Goal: Task Accomplishment & Management: Manage account settings

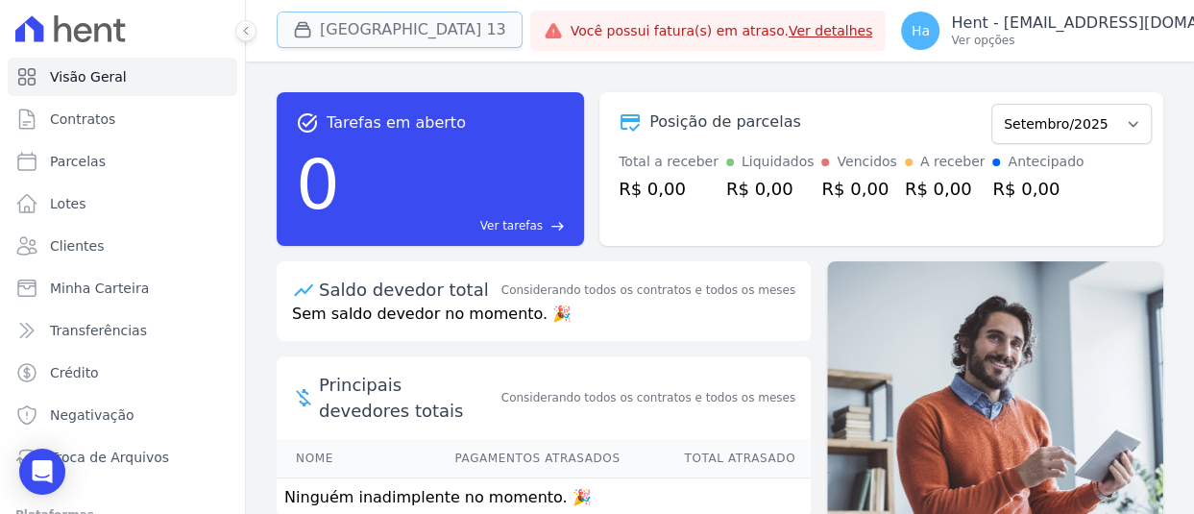
click at [418, 24] on button "[GEOGRAPHIC_DATA] 13" at bounding box center [400, 30] width 246 height 36
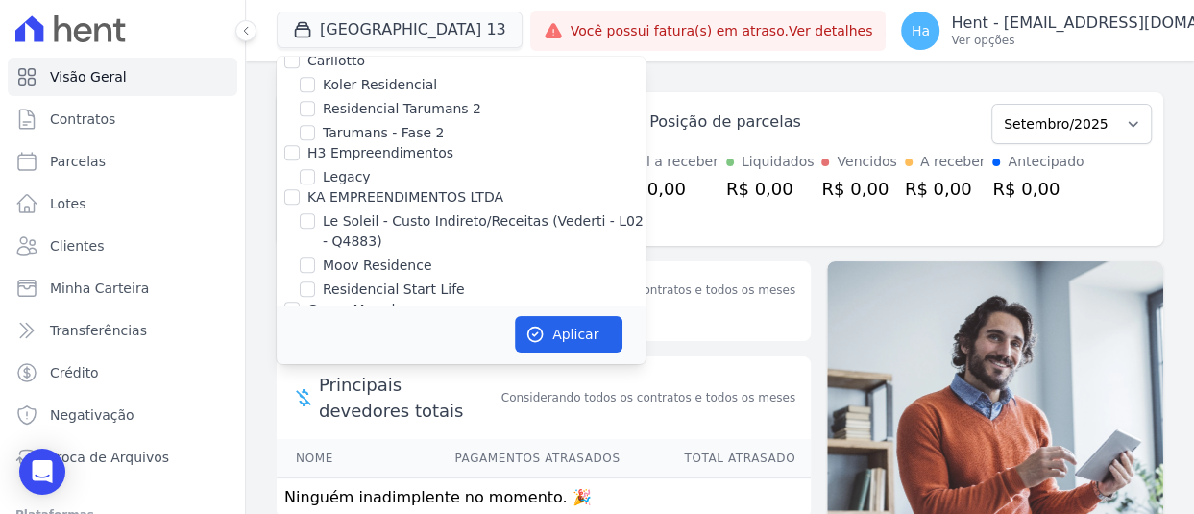
scroll to position [11079, 0]
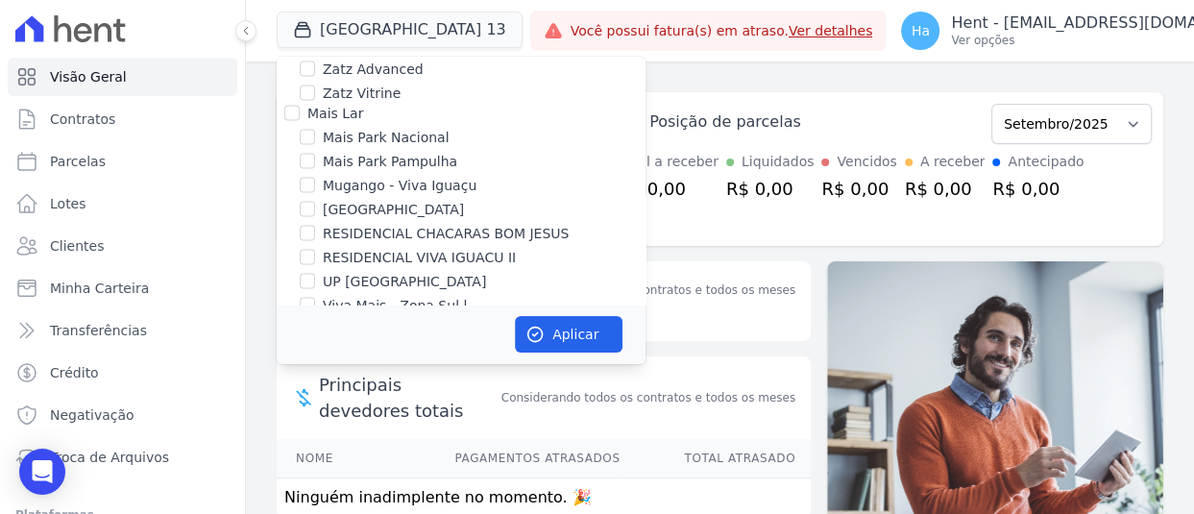
click at [290, 434] on input "Salgado Empreendimentos SPE LTDA." at bounding box center [291, 441] width 15 height 15
checkbox input "true"
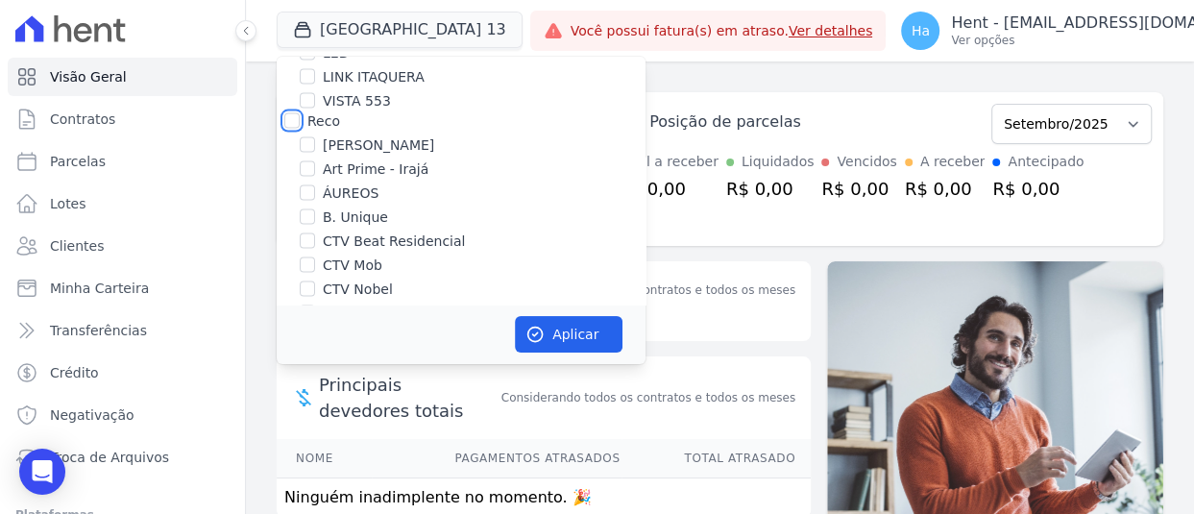
click at [291, 113] on input "Reco" at bounding box center [291, 120] width 15 height 15
checkbox input "true"
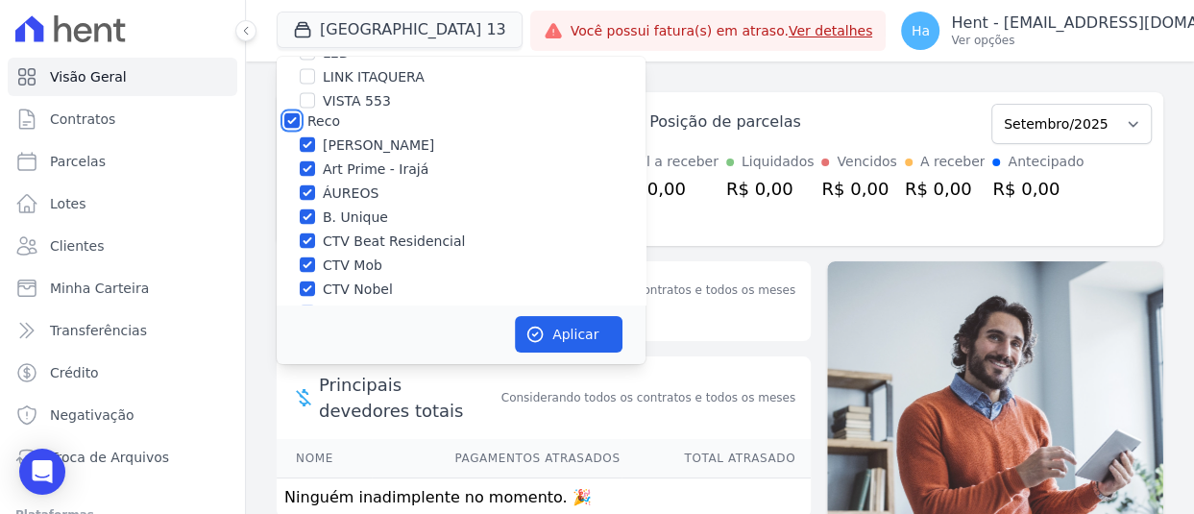
checkbox input "true"
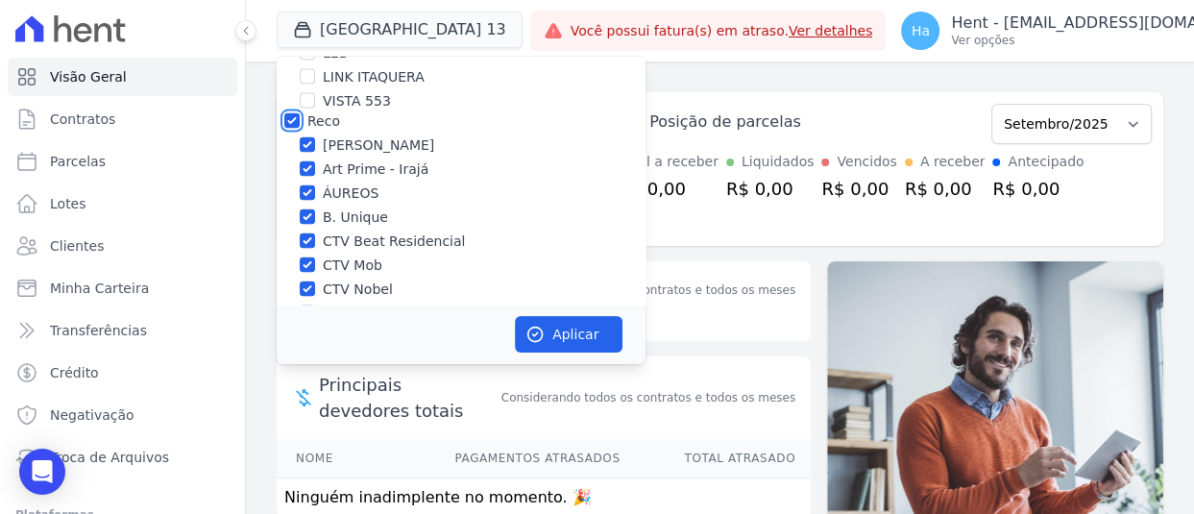
checkbox input "true"
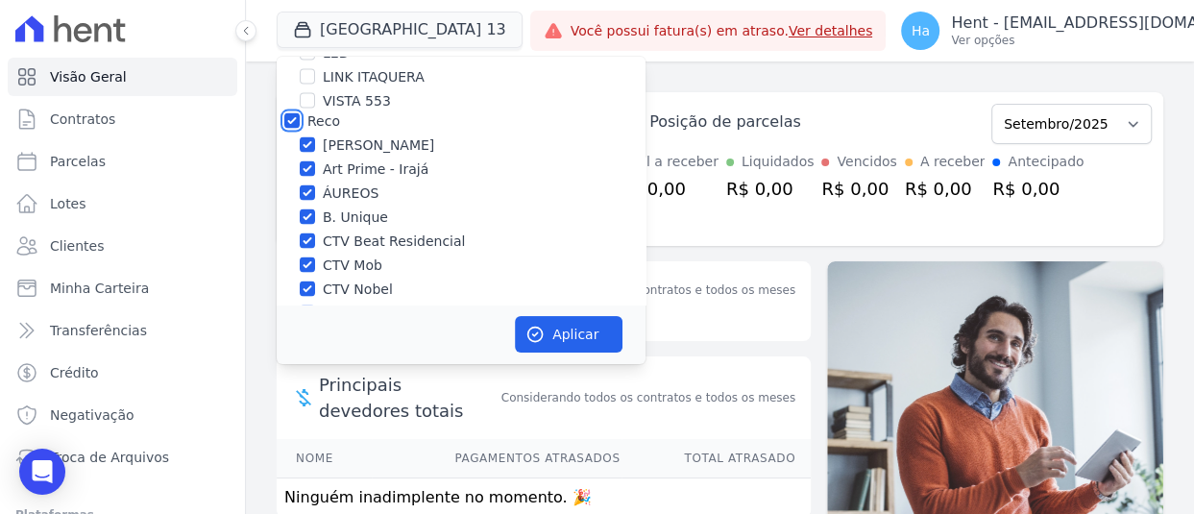
checkbox input "true"
click at [550, 341] on button "Aplicar" at bounding box center [569, 334] width 108 height 36
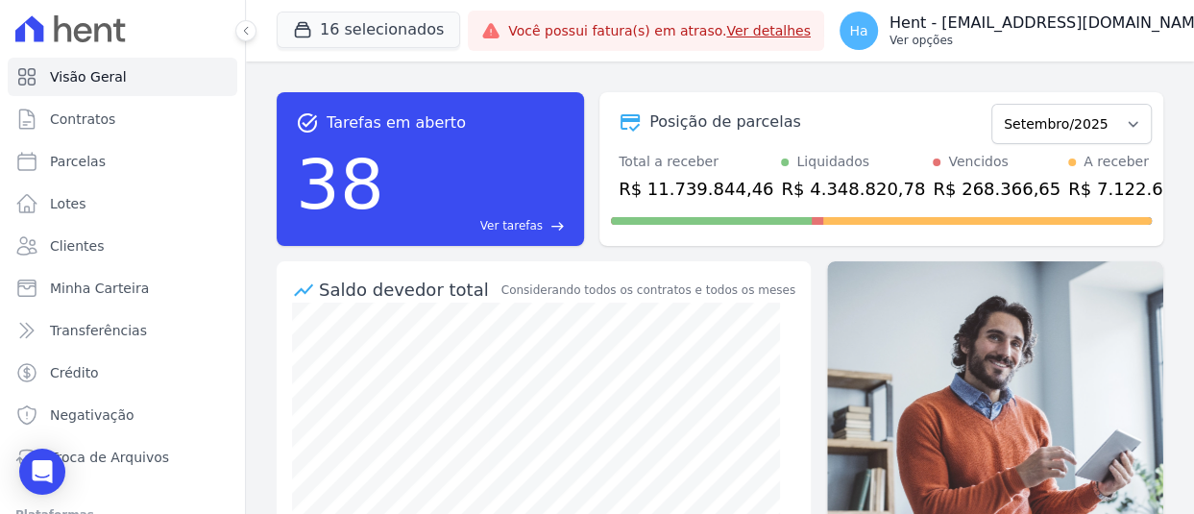
click at [1086, 31] on p "Hent - [EMAIL_ADDRESS][DOMAIN_NAME]" at bounding box center [1049, 22] width 321 height 19
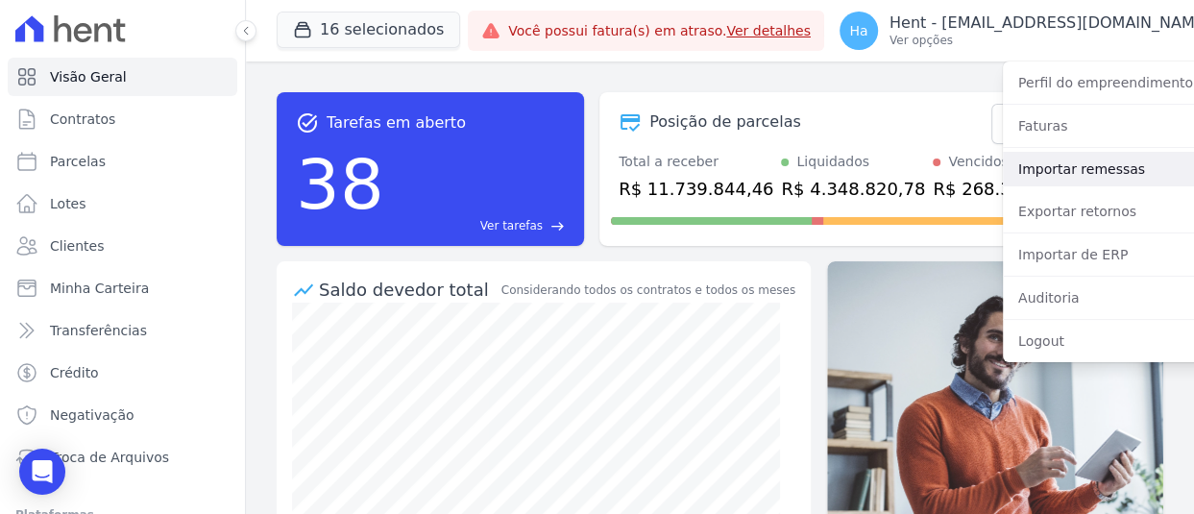
click at [1062, 180] on link "Importar remessas" at bounding box center [1126, 169] width 246 height 35
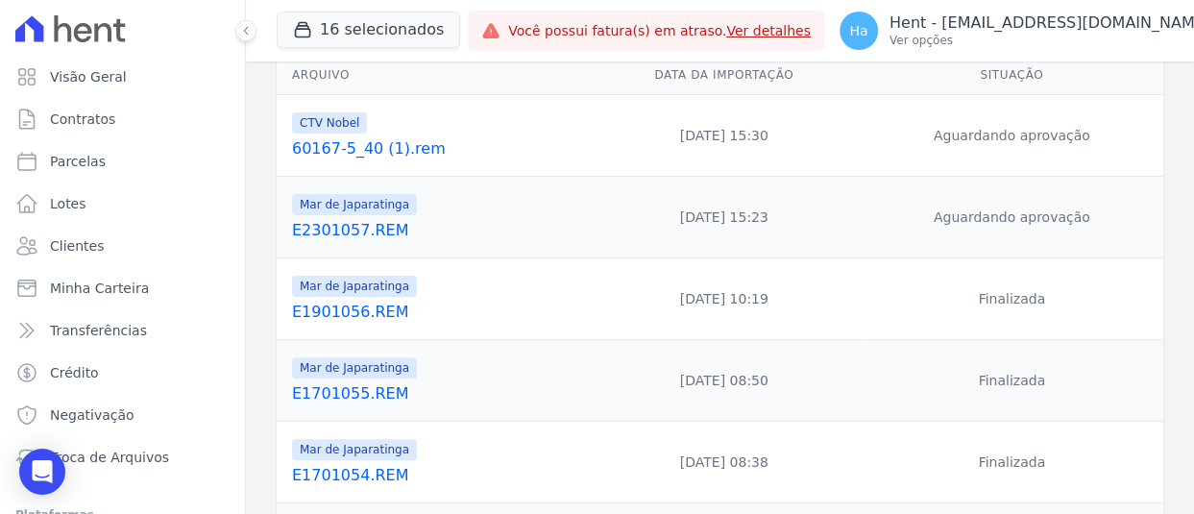
scroll to position [288, 0]
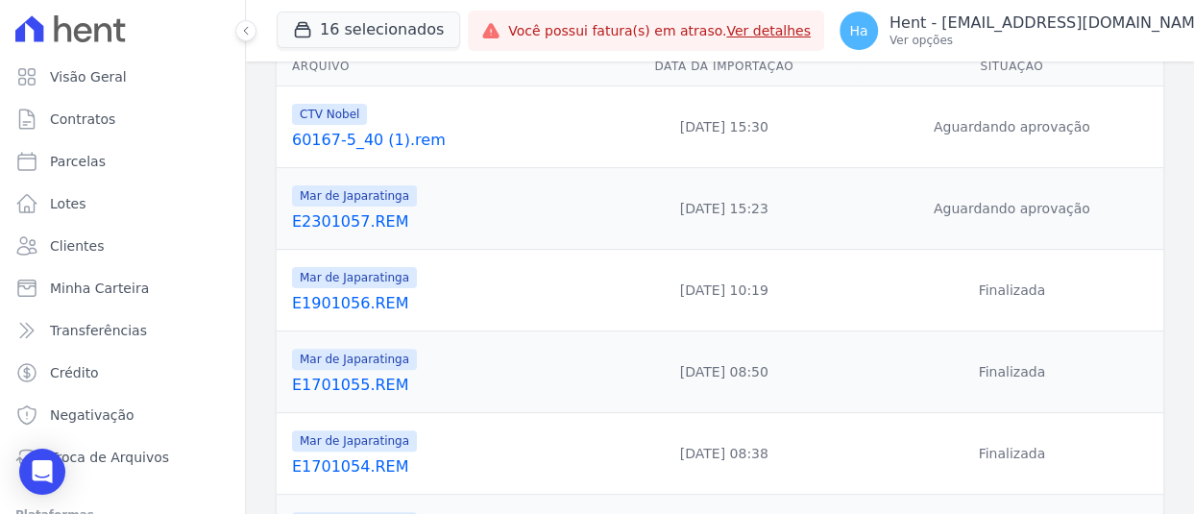
click at [326, 219] on link "E2301057.REM" at bounding box center [436, 221] width 288 height 23
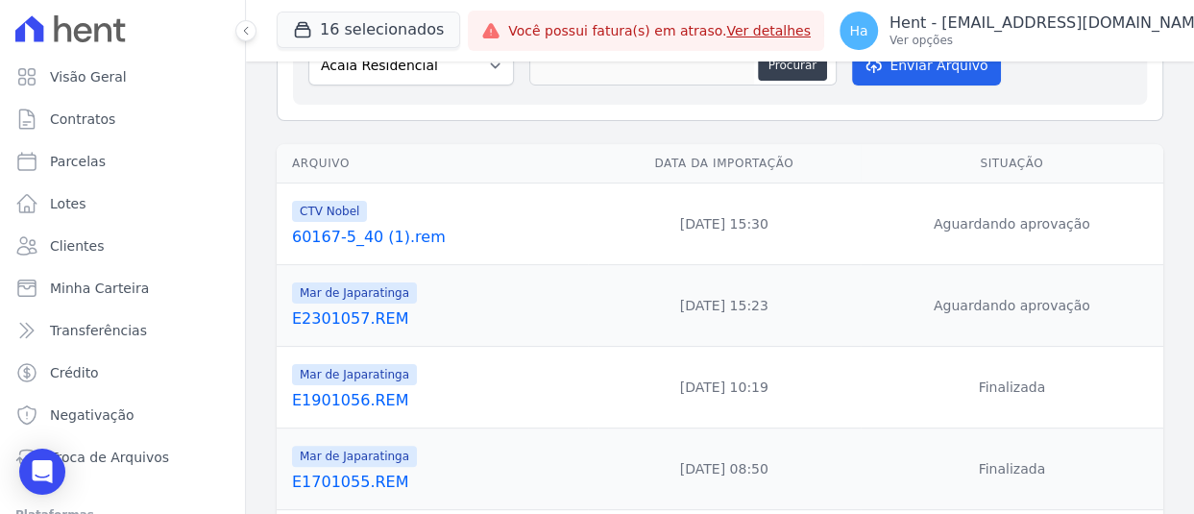
scroll to position [192, 0]
click at [338, 323] on link "E2301057.REM" at bounding box center [436, 317] width 288 height 23
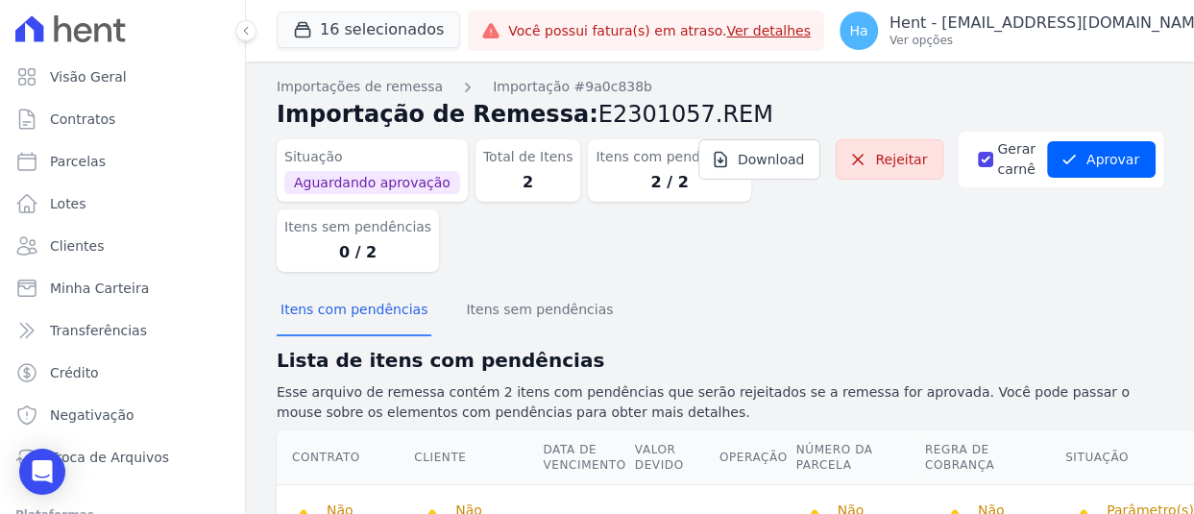
scroll to position [157, 0]
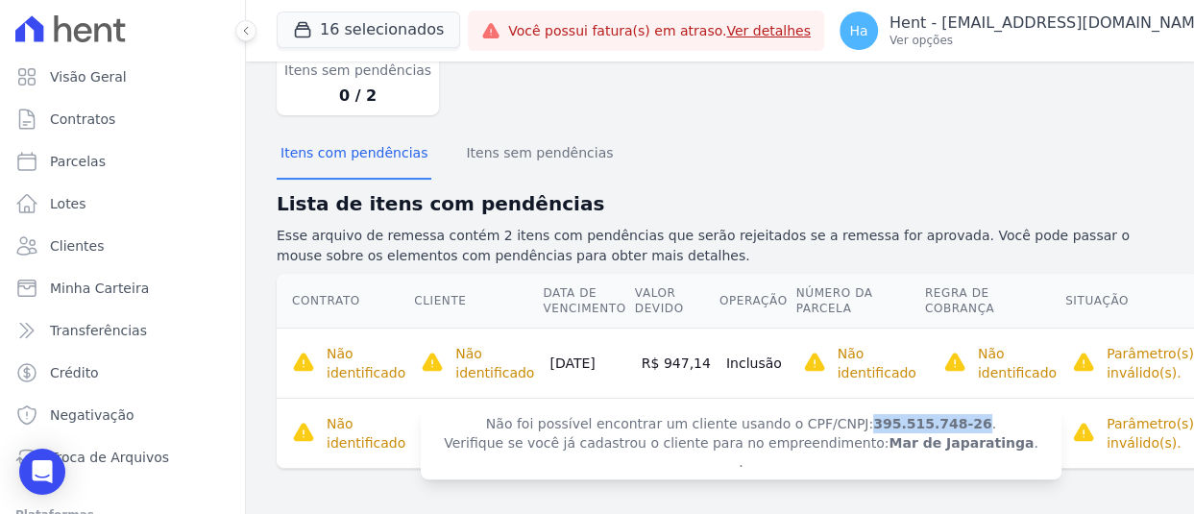
drag, startPoint x: 831, startPoint y: 423, endPoint x: 925, endPoint y: 422, distance: 94.1
click at [925, 422] on strong "395.515.748-26" at bounding box center [932, 423] width 119 height 15
copy strong "395.515.748-26"
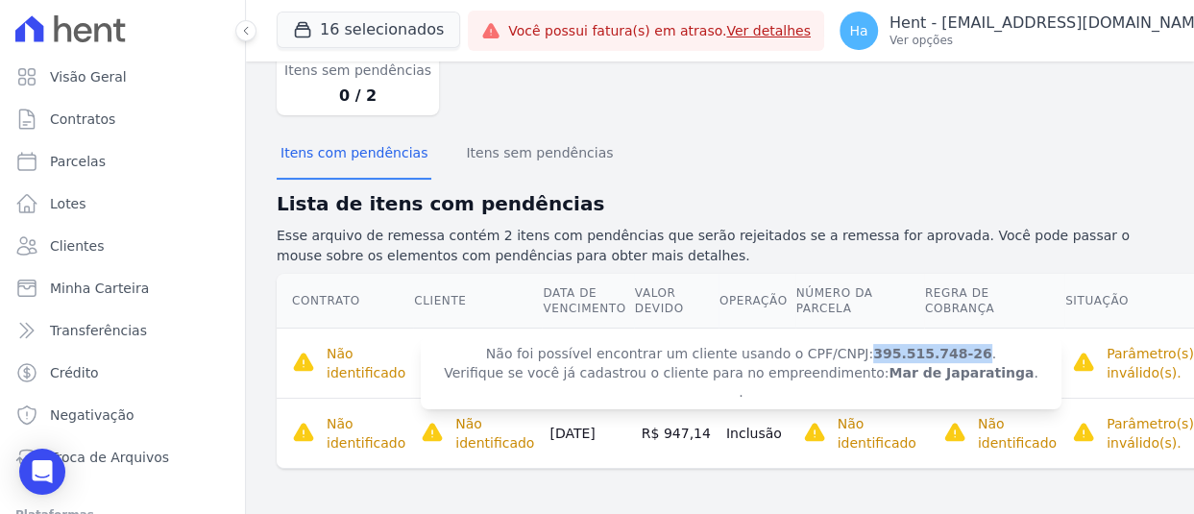
drag, startPoint x: 831, startPoint y: 350, endPoint x: 925, endPoint y: 349, distance: 94.1
click at [925, 349] on strong "395.515.748-26" at bounding box center [932, 353] width 119 height 15
copy strong "395.515.748-26"
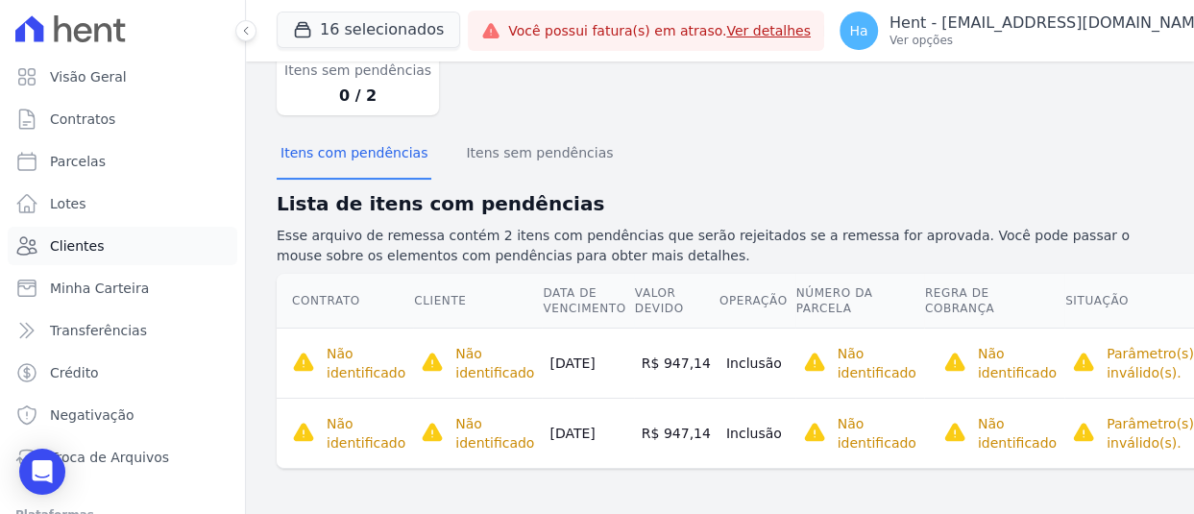
click at [95, 239] on span "Clientes" at bounding box center [77, 245] width 54 height 19
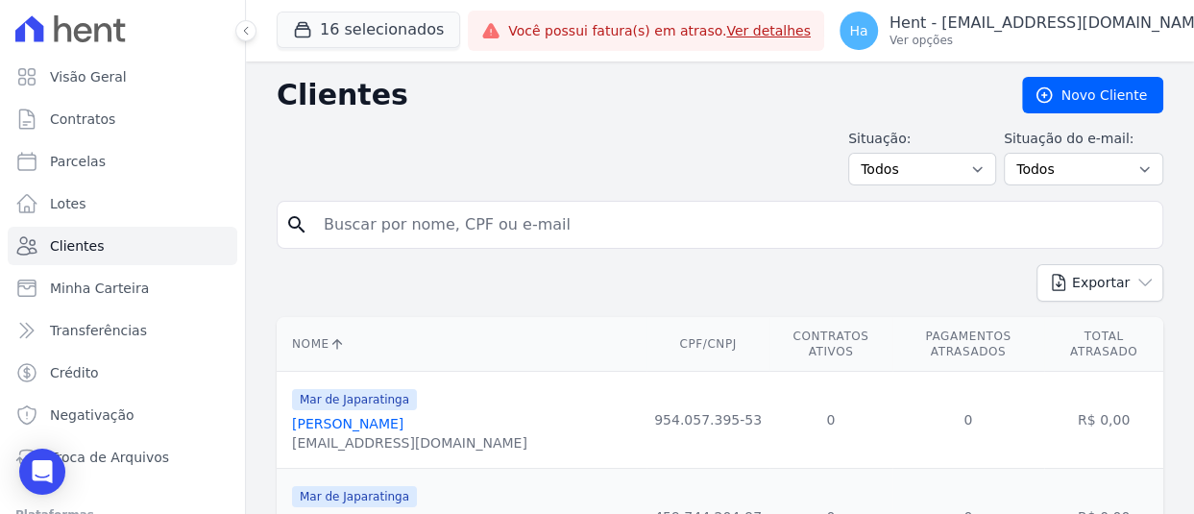
click at [385, 216] on input "search" at bounding box center [733, 224] width 842 height 38
paste input "395.515.748-26"
type input "395.515.748-26"
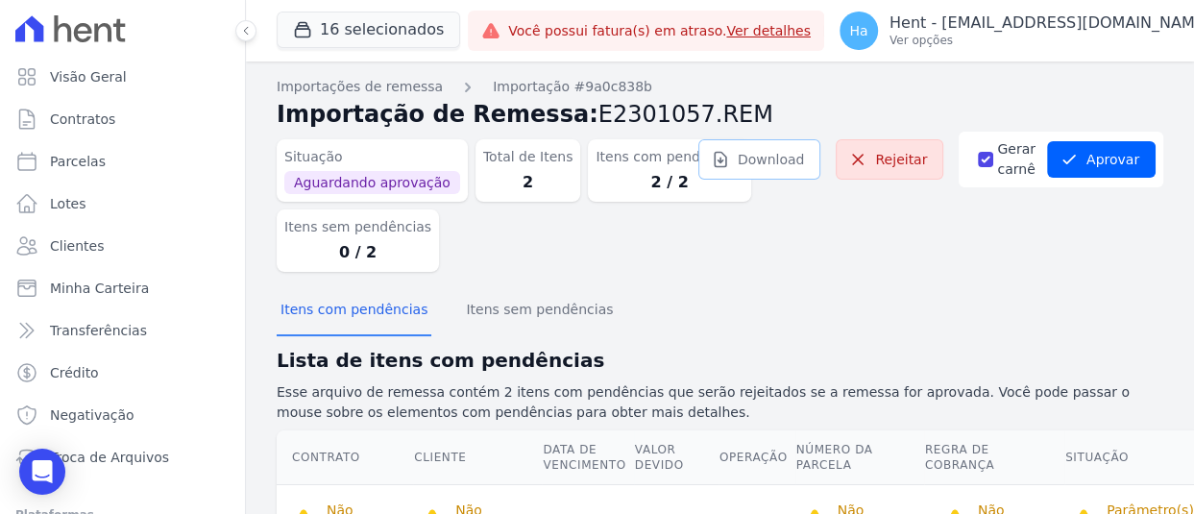
click at [768, 161] on link "Download" at bounding box center [759, 159] width 123 height 40
click at [102, 240] on link "Clientes" at bounding box center [123, 246] width 230 height 38
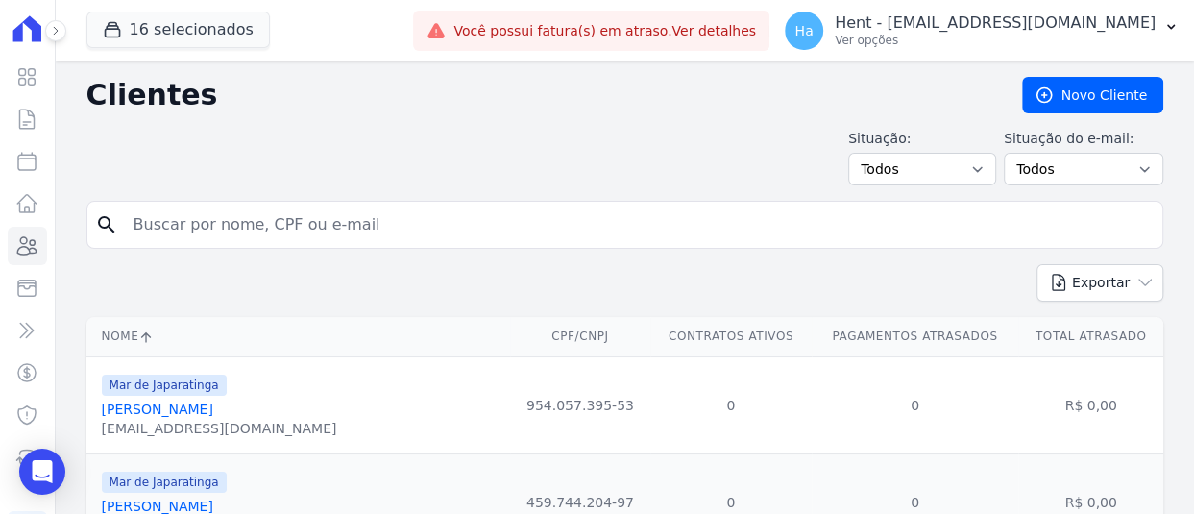
drag, startPoint x: 225, startPoint y: 228, endPoint x: 0, endPoint y: 215, distance: 225.1
click at [0, 215] on div "Visão Geral Contratos Parcelas Lotes Clientes Minha Carteira Transferências Cré…" at bounding box center [597, 257] width 1194 height 514
paste input "José Olimpio da Silva Filho"
type input "José Olimpio da Silva Filho"
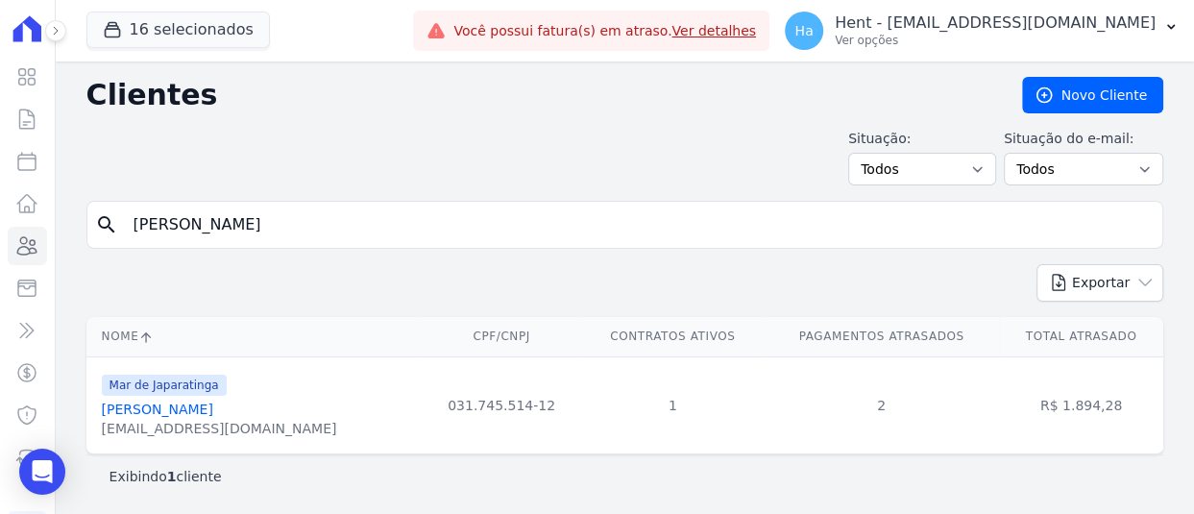
click at [180, 402] on link "Jose Olimpio Da Silva Filho" at bounding box center [157, 408] width 111 height 15
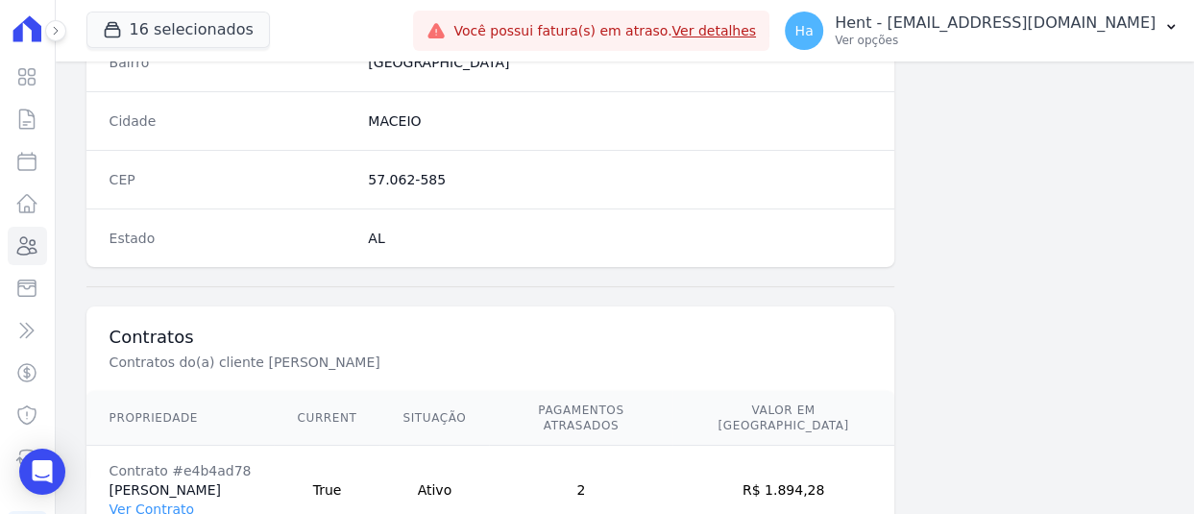
scroll to position [1295, 0]
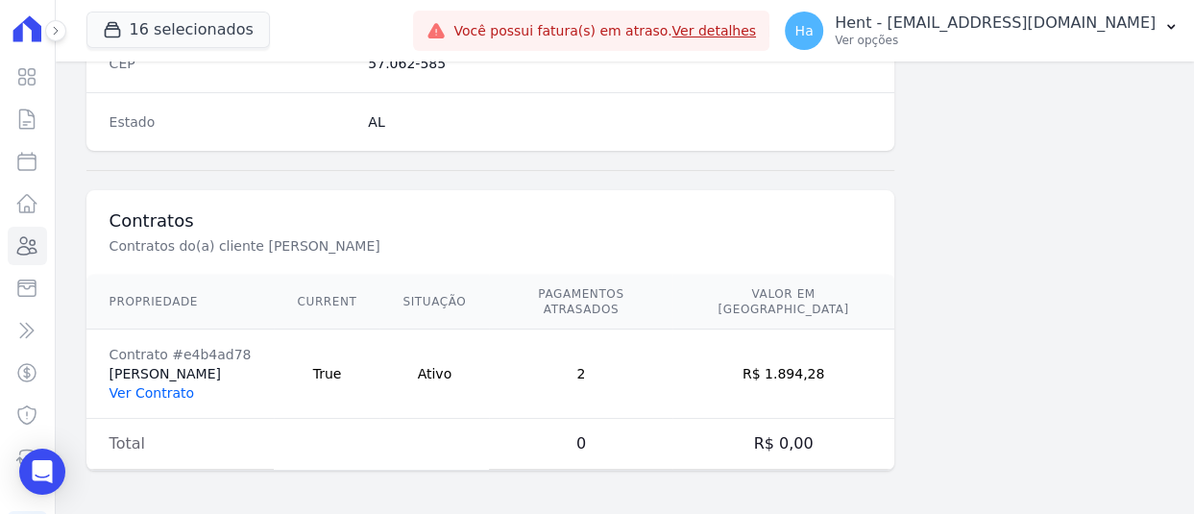
click at [171, 385] on link "Ver Contrato" at bounding box center [151, 392] width 85 height 15
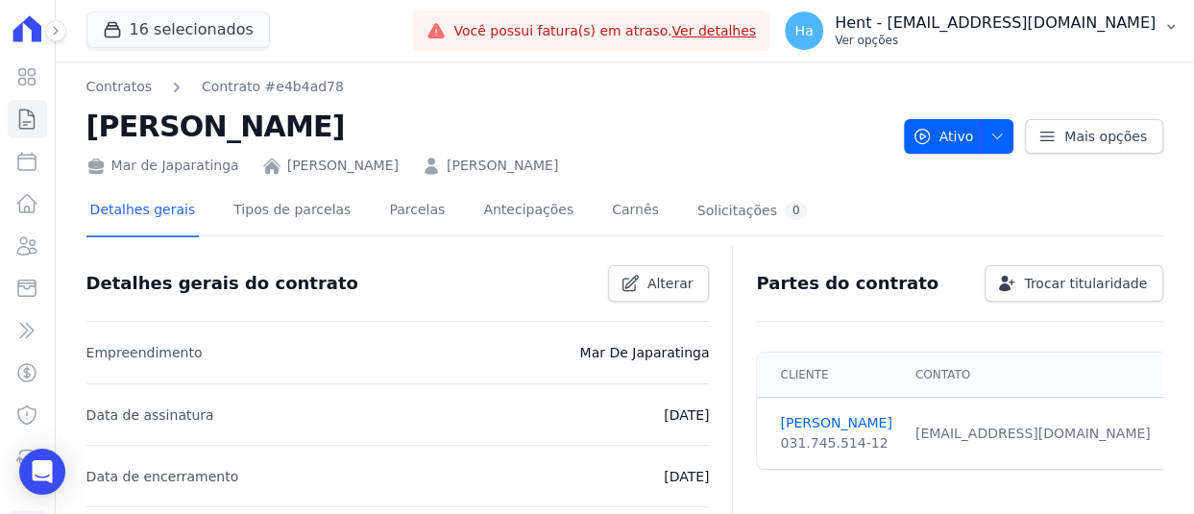
click at [1004, 36] on p "Ver opções" at bounding box center [994, 40] width 321 height 15
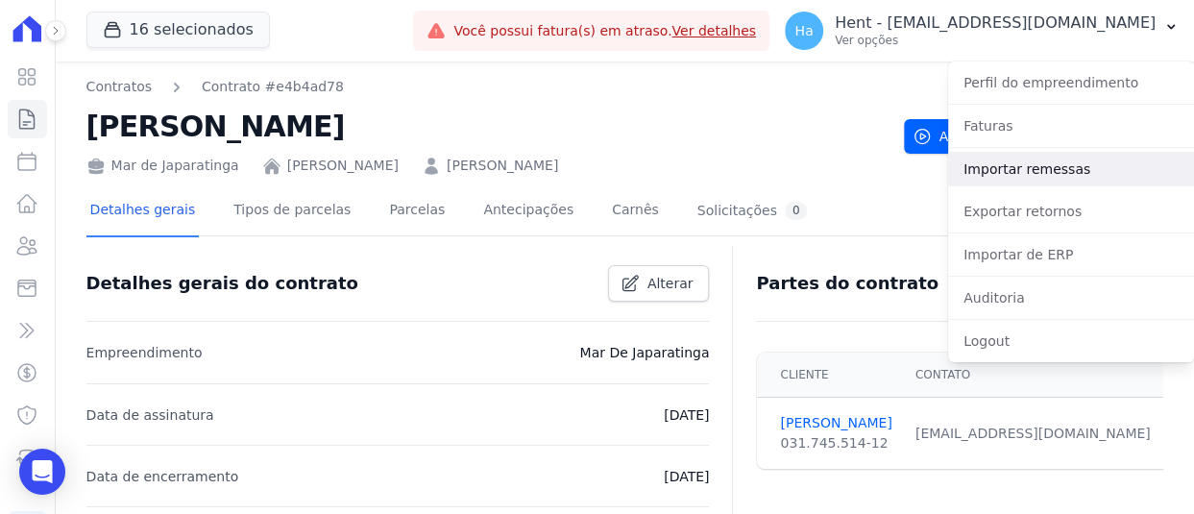
click at [1027, 171] on link "Importar remessas" at bounding box center [1071, 169] width 246 height 35
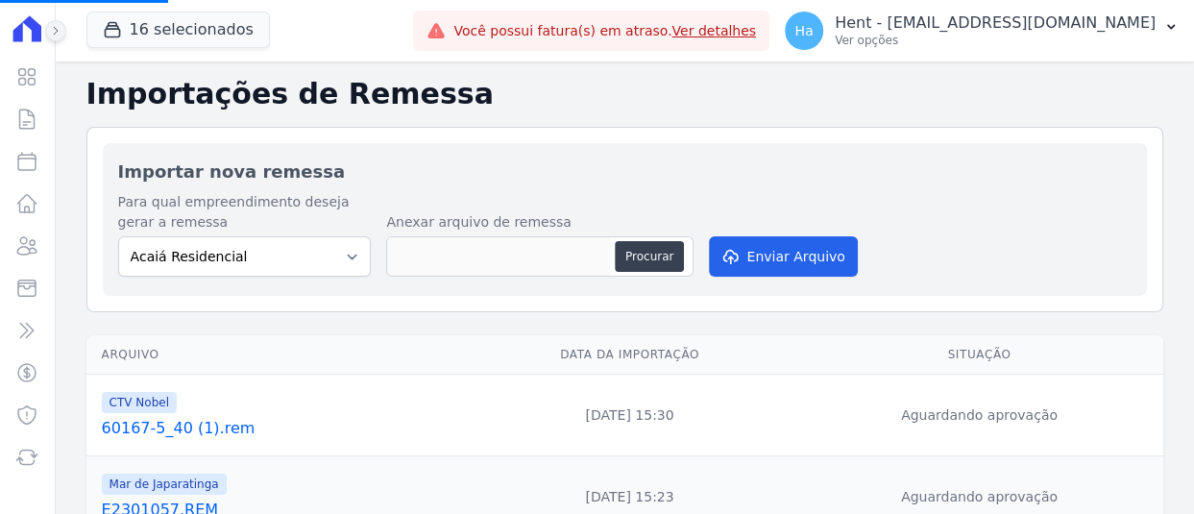
click at [57, 30] on icon at bounding box center [56, 31] width 12 height 12
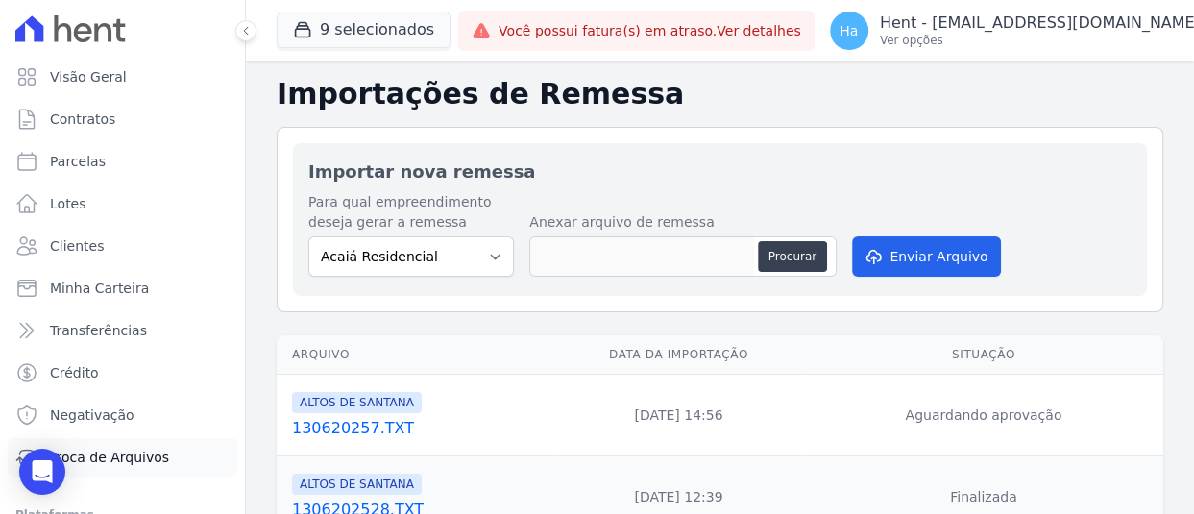
click at [135, 453] on span "Troca de Arquivos" at bounding box center [109, 456] width 119 height 19
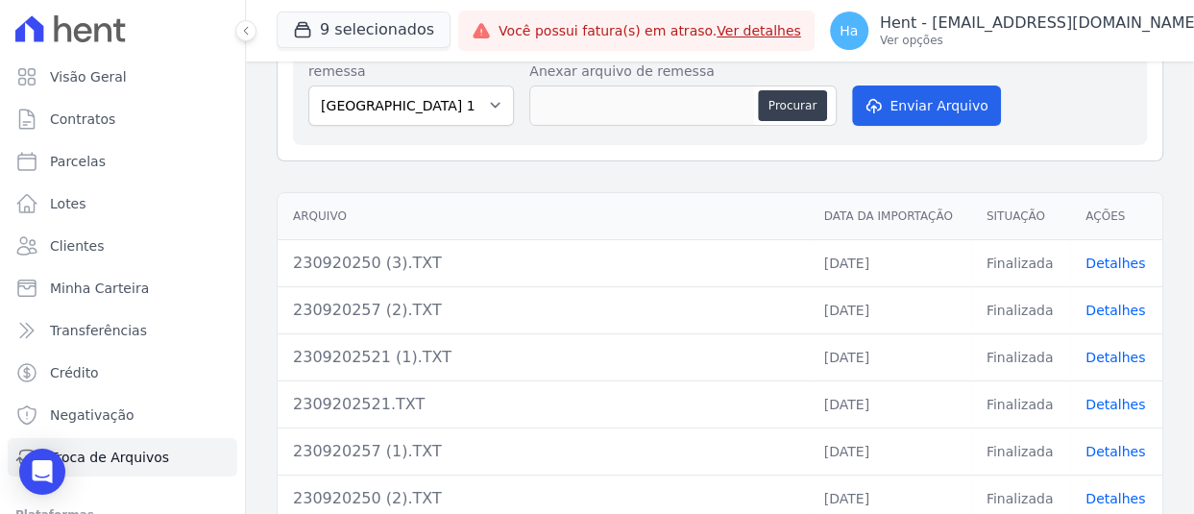
scroll to position [269, 0]
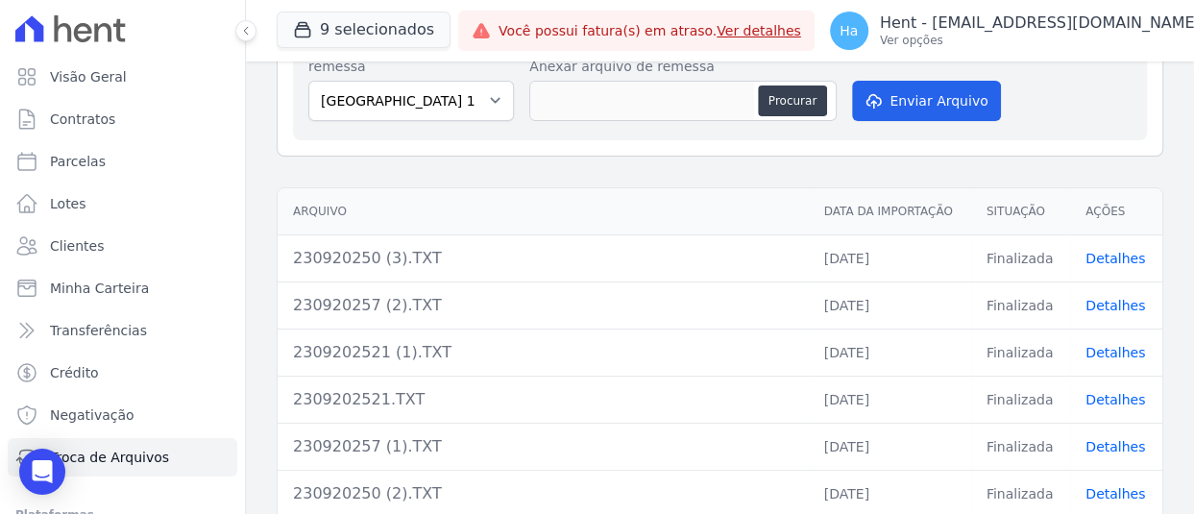
click at [1099, 258] on link "Detalhes" at bounding box center [1115, 258] width 60 height 15
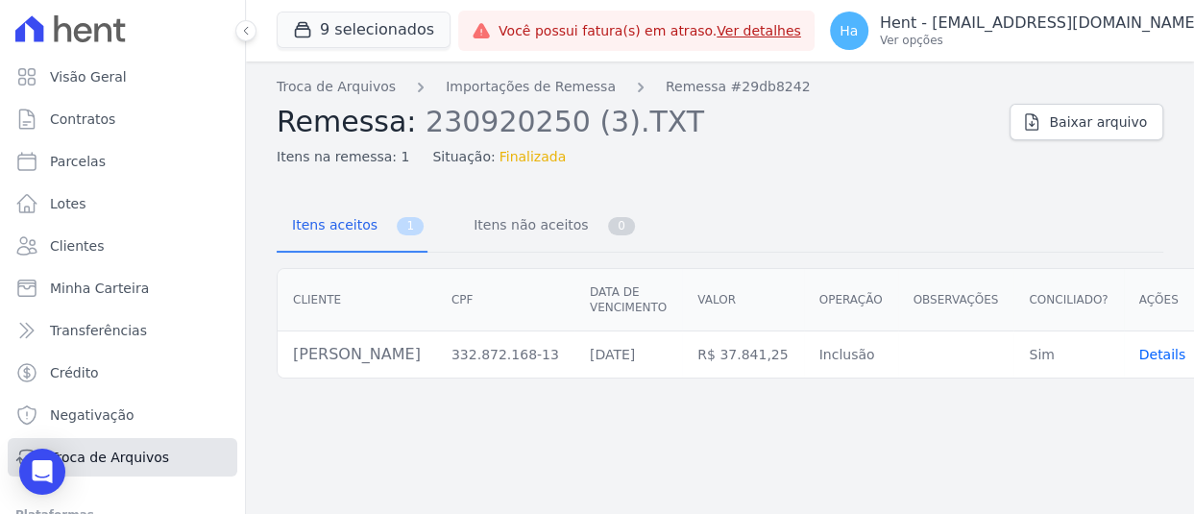
click at [157, 462] on span "Troca de Arquivos" at bounding box center [109, 456] width 119 height 19
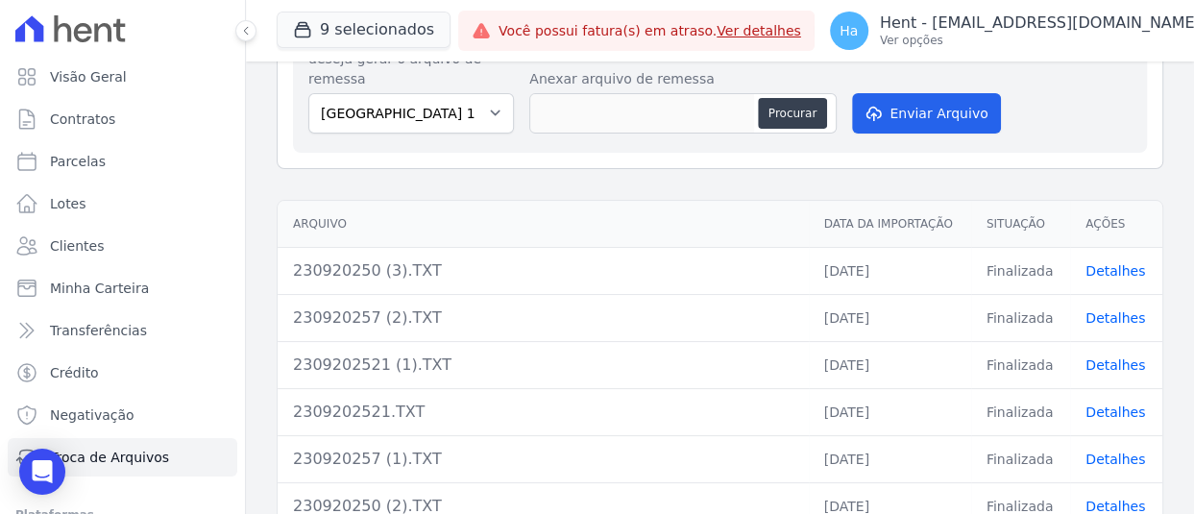
scroll to position [288, 0]
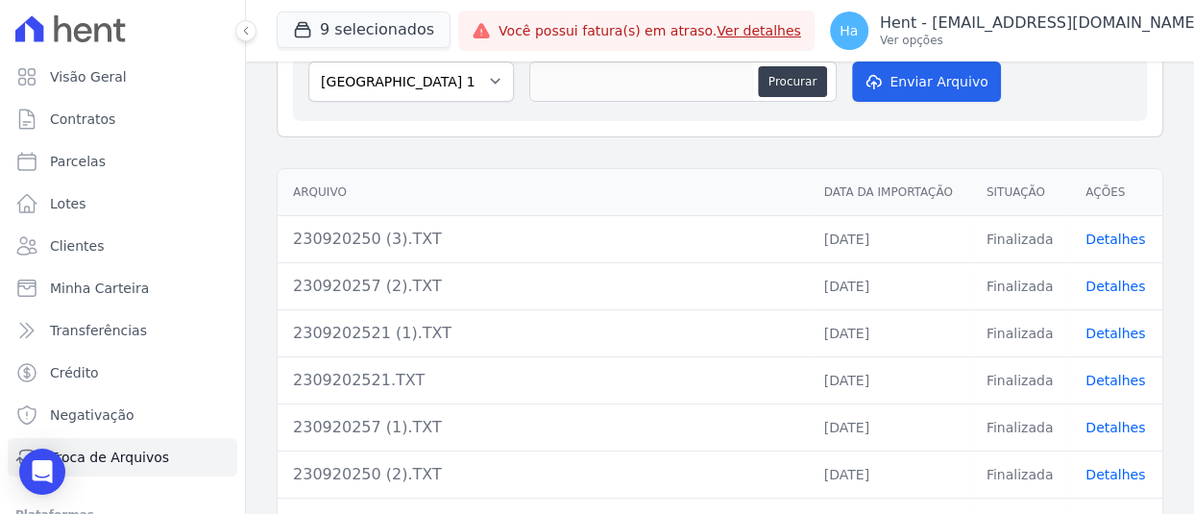
click at [1110, 238] on link "Detalhes" at bounding box center [1115, 238] width 60 height 15
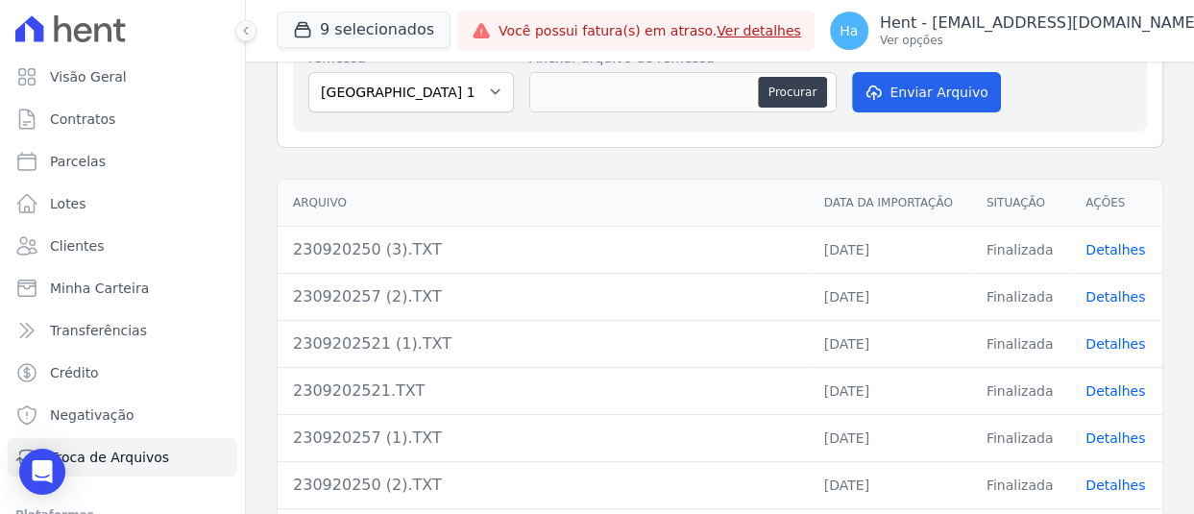
scroll to position [294, 0]
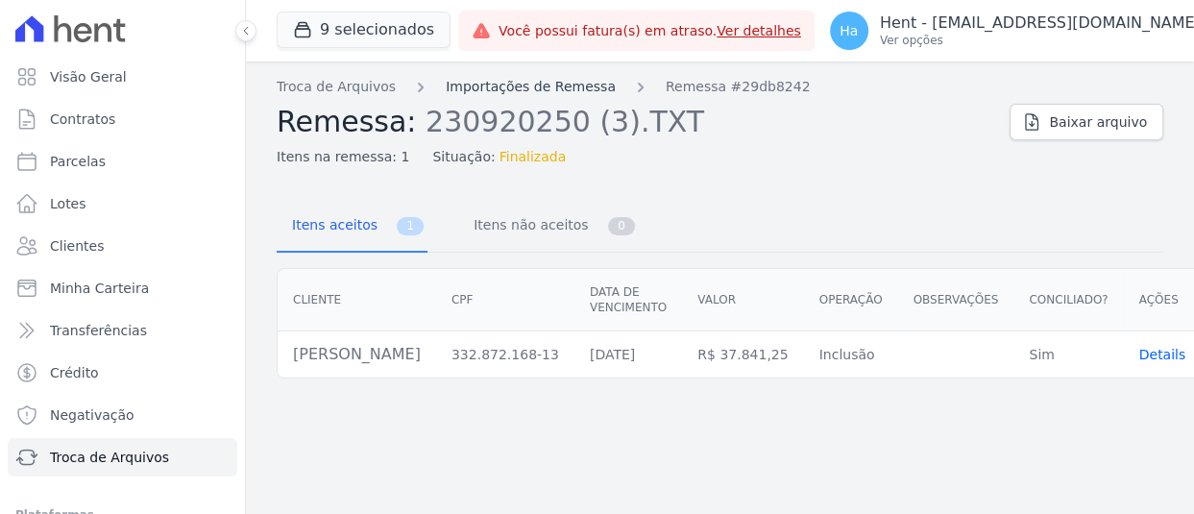
click at [485, 87] on link "Importações de Remessa" at bounding box center [531, 87] width 170 height 20
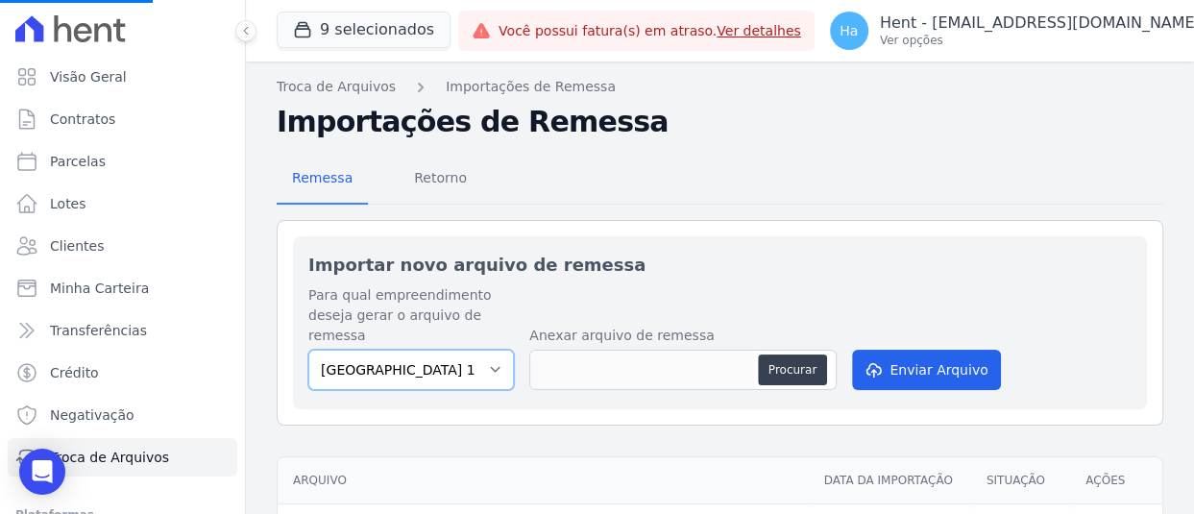
click at [488, 380] on select "Cidade Jardim Etapa 13 Arcos Itaquera ALTOS DE SANTANA Inspire BOSQUE CLUB ARTE…" at bounding box center [410, 370] width 205 height 40
select select "f2036c47-f869-4cf7-aa49-d68e524f2024"
click at [308, 350] on select "Cidade Jardim Etapa 13 Arcos Itaquera ALTOS DE SANTANA Inspire BOSQUE CLUB ARTE…" at bounding box center [410, 370] width 205 height 40
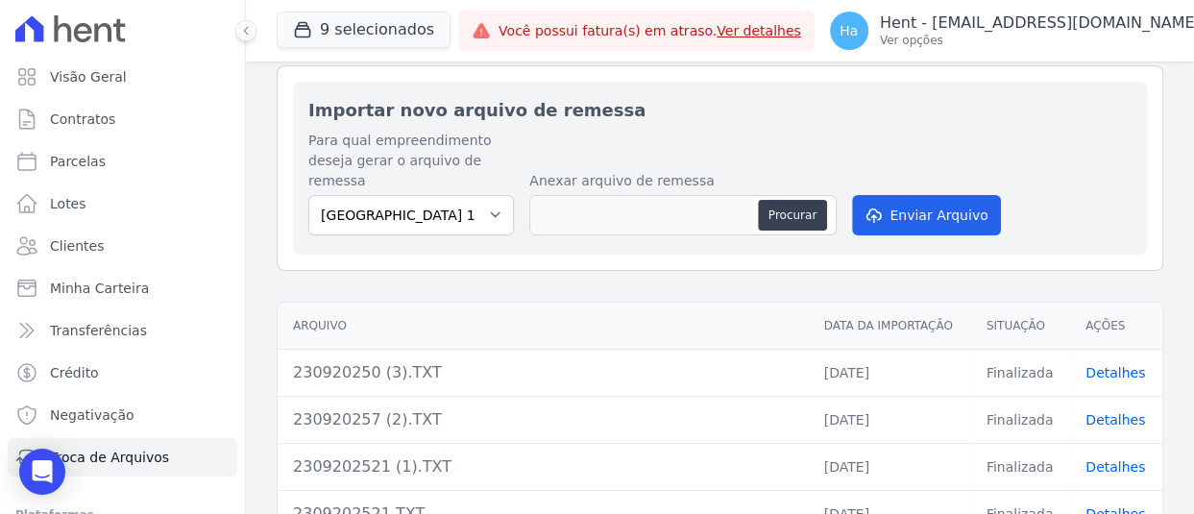
scroll to position [211, 0]
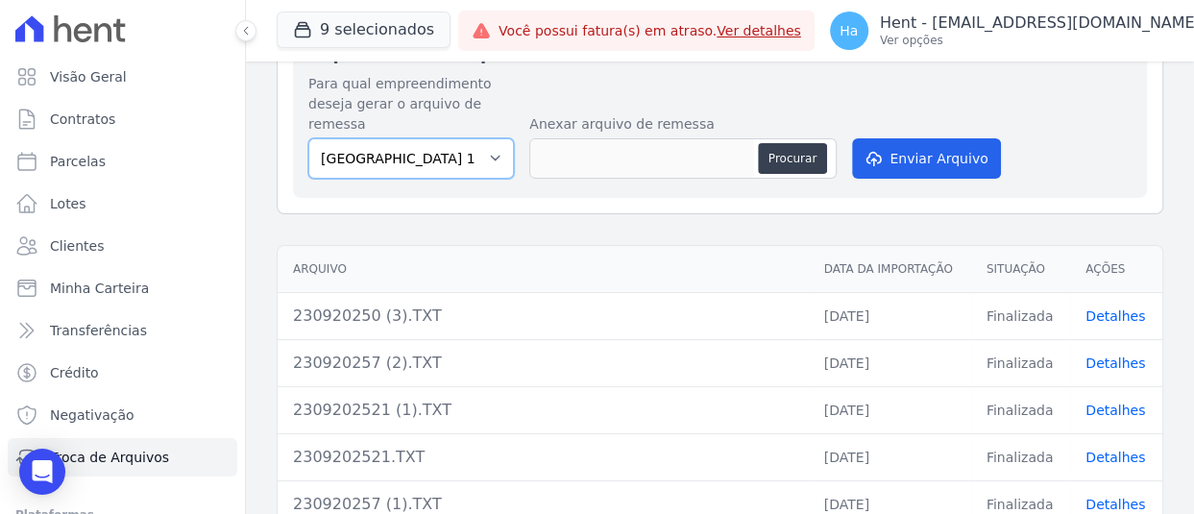
click at [462, 166] on select "Cidade Jardim Etapa 13 Arcos Itaquera ALTOS DE SANTANA Inspire BOSQUE CLUB ARTE…" at bounding box center [410, 158] width 205 height 40
select select "f2036c47-f869-4cf7-aa49-d68e524f2024"
click at [308, 138] on select "Cidade Jardim Etapa 13 Arcos Itaquera ALTOS DE SANTANA Inspire BOSQUE CLUB ARTE…" at bounding box center [410, 158] width 205 height 40
click at [778, 152] on button "Procurar" at bounding box center [792, 158] width 69 height 31
type input "230920250 (4) (1).TXT"
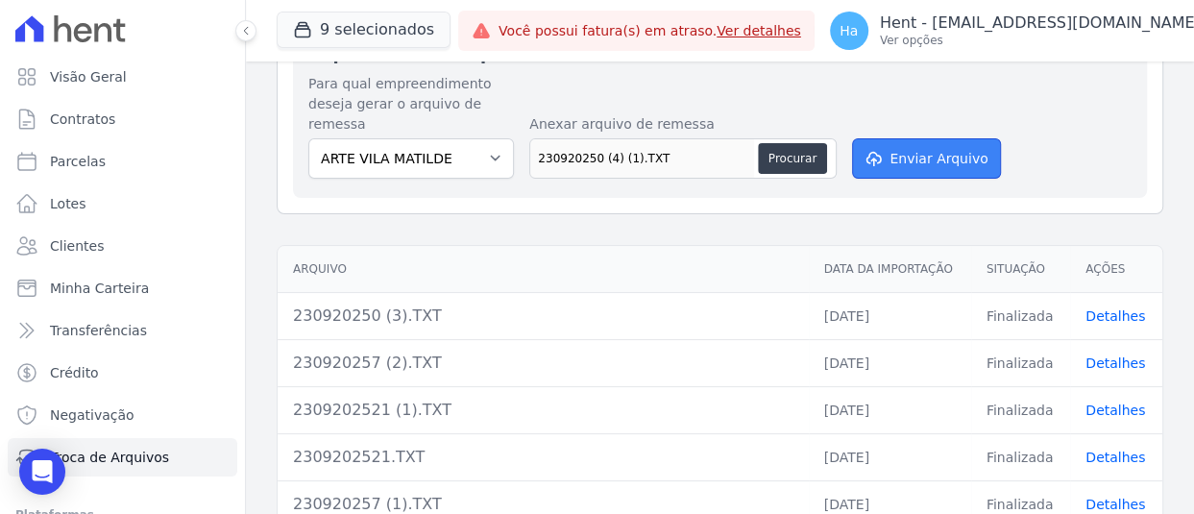
click at [930, 147] on button "Enviar Arquivo" at bounding box center [926, 158] width 148 height 40
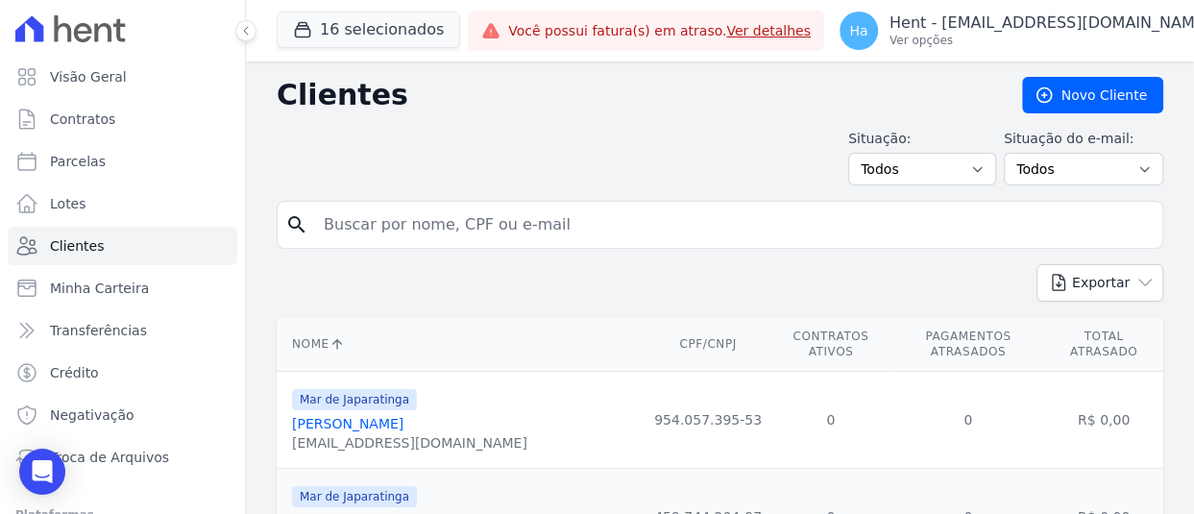
drag, startPoint x: 0, startPoint y: 0, endPoint x: 656, endPoint y: 216, distance: 690.5
click at [656, 216] on input "search" at bounding box center [733, 224] width 842 height 38
paste input "CAMILA RIBEIRO DE SOUZA"
type input "CAMILA RIBEIRO DE SOUZA"
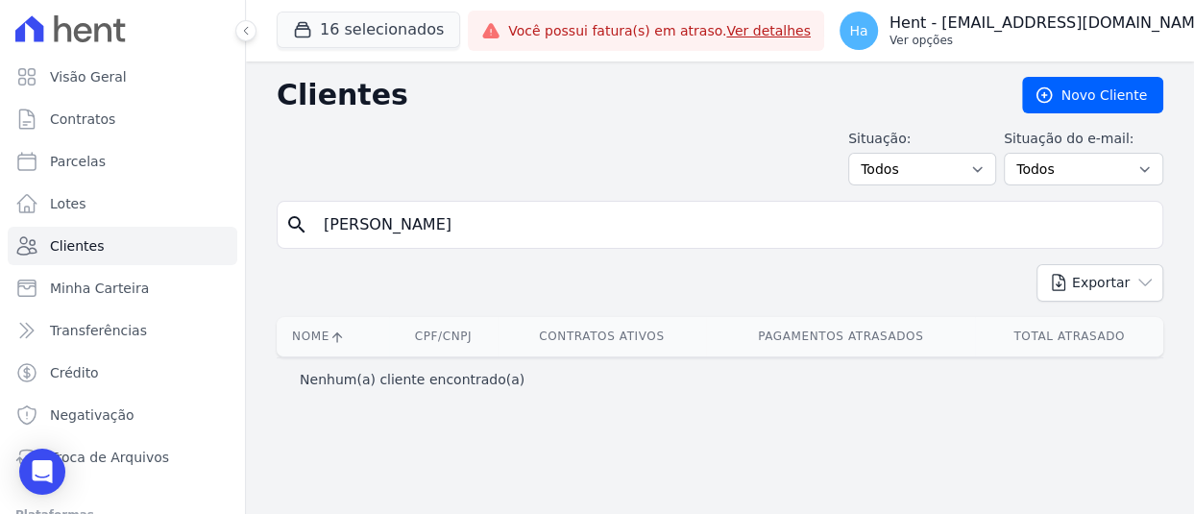
click at [1003, 13] on p "Hent - [EMAIL_ADDRESS][DOMAIN_NAME]" at bounding box center [1049, 22] width 321 height 19
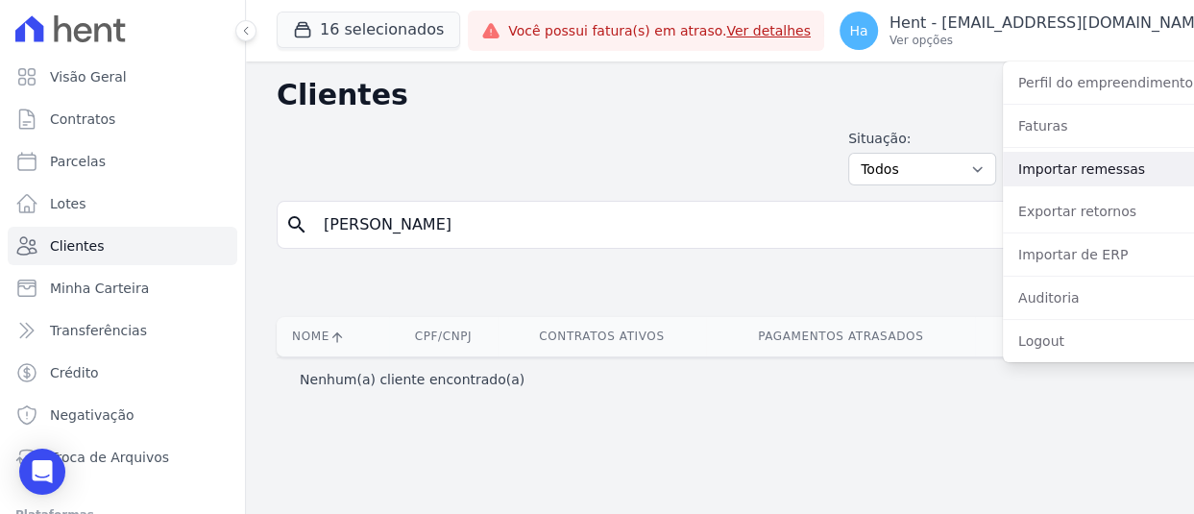
click at [1003, 171] on link "Importar remessas" at bounding box center [1126, 169] width 246 height 35
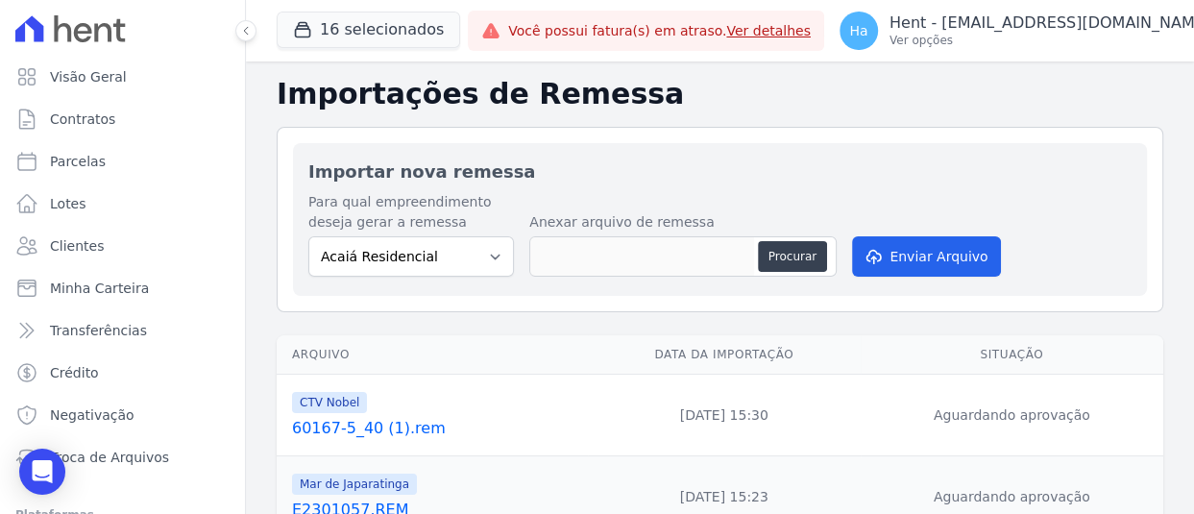
click at [400, 431] on link "60167-5_40 (1).rem" at bounding box center [436, 428] width 288 height 23
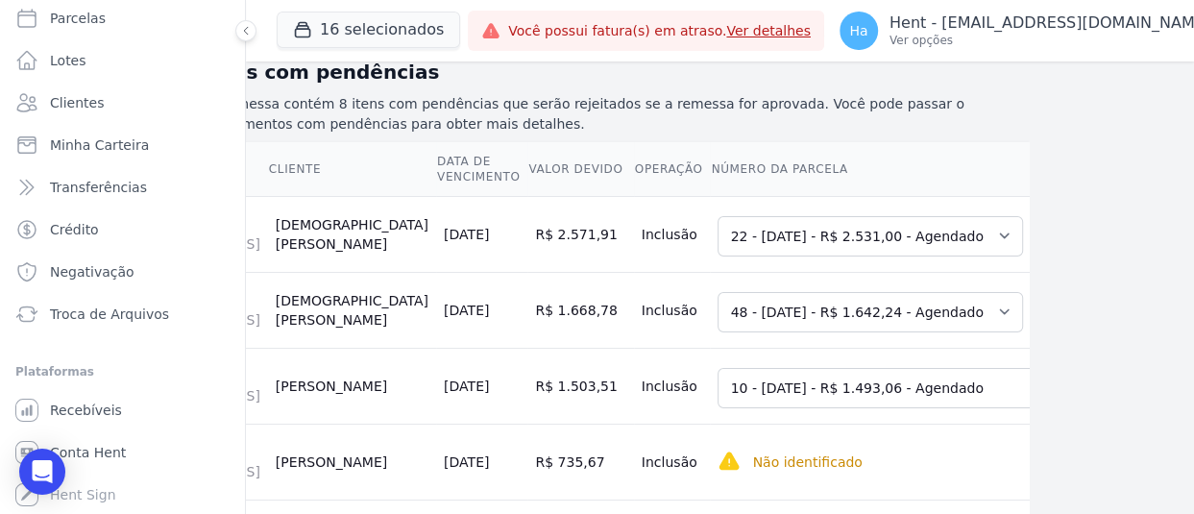
scroll to position [288, 184]
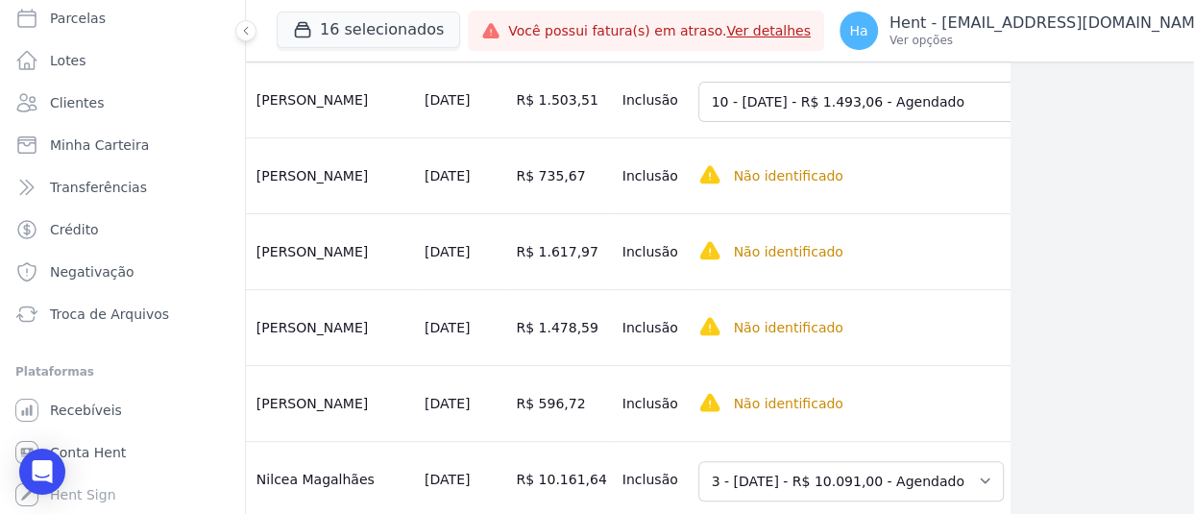
scroll to position [576, 184]
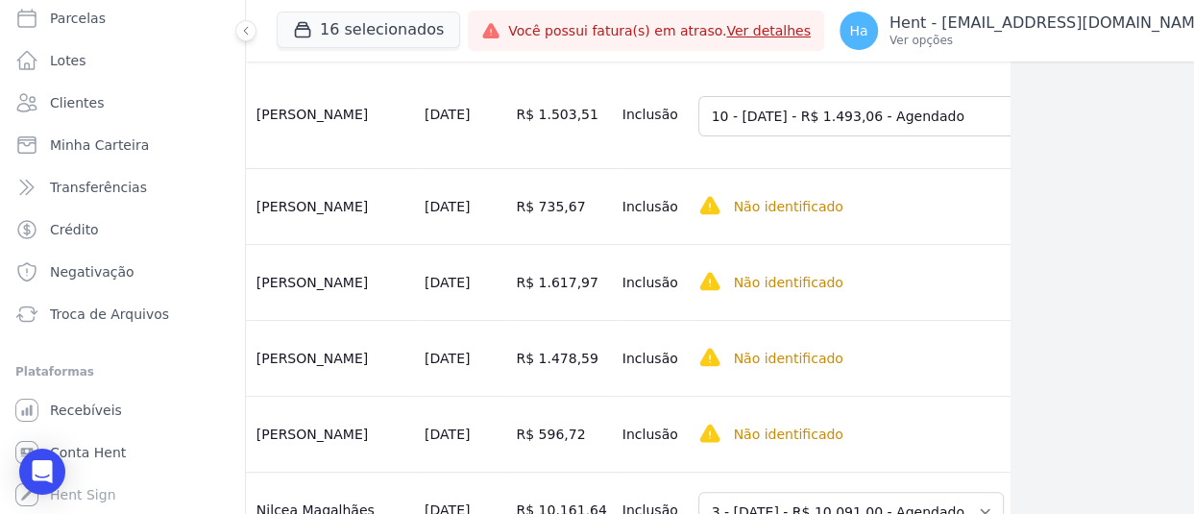
scroll to position [576, 175]
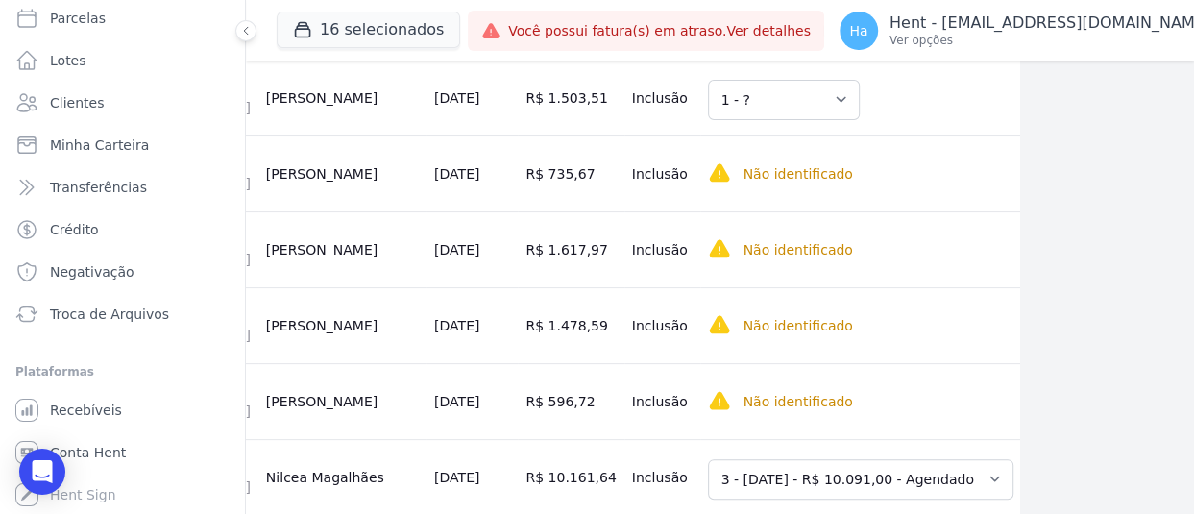
click at [1040, 196] on select "Selecione uma Nova Parcela Avulsa Parcela Avulsa Existente Outros (1 X R$ 15.40…" at bounding box center [1200, 176] width 321 height 40
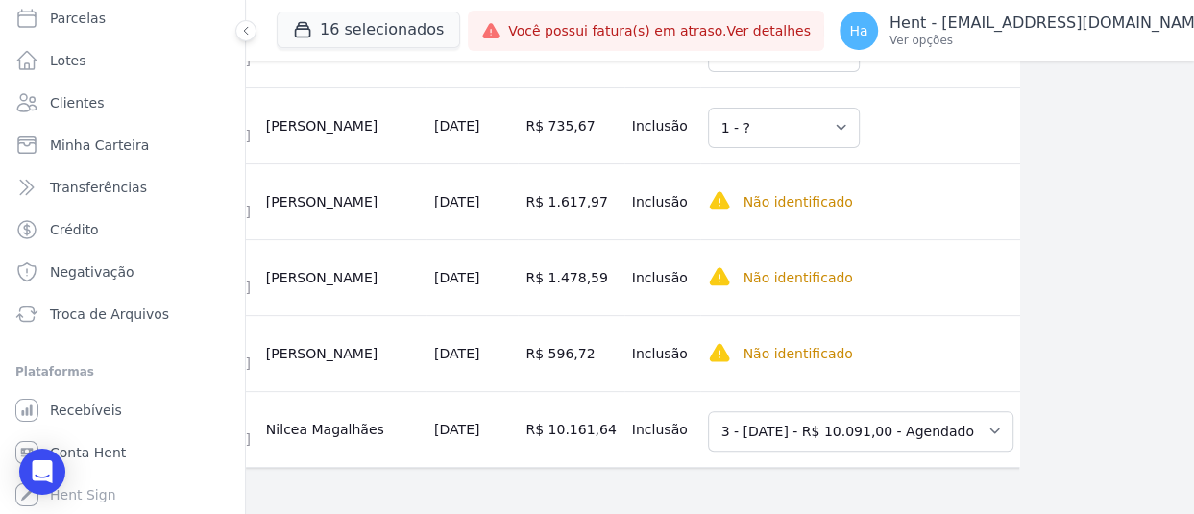
click at [1040, 224] on select "Selecione uma Nova Parcela Avulsa Parcela Avulsa Existente Sinal (1 X R$ 1.000,…" at bounding box center [1148, 203] width 216 height 40
click at [1040, 300] on select "Selecione uma Nova Parcela Avulsa Parcela Avulsa Existente Sinal (1 X R$ 1.000,…" at bounding box center [1148, 279] width 216 height 40
click at [1040, 335] on select "Selecione uma Nova Parcela Avulsa Parcela Avulsa Existente Sinal (1 X R$ 3.300,…" at bounding box center [1148, 355] width 216 height 40
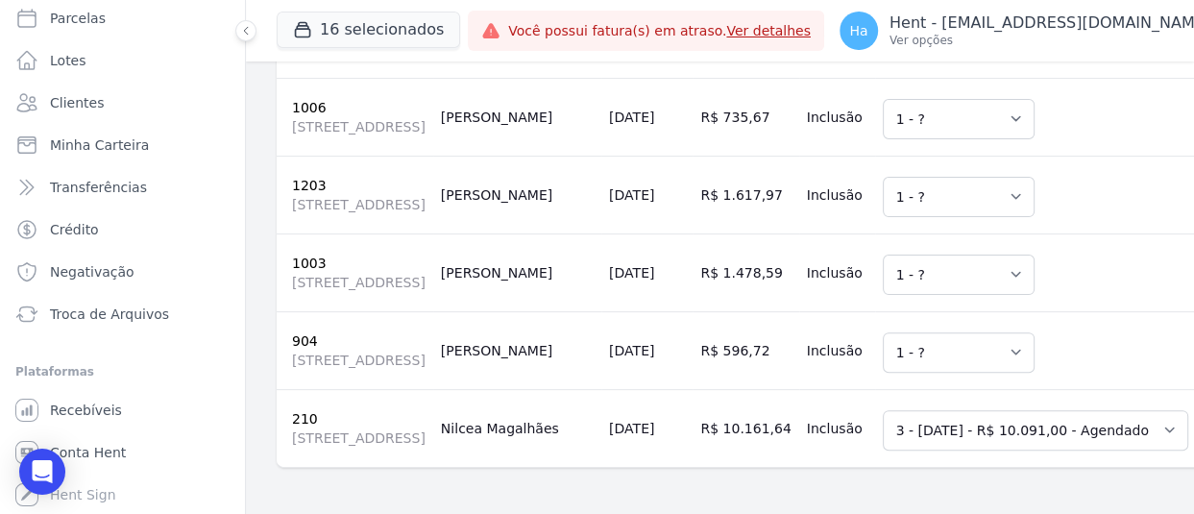
scroll to position [1168, 0]
click at [934, 389] on td "Selecione uma 3 - 10/10/2025 - R$ 10.091,00 - Agendado 4 - 10/11/2025 - R$ 8.16…" at bounding box center [1035, 428] width 321 height 78
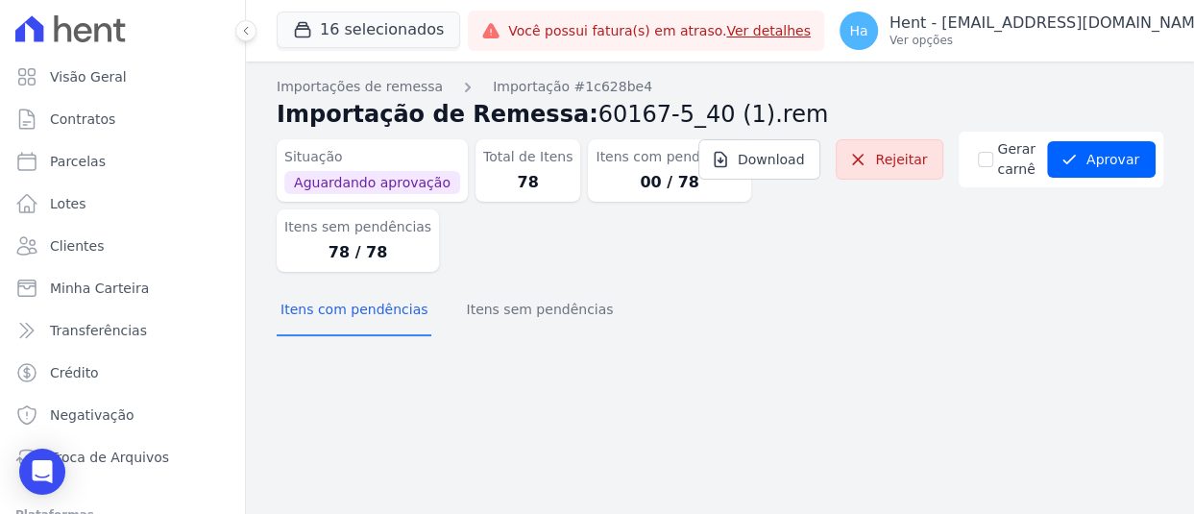
click at [595, 320] on div "Itens com pendências Itens sem pendências" at bounding box center [720, 310] width 886 height 47
click at [506, 305] on button "Itens sem pendências" at bounding box center [539, 311] width 155 height 50
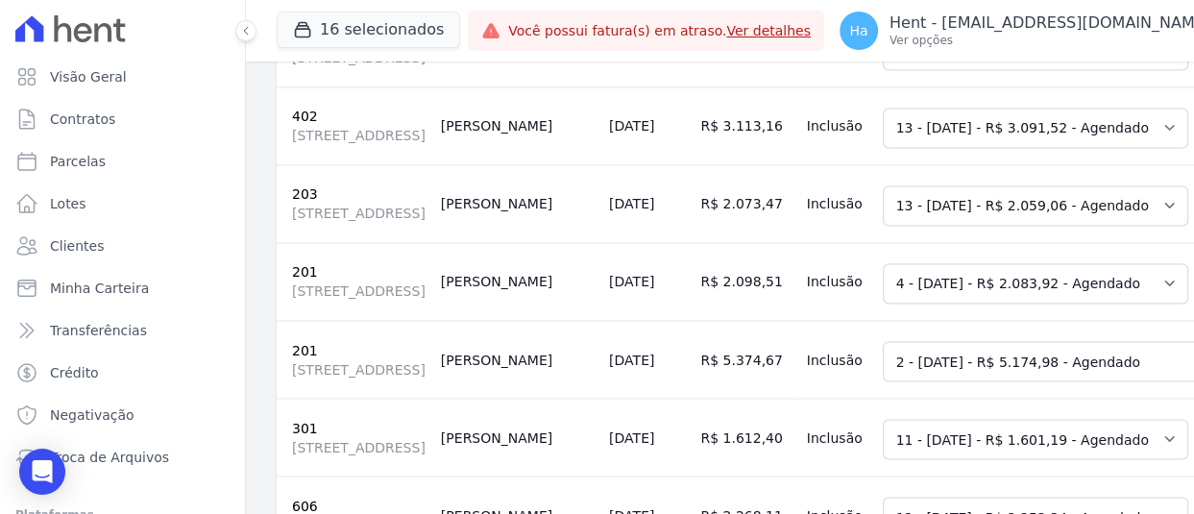
scroll to position [2401, 0]
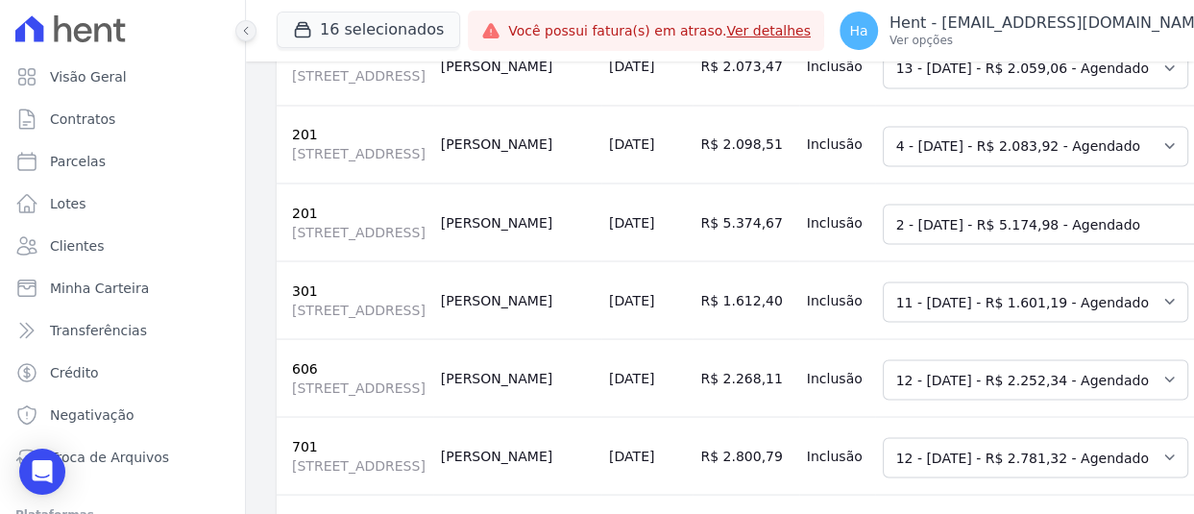
click at [238, 29] on button at bounding box center [245, 30] width 21 height 21
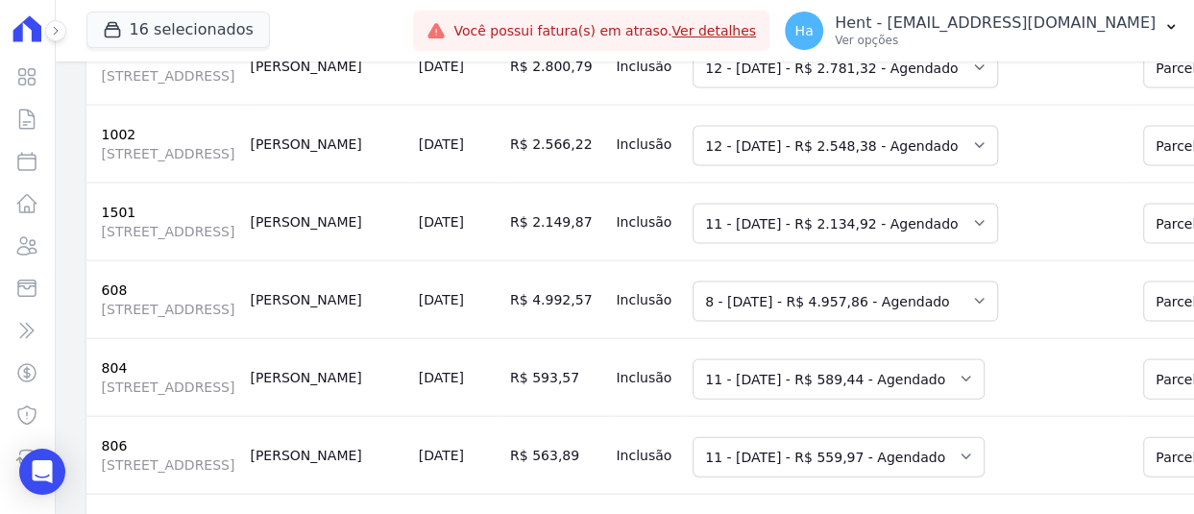
scroll to position [2887, 0]
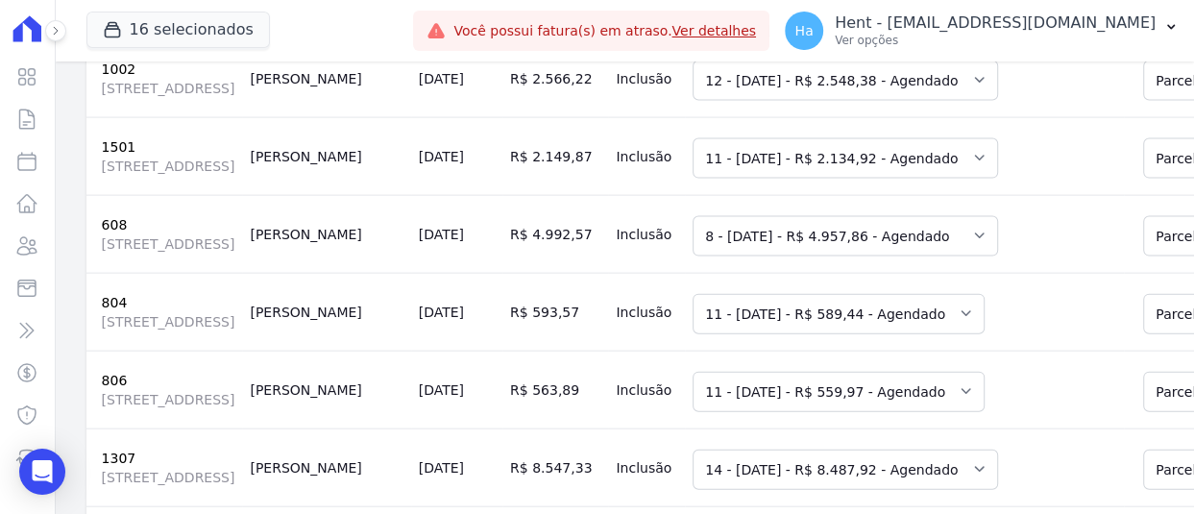
select select "0"
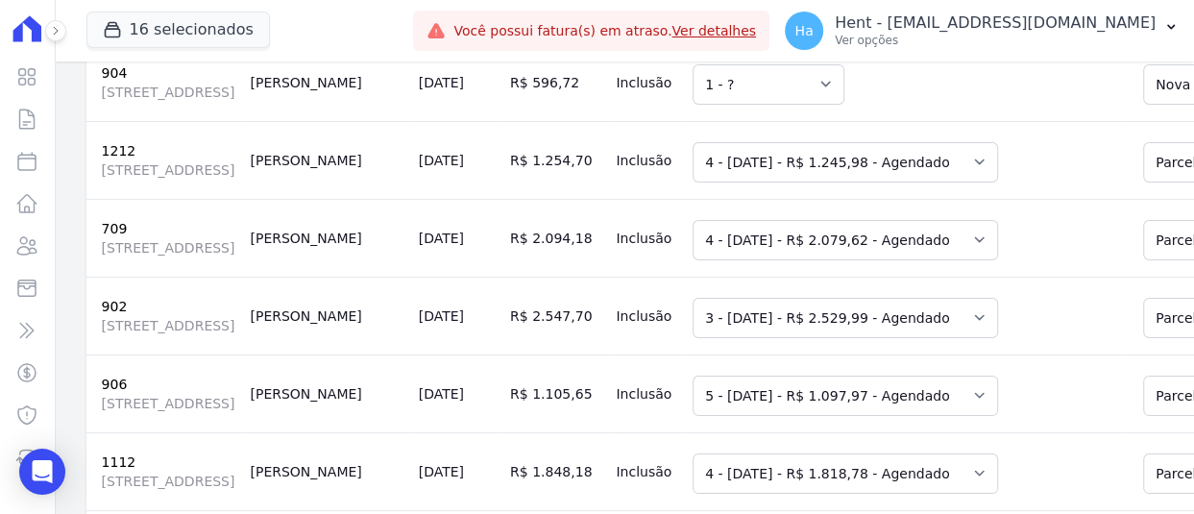
scroll to position [5575, 0]
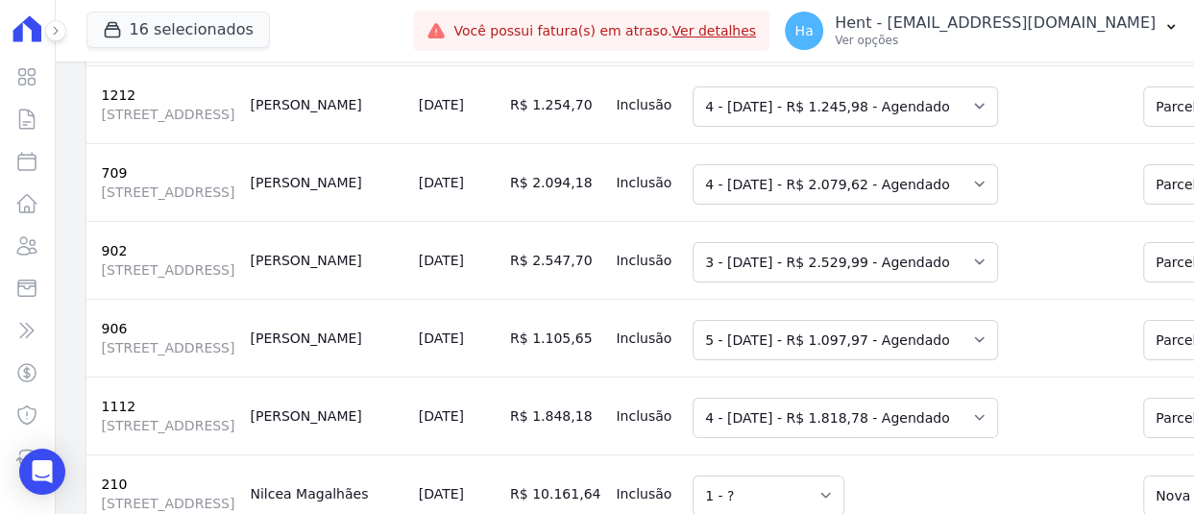
scroll to position [6248, 0]
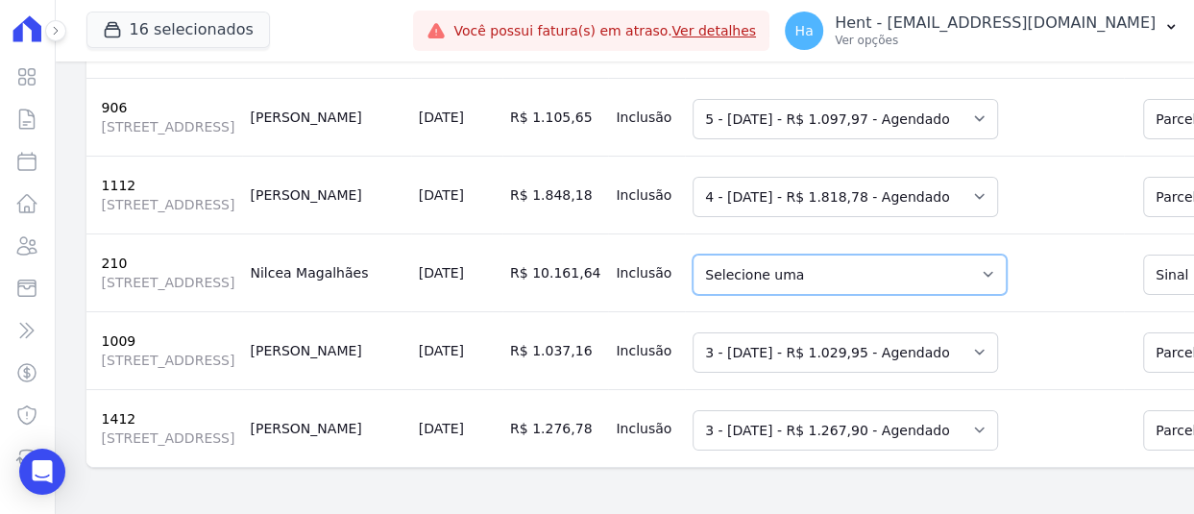
click at [811, 295] on select "Selecione uma 30 - 10/10/2027 - R$ 10.099,07 - Agendado" at bounding box center [849, 274] width 314 height 40
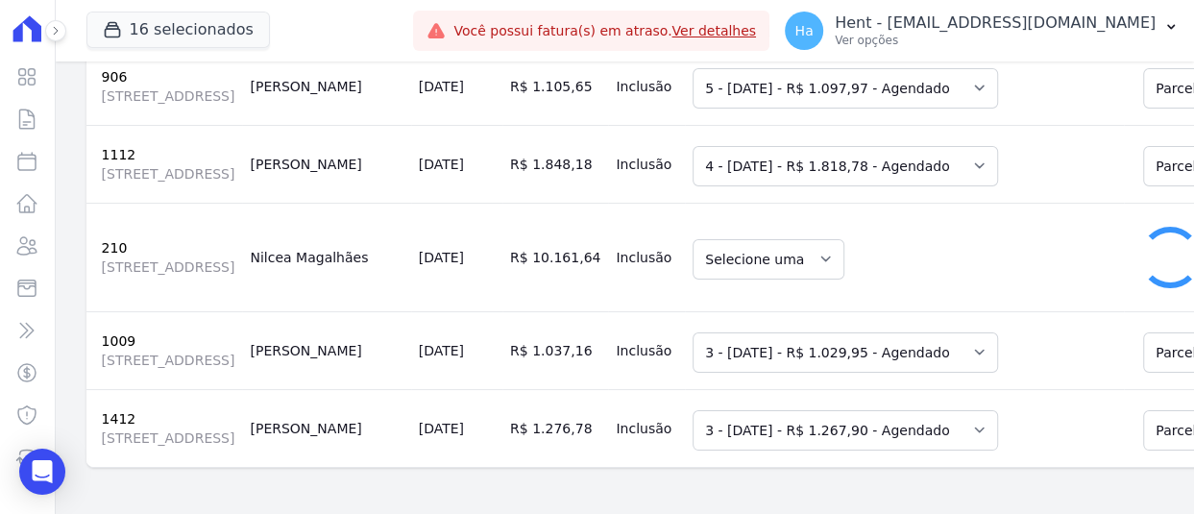
select select "6072396"
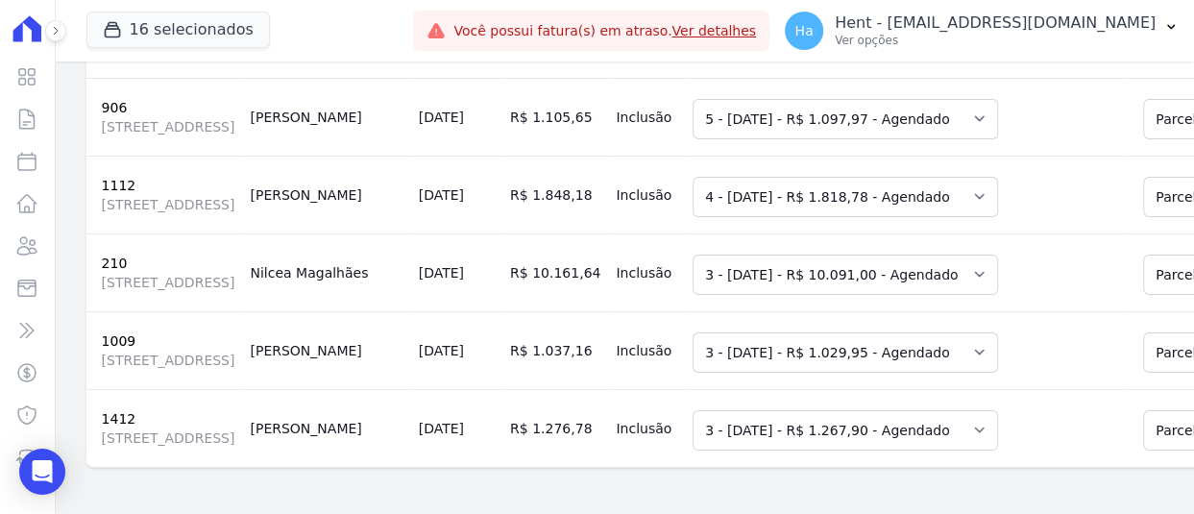
scroll to position [0, 0]
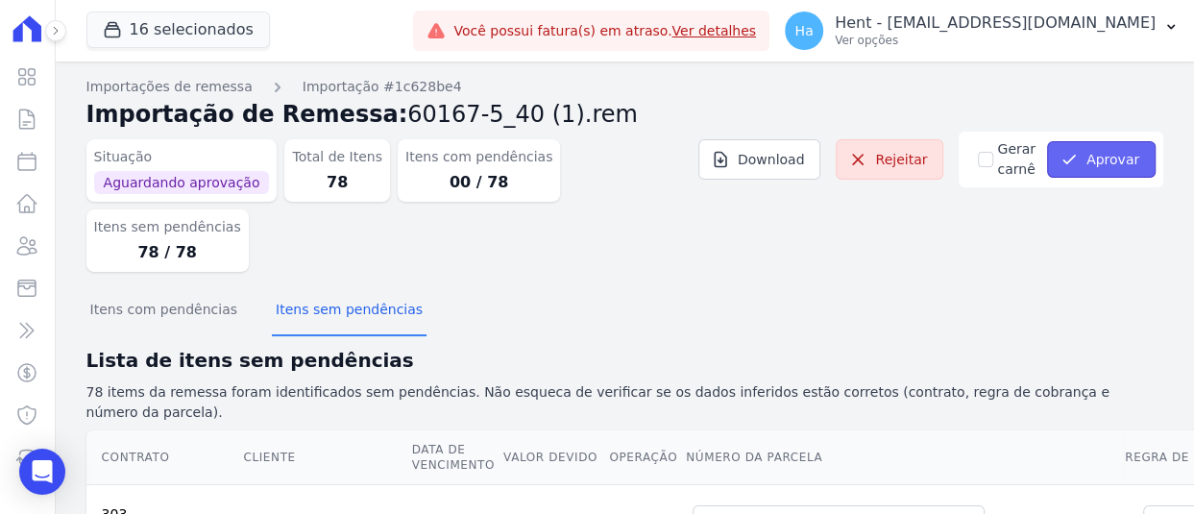
click at [1100, 158] on button "Aprovar" at bounding box center [1101, 159] width 109 height 36
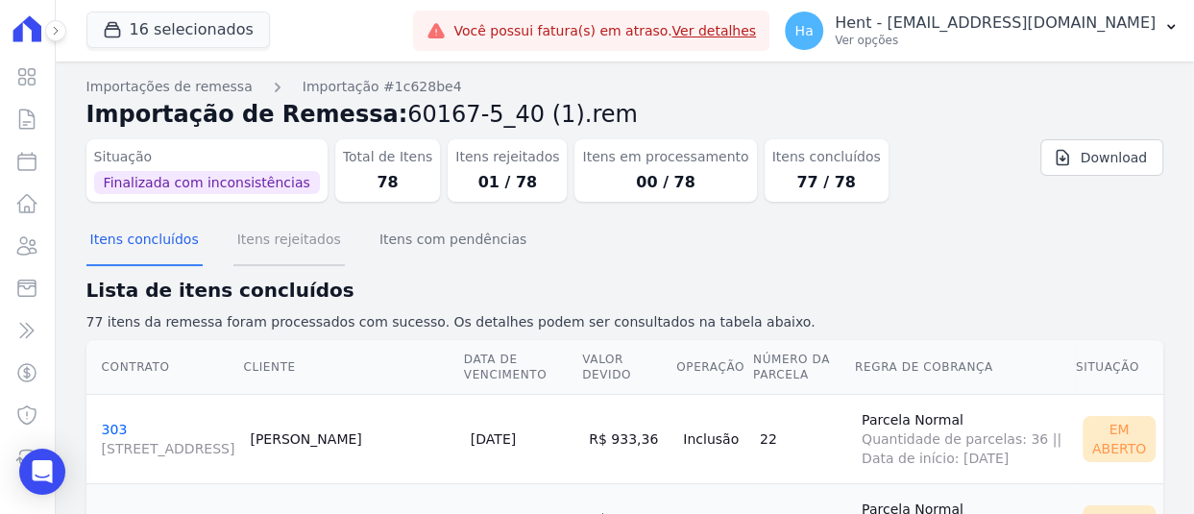
click at [288, 247] on button "Itens rejeitados" at bounding box center [288, 241] width 111 height 50
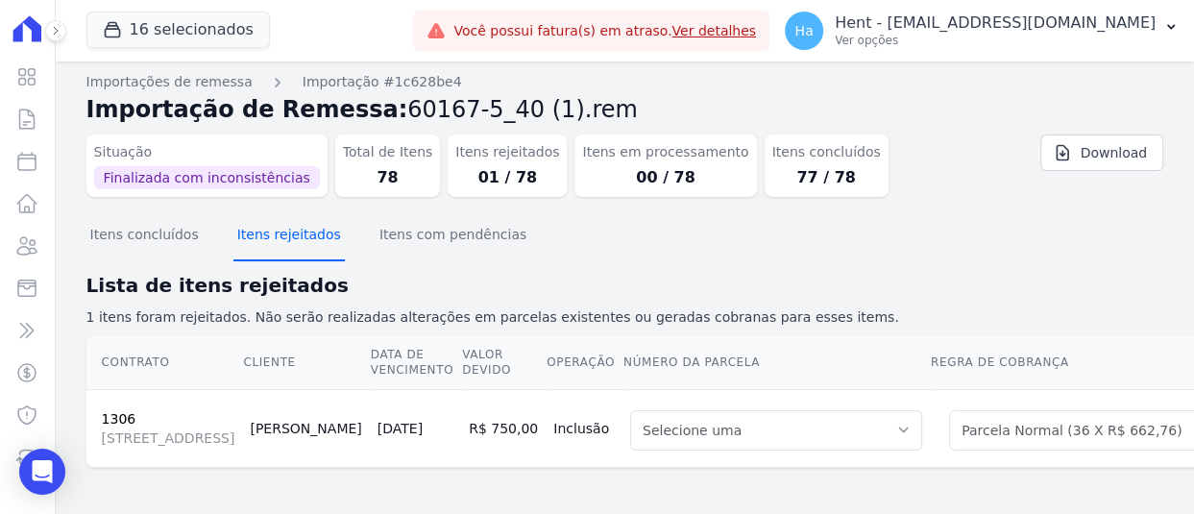
scroll to position [88, 0]
click at [1108, 134] on link "Download" at bounding box center [1101, 152] width 123 height 36
click at [1070, 38] on p "Ver opções" at bounding box center [994, 40] width 321 height 15
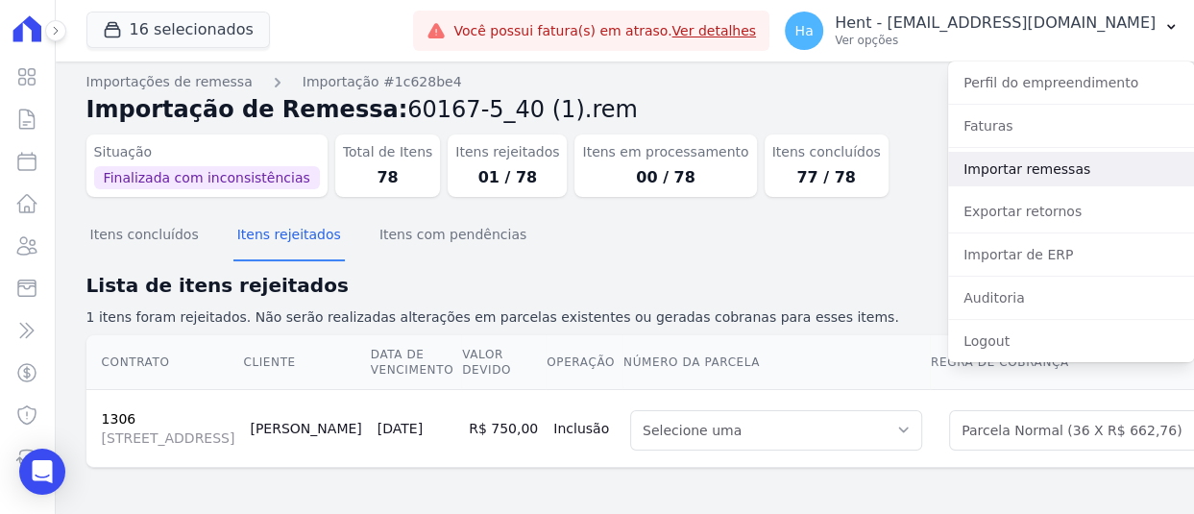
click at [997, 166] on link "Importar remessas" at bounding box center [1071, 169] width 246 height 35
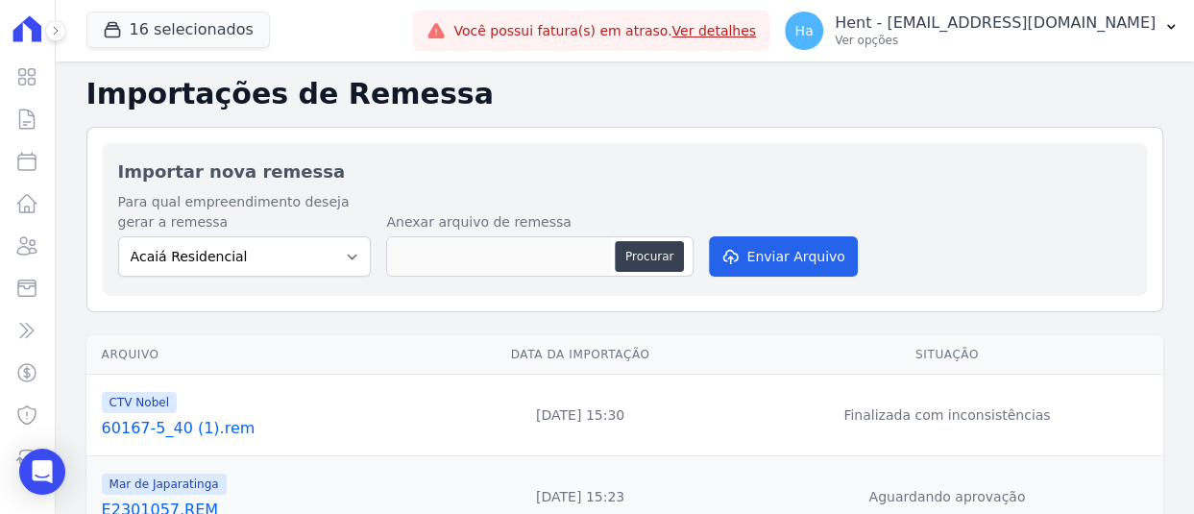
click at [346, 234] on div "Para qual empreendimento deseja gerar a remessa Acaiá Residencial ACQUA 8 PELOT…" at bounding box center [245, 234] width 254 height 85
click at [362, 257] on select "Acaiá Residencial ACQUA 8 PELOTAS SPE LTDA II Administrativo AGILE ELOI MENDES …" at bounding box center [245, 256] width 254 height 40
select select "99ecfb74-b06a-4265-b540-74287d60a3a4"
click at [118, 236] on select "Acaiá Residencial ACQUA 8 PELOTAS SPE LTDA II Administrativo AGILE ELOI MENDES …" at bounding box center [245, 256] width 254 height 40
click at [637, 249] on button "Procurar" at bounding box center [649, 256] width 69 height 31
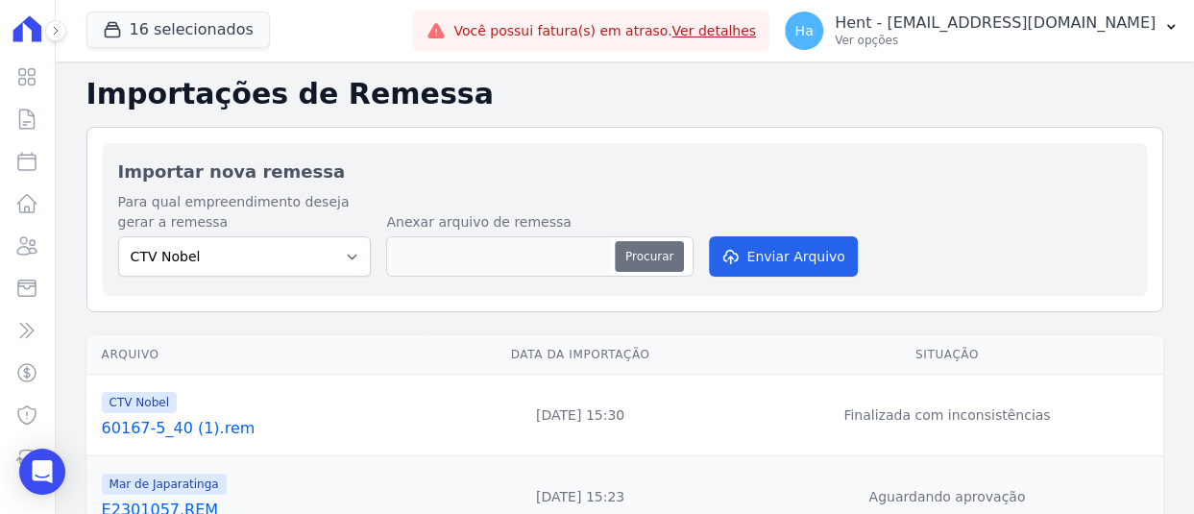
type input "60167-5_40.JulianaGranato.txt"
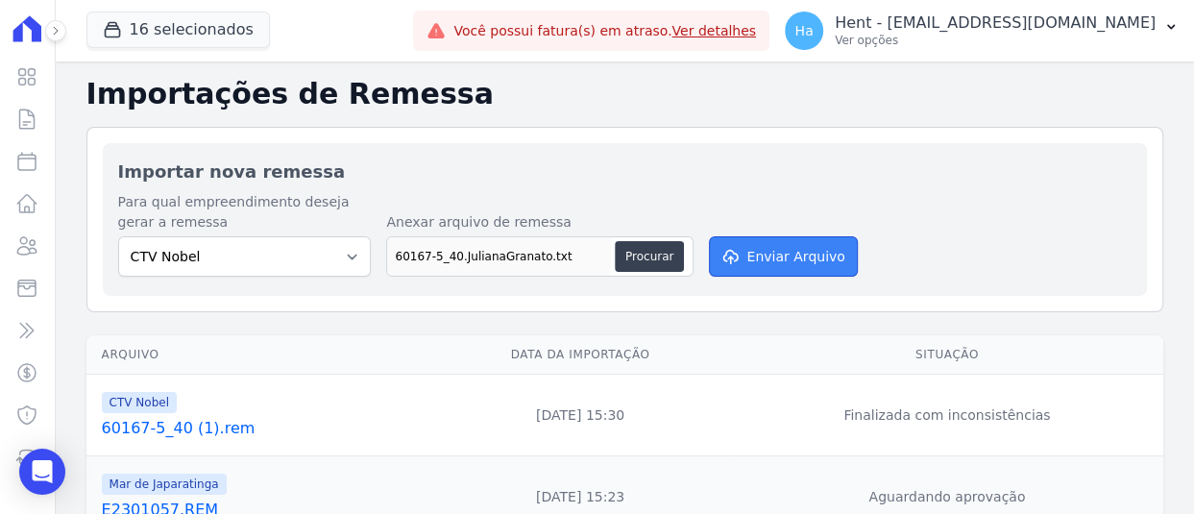
click at [791, 258] on button "Enviar Arquivo" at bounding box center [783, 256] width 148 height 40
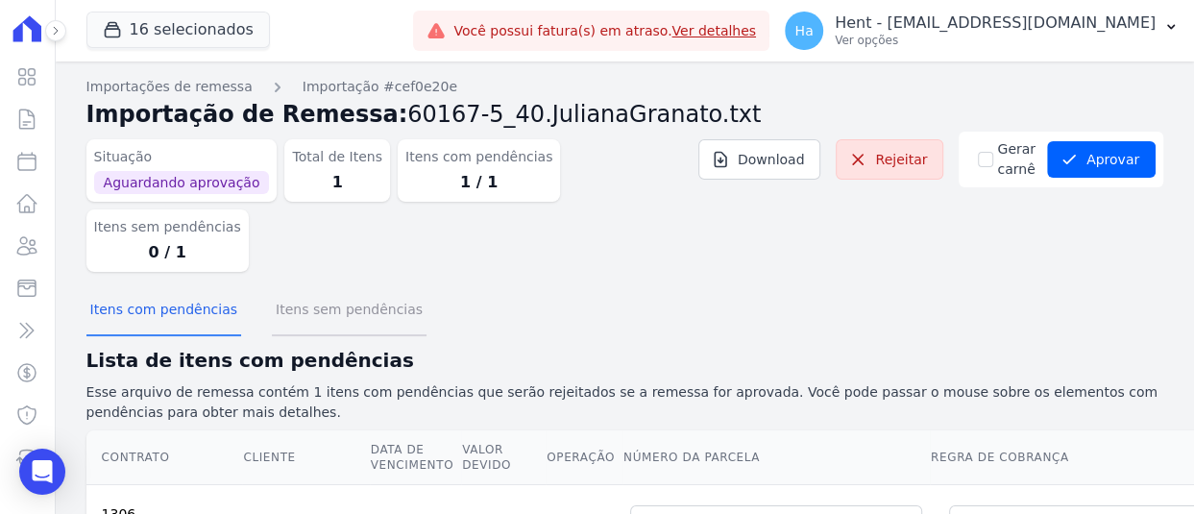
click at [373, 286] on button "Itens sem pendências" at bounding box center [349, 311] width 155 height 50
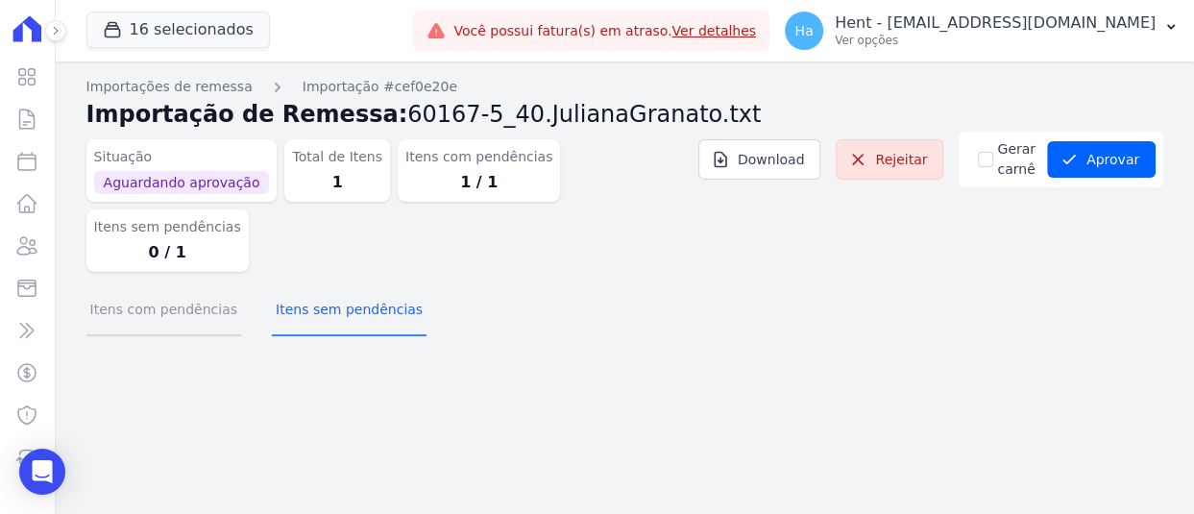
drag, startPoint x: 119, startPoint y: 263, endPoint x: 181, endPoint y: 268, distance: 61.6
click at [120, 286] on button "Itens com pendências" at bounding box center [163, 311] width 155 height 50
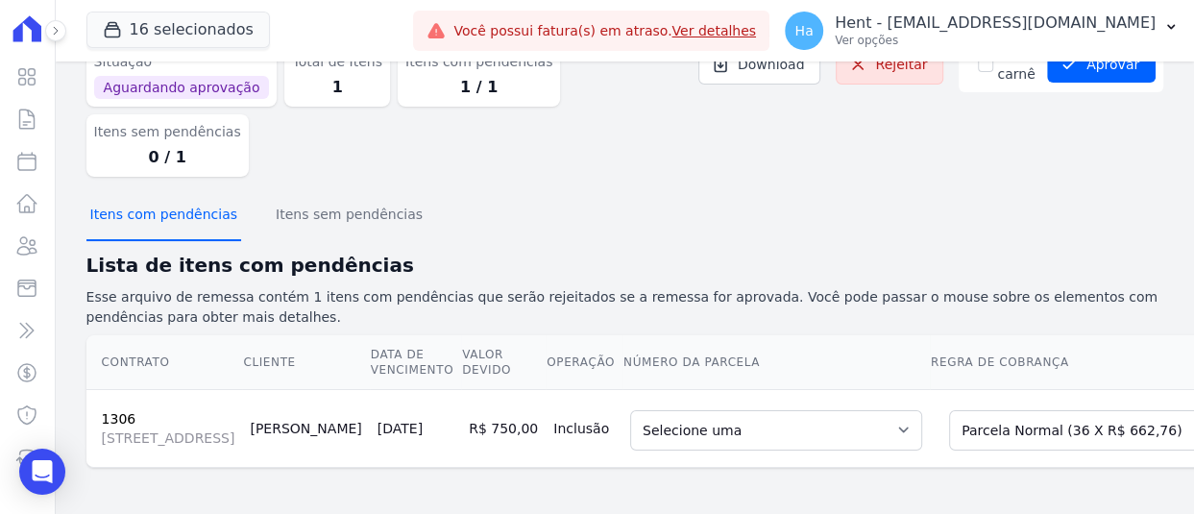
scroll to position [109, 0]
click at [706, 410] on select "Selecione uma 9 - [DATE] - R$ 662,76 - Agendado 10 - [DATE] - R$ 662,76 - Agend…" at bounding box center [776, 430] width 292 height 40
click at [949, 410] on select "Selecione uma Nova Parcela Avulsa Parcela Avulsa Existente Outros (1 X R$ 10.50…" at bounding box center [1109, 430] width 321 height 40
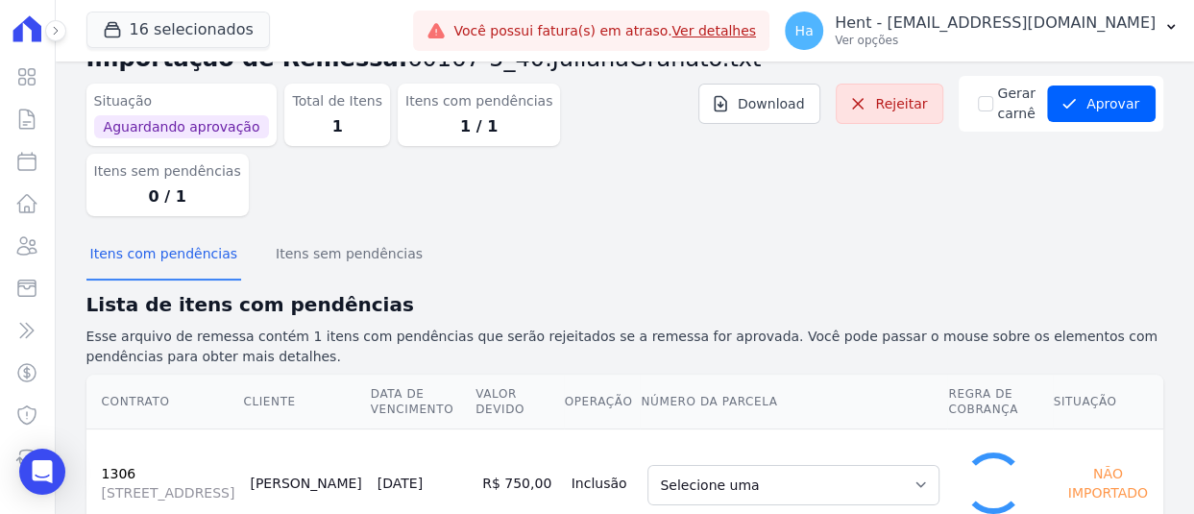
select select "0"
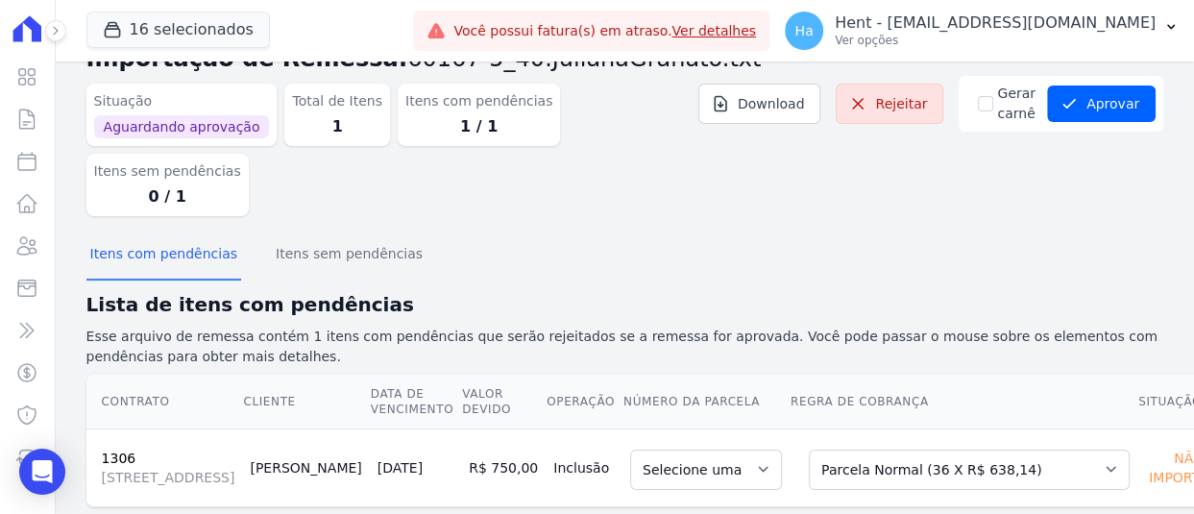
scroll to position [75, 0]
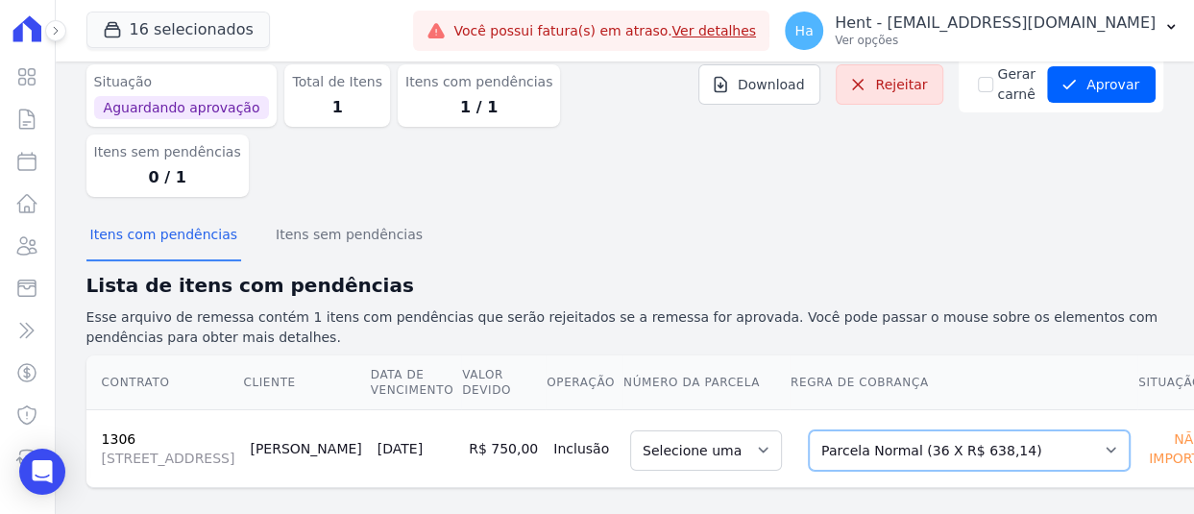
click at [839, 430] on select "Selecione uma Nova Parcela Avulsa Parcela Avulsa Existente Outros (1 X R$ 10.50…" at bounding box center [969, 450] width 321 height 40
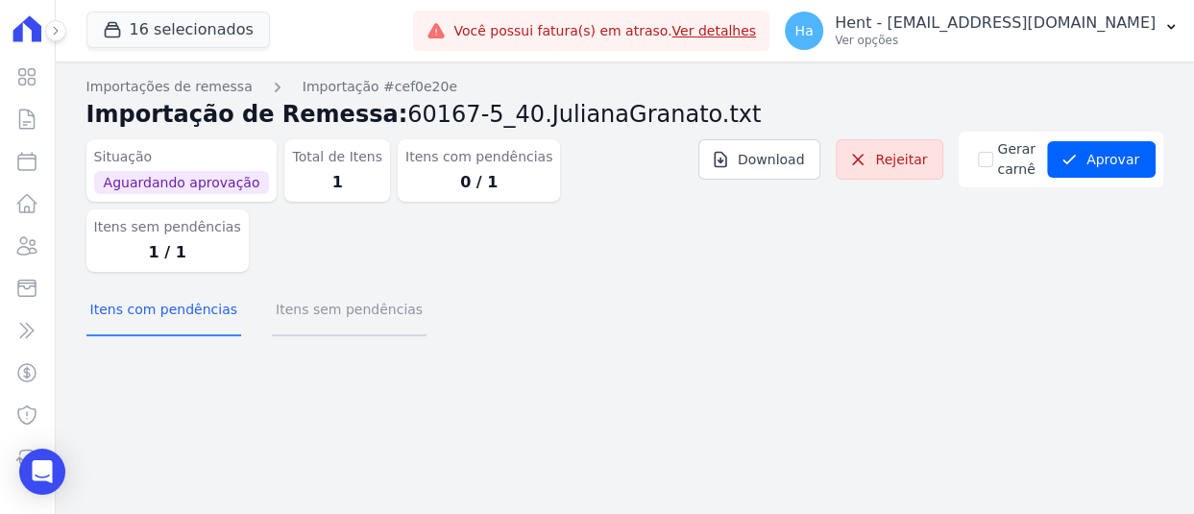
click at [367, 286] on button "Itens sem pendências" at bounding box center [349, 311] width 155 height 50
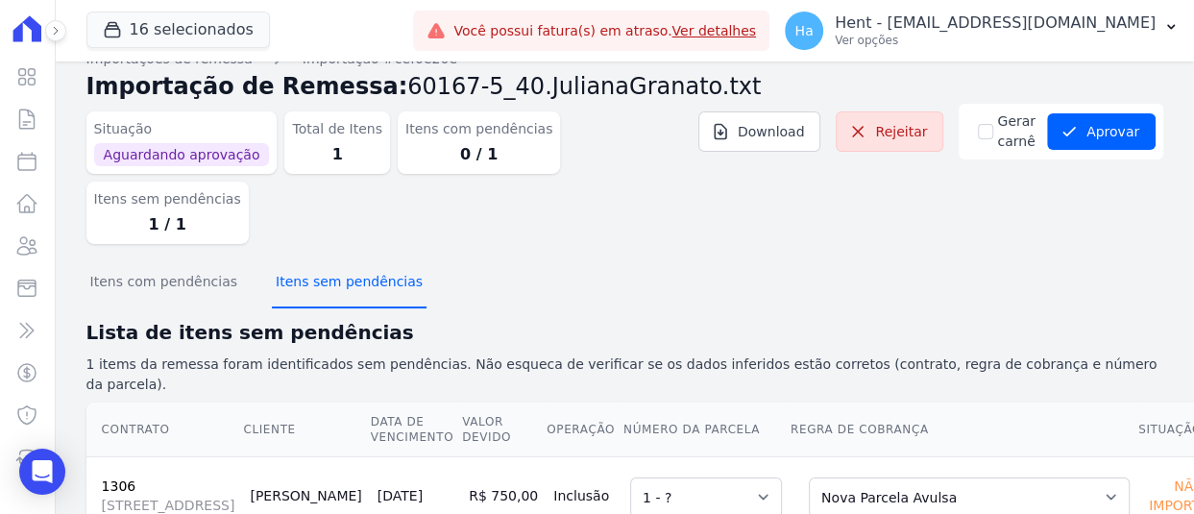
scroll to position [55, 0]
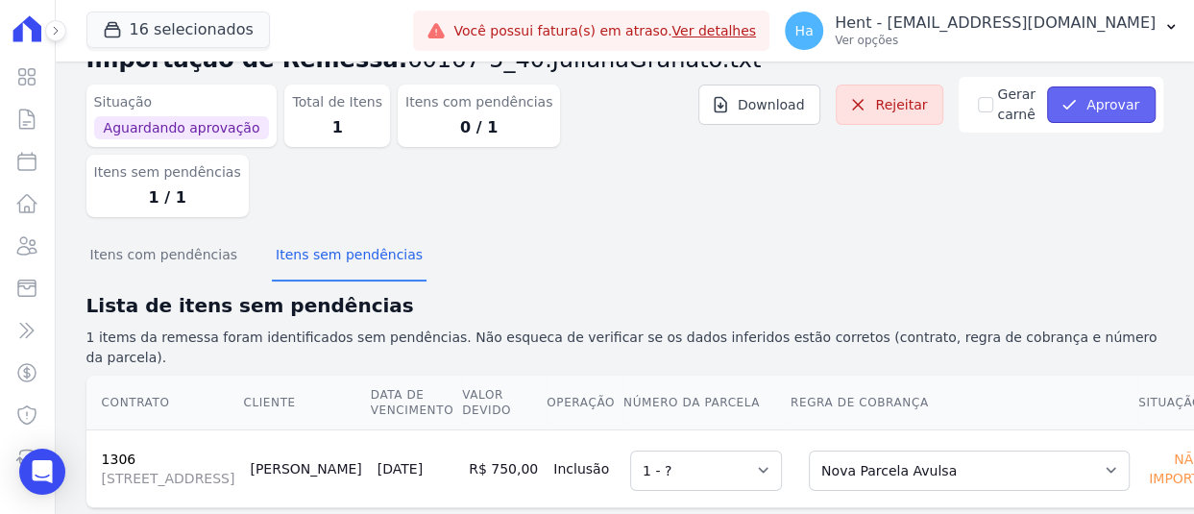
click at [1085, 94] on button "Aprovar" at bounding box center [1101, 104] width 109 height 36
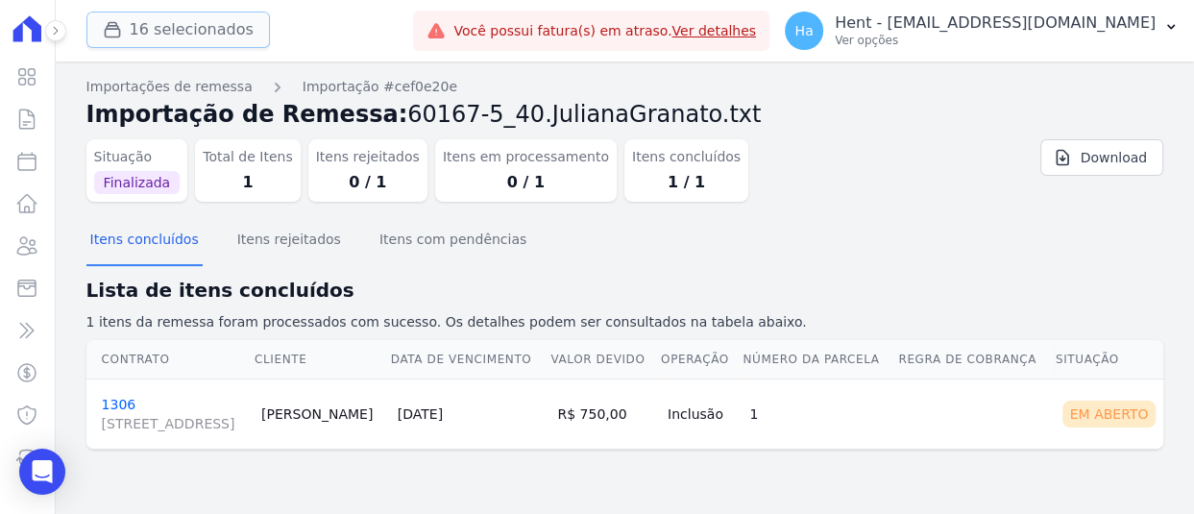
click at [163, 37] on button "16 selecionados" at bounding box center [177, 30] width 183 height 36
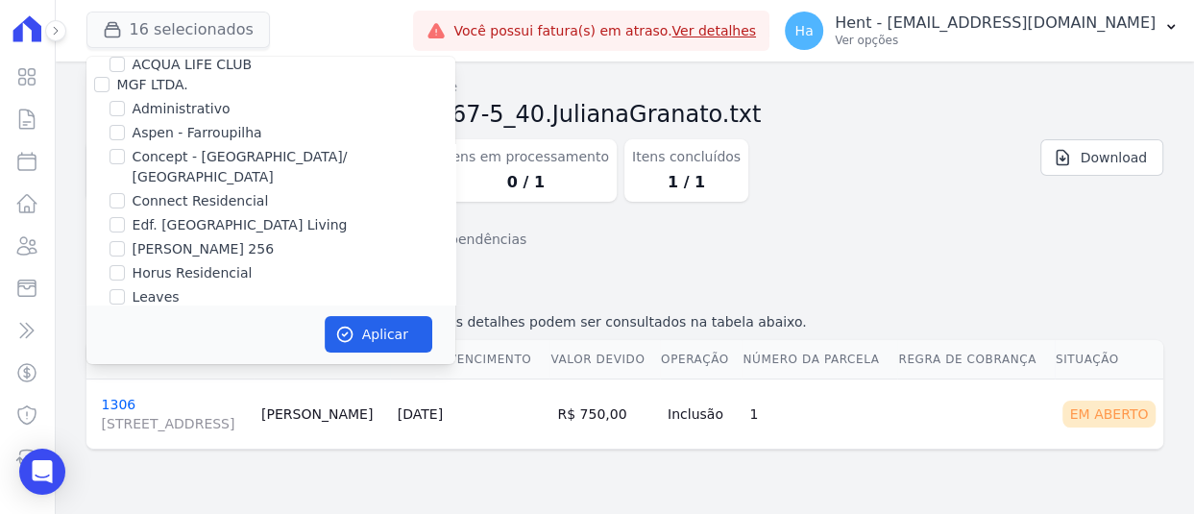
scroll to position [2338, 0]
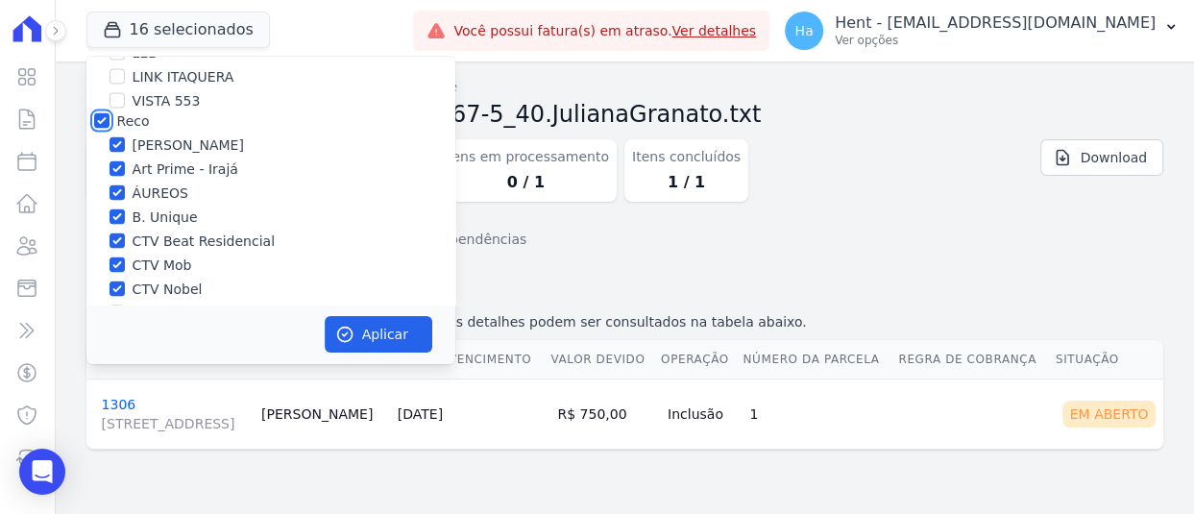
click at [105, 113] on input "Reco" at bounding box center [101, 120] width 15 height 15
checkbox input "false"
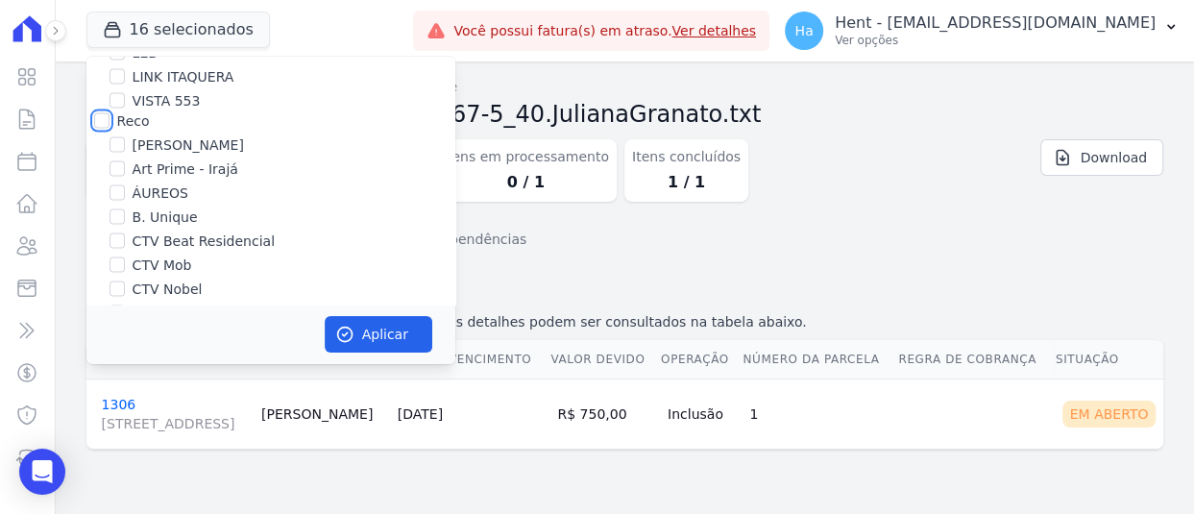
checkbox input "false"
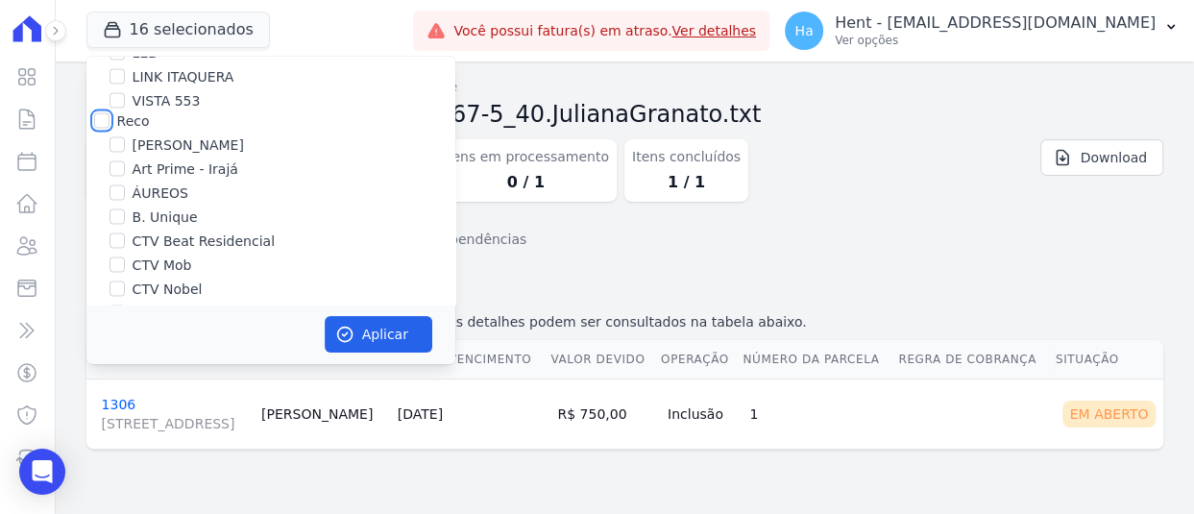
checkbox input "false"
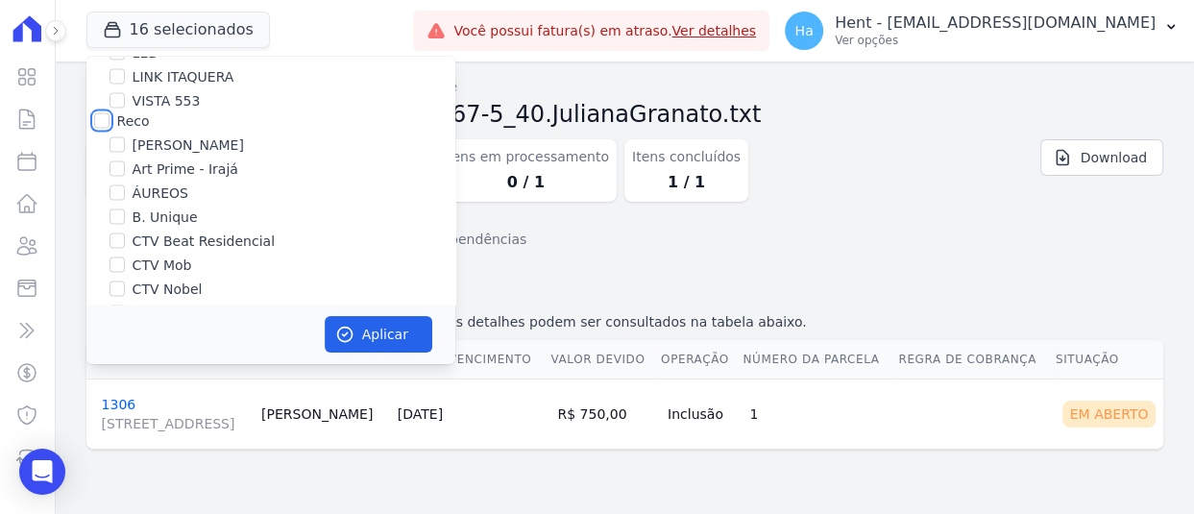
checkbox input "false"
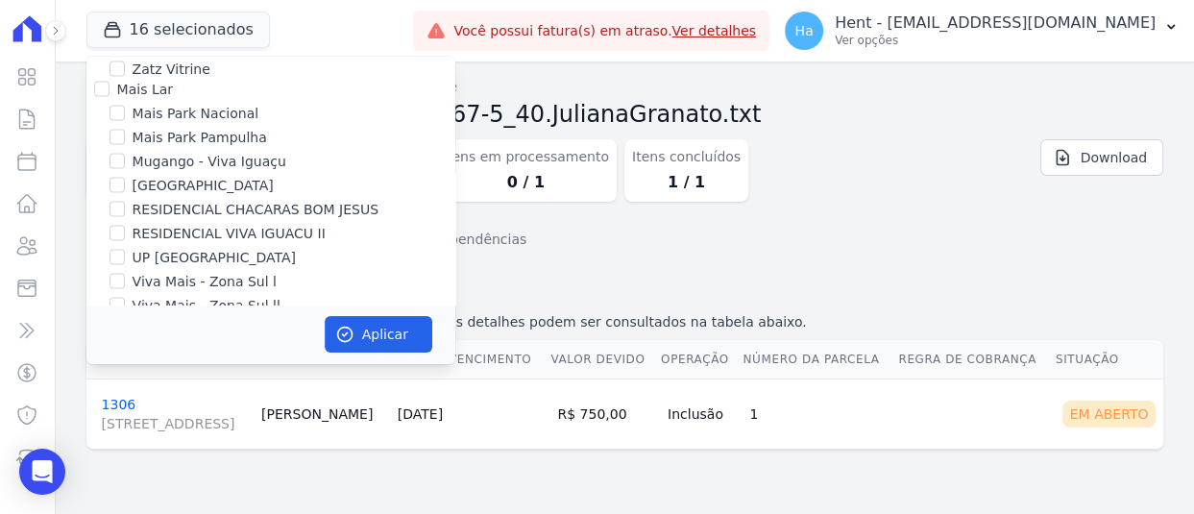
click at [99, 410] on input "Salgado Empreendimentos SPE LTDA." at bounding box center [101, 417] width 15 height 15
checkbox input "false"
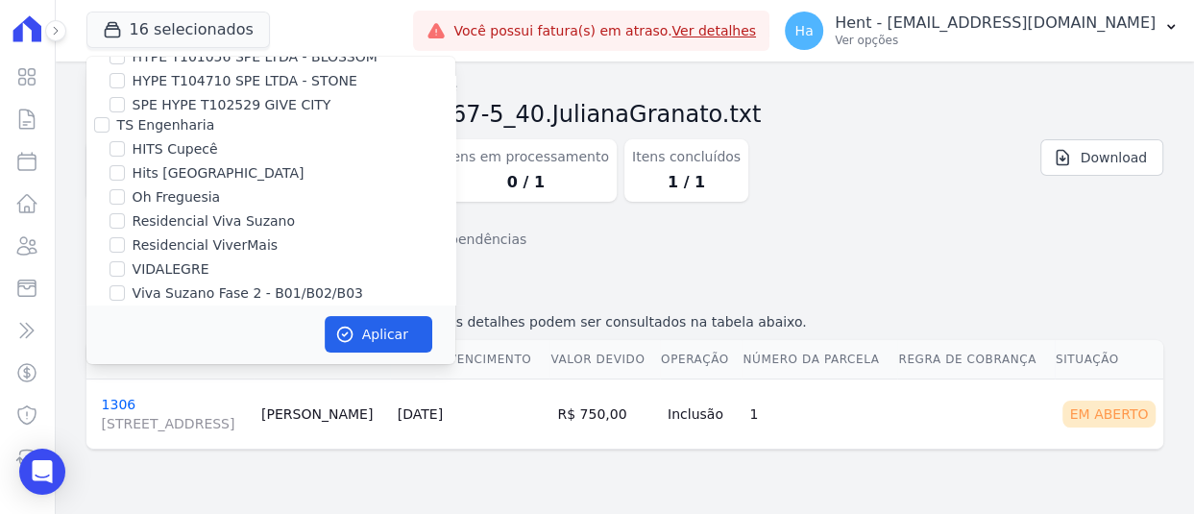
click at [107, 329] on input "CONSTRUTORA FONTANIVE LIMITADA" at bounding box center [101, 336] width 15 height 15
checkbox input "true"
click at [368, 333] on button "Aplicar" at bounding box center [379, 334] width 108 height 36
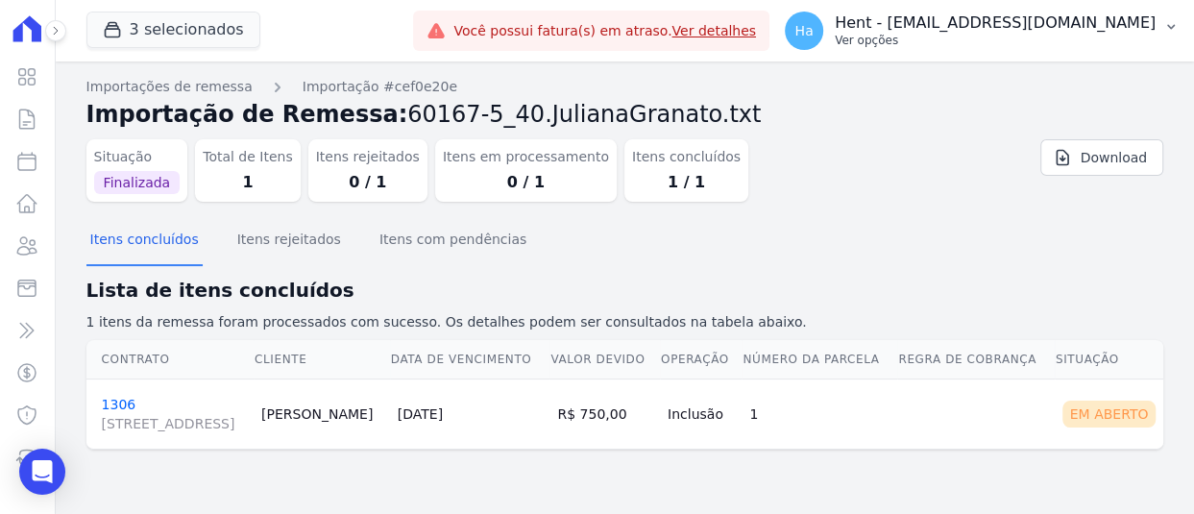
click at [1047, 12] on div "Ha Hent - adriane.brito@hent.com.br Ver opções" at bounding box center [970, 31] width 371 height 38
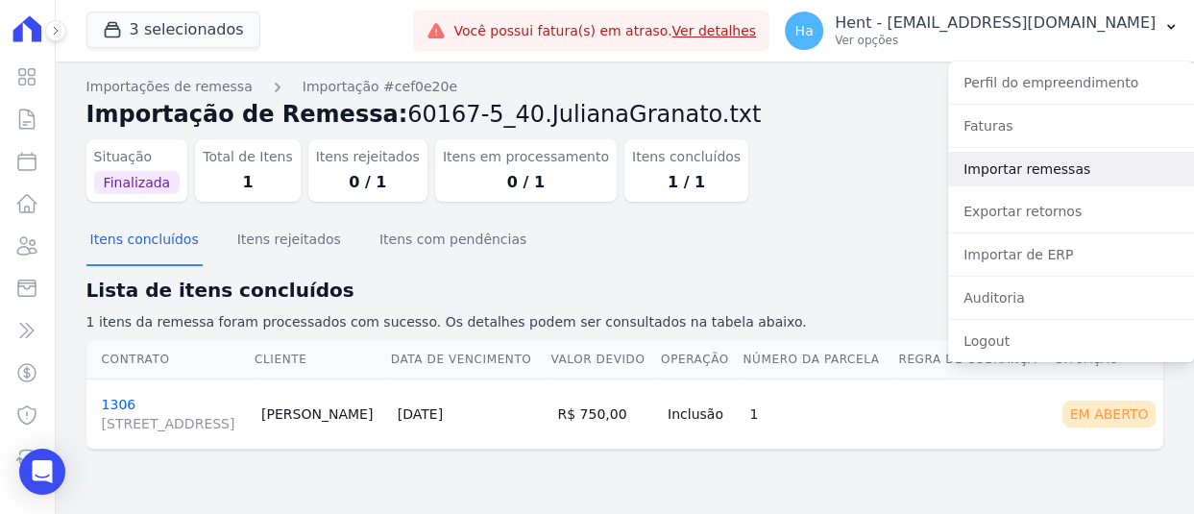
click at [1056, 176] on link "Importar remessas" at bounding box center [1071, 169] width 246 height 35
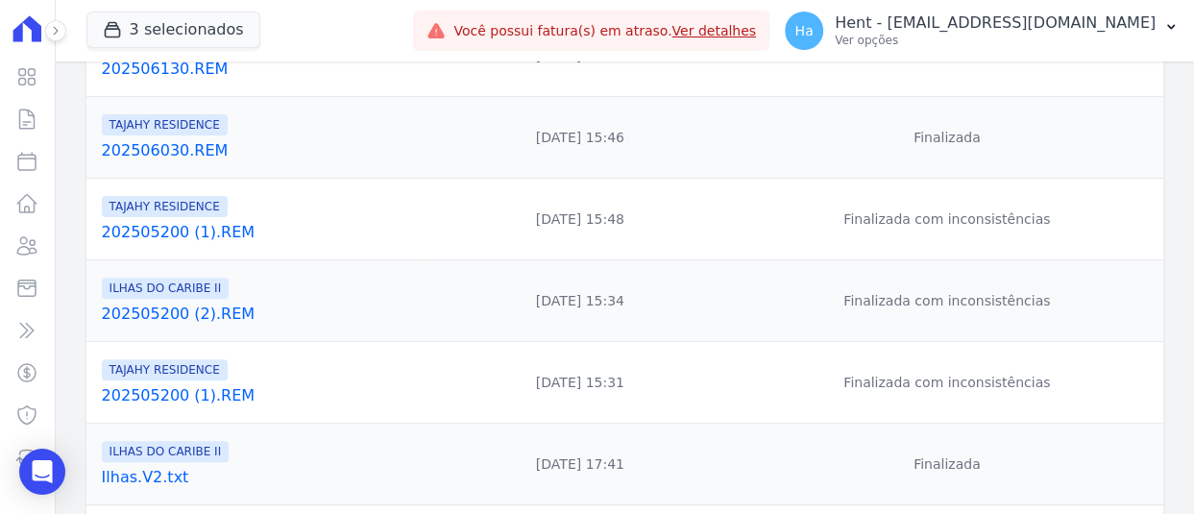
scroll to position [632, 0]
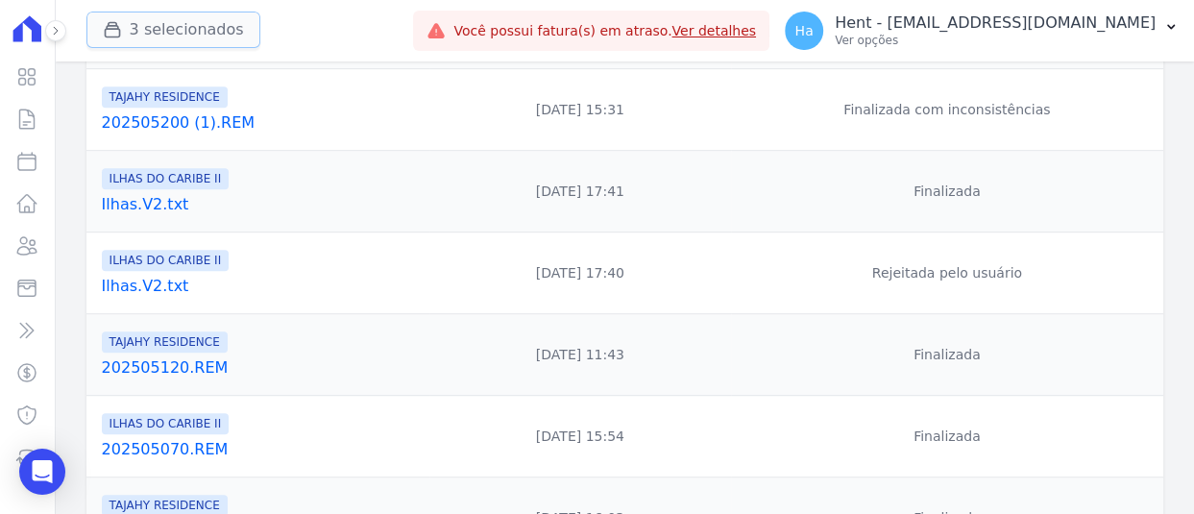
click at [179, 24] on button "3 selecionados" at bounding box center [173, 30] width 174 height 36
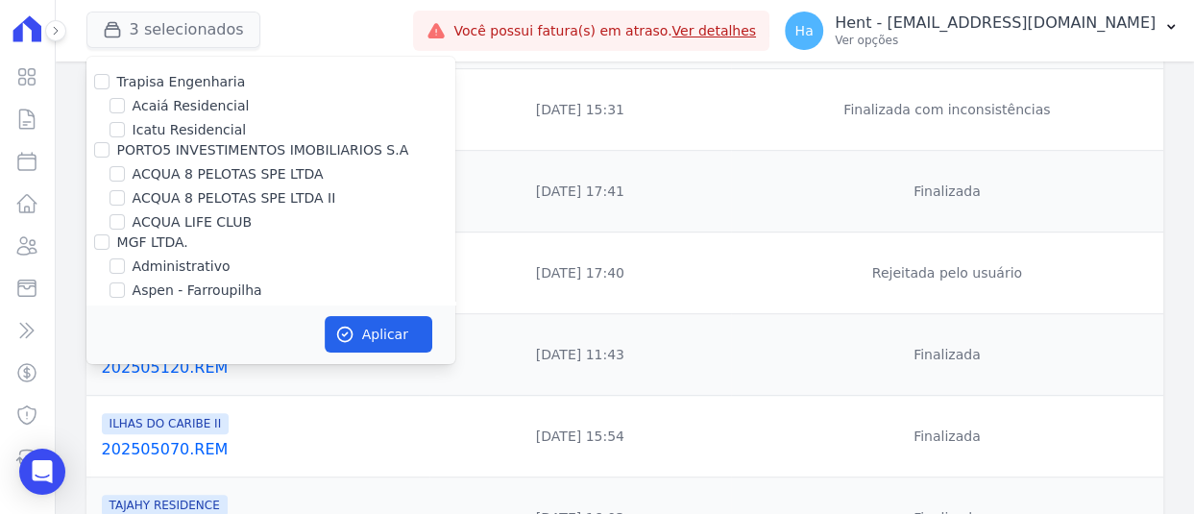
scroll to position [8517, 0]
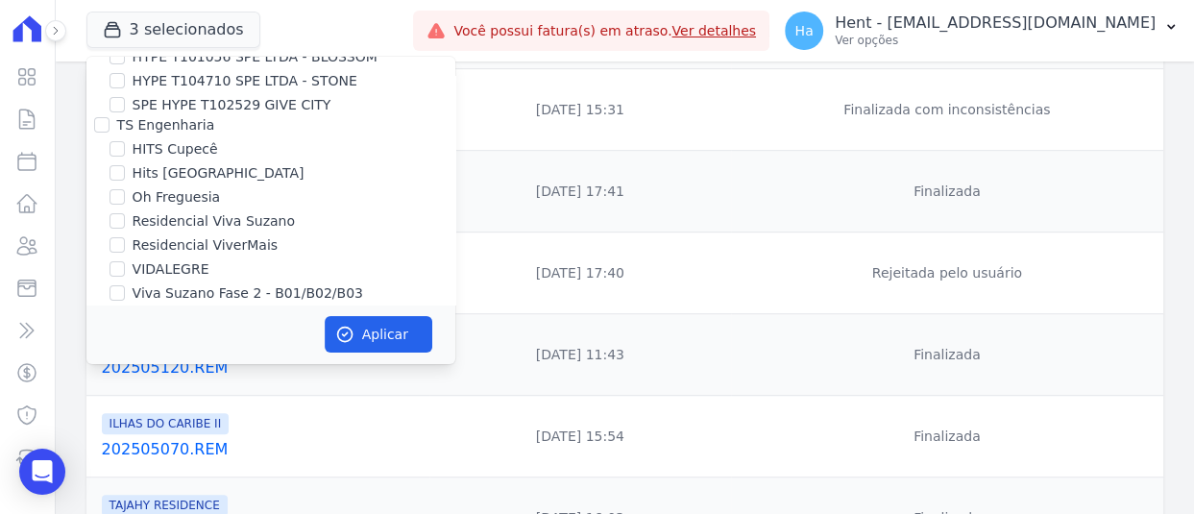
click at [97, 329] on input "CONSTRUTORA FONTANIVE LIMITADA" at bounding box center [101, 336] width 15 height 15
checkbox input "false"
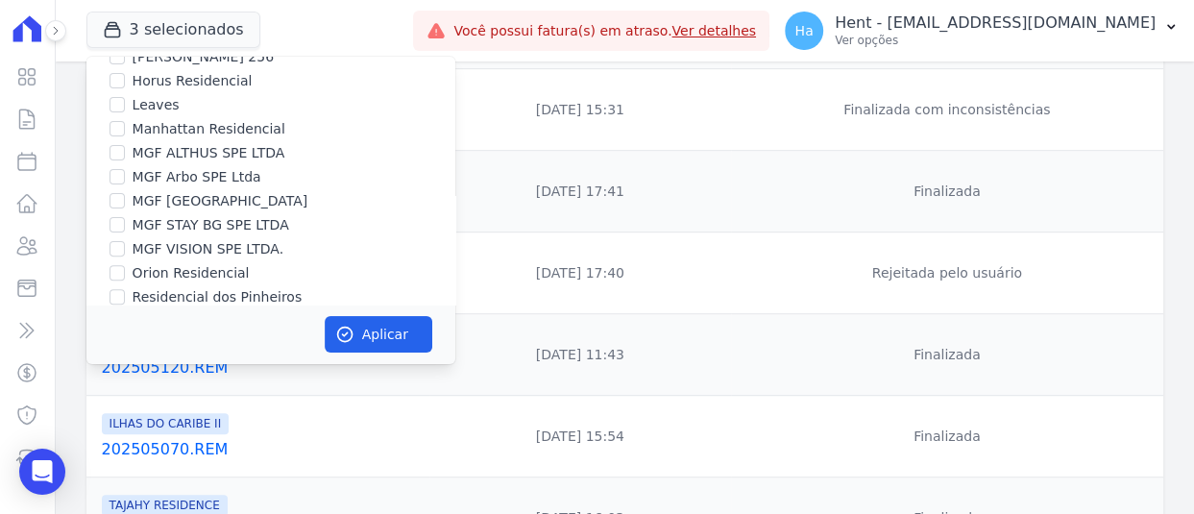
scroll to position [2006, 0]
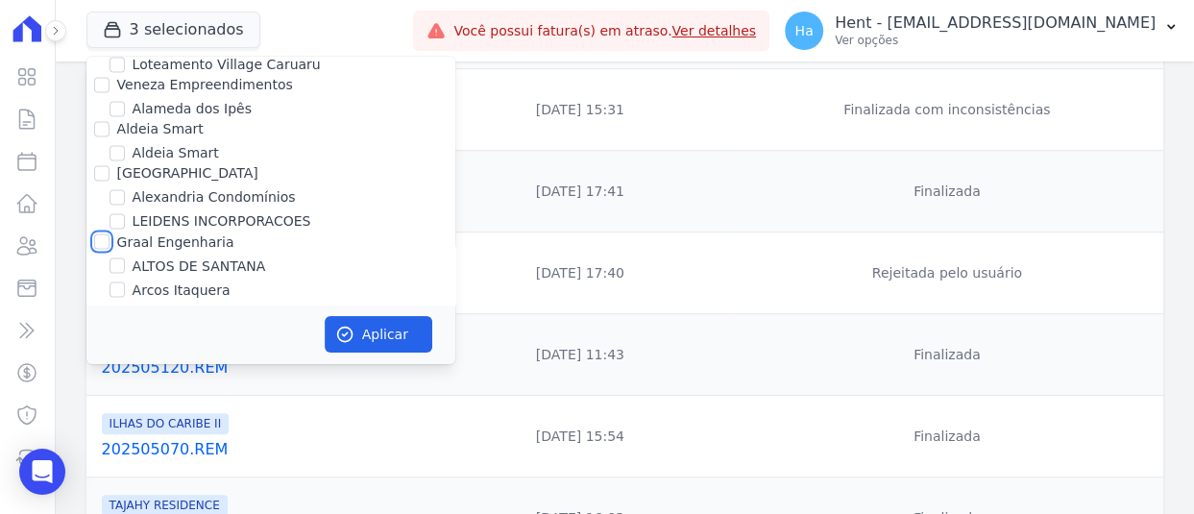
click at [107, 233] on input "Graal Engenharia" at bounding box center [101, 240] width 15 height 15
checkbox input "true"
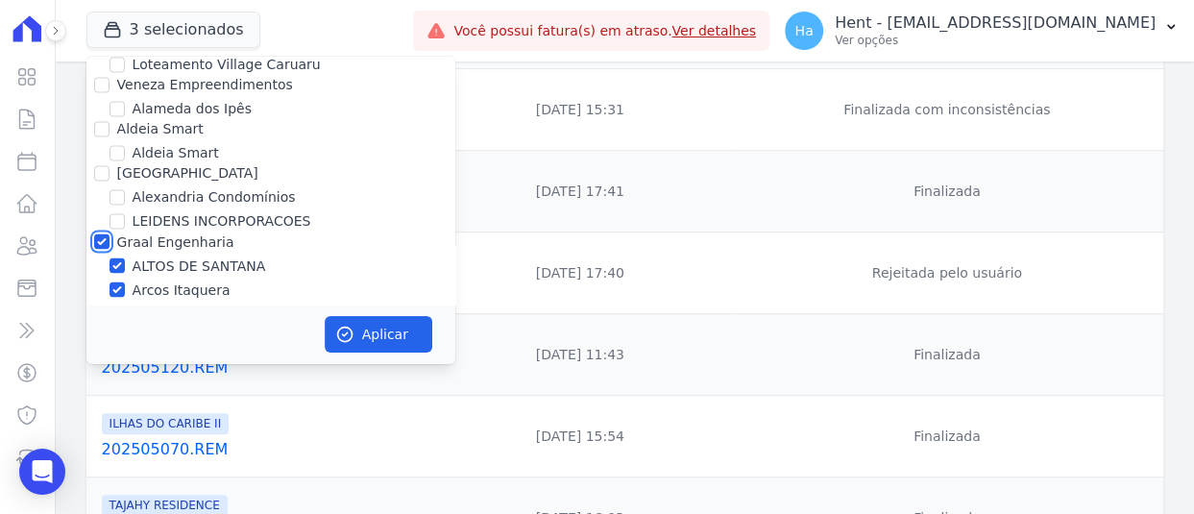
checkbox input "true"
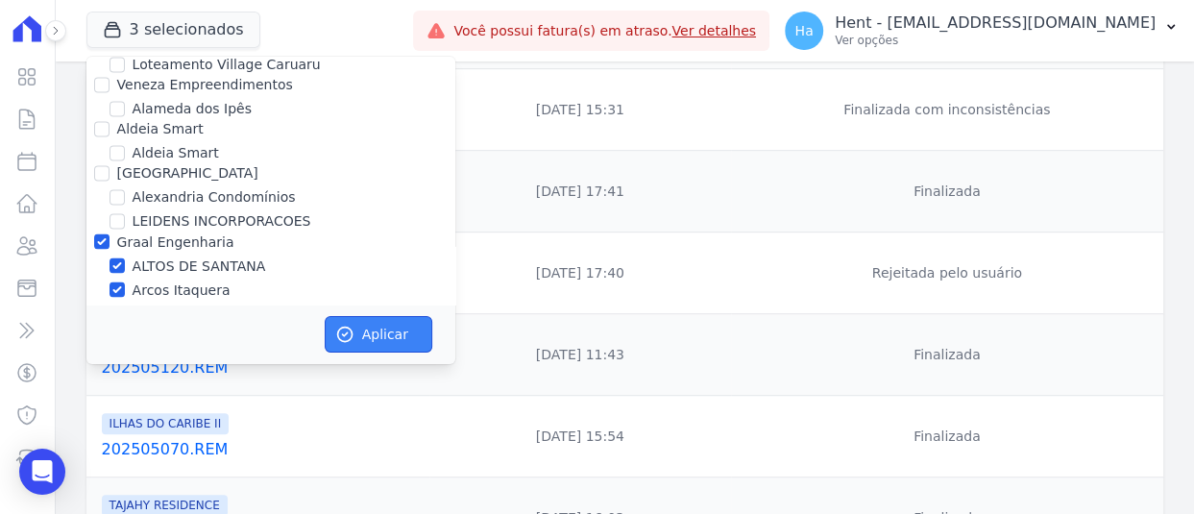
click at [359, 337] on button "Aplicar" at bounding box center [379, 334] width 108 height 36
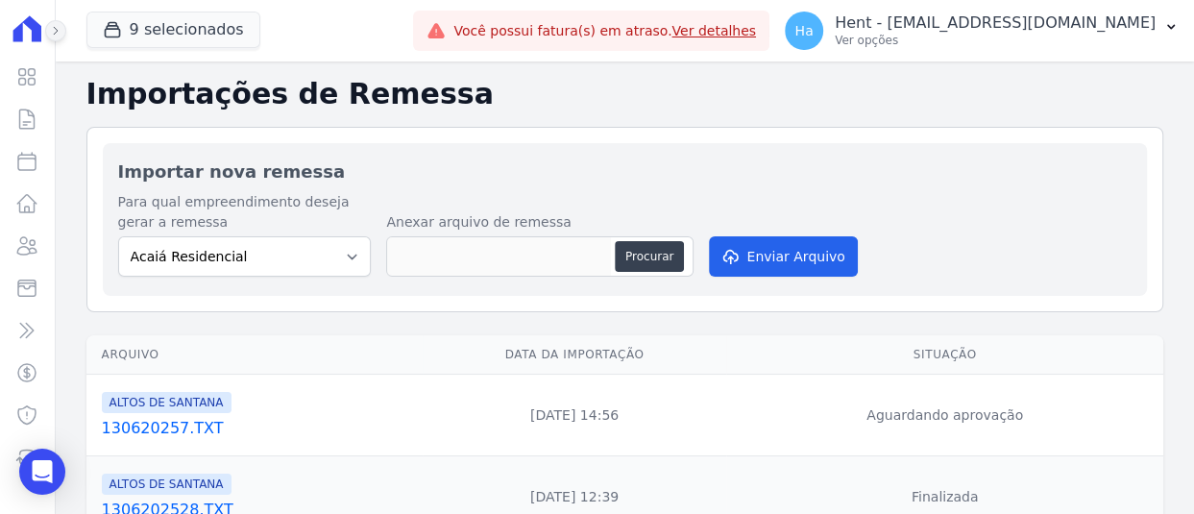
click at [59, 36] on icon at bounding box center [56, 31] width 12 height 12
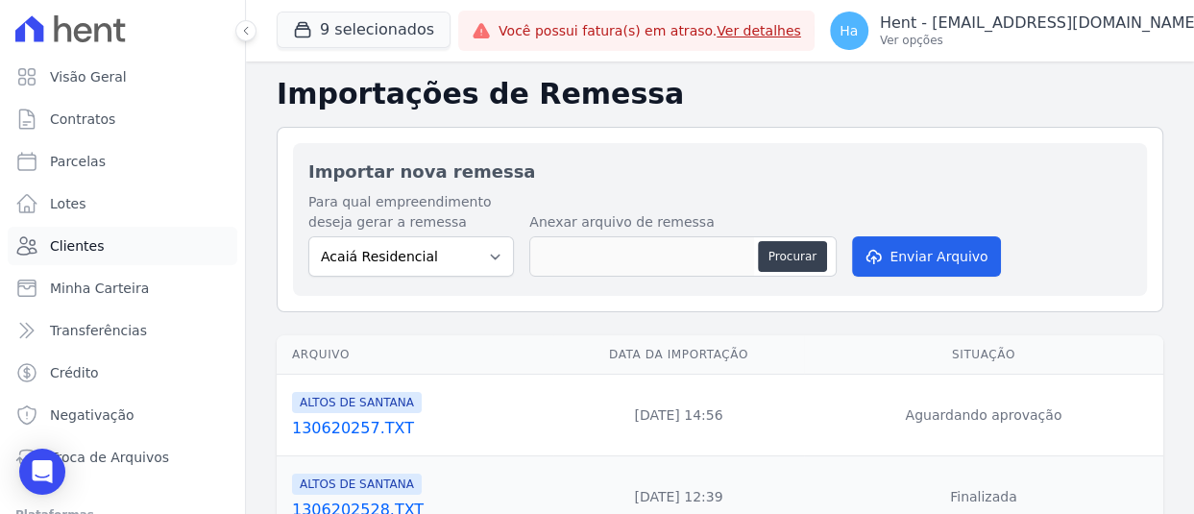
click at [79, 245] on span "Clientes" at bounding box center [77, 245] width 54 height 19
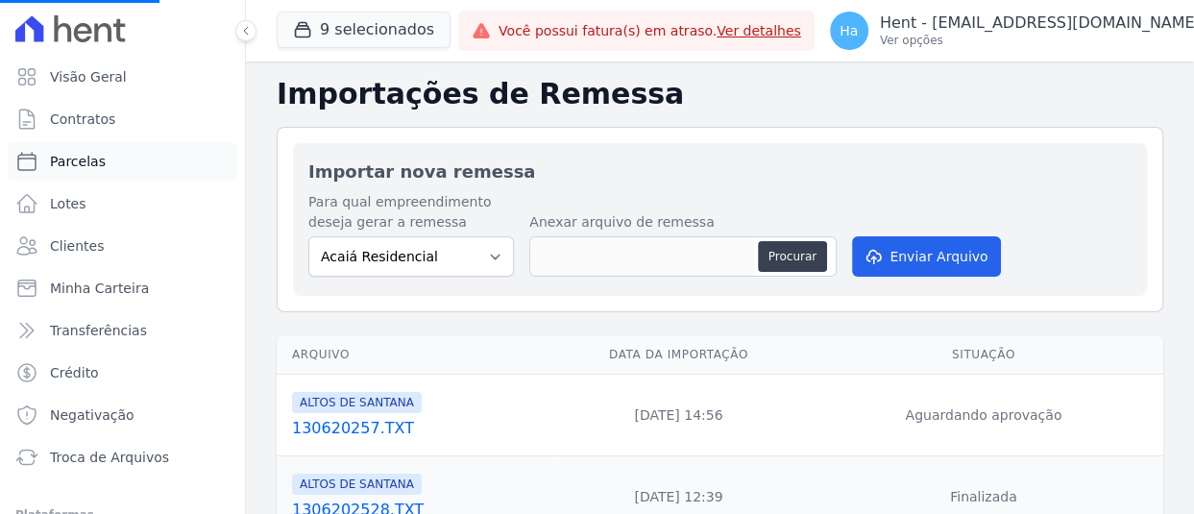
click at [97, 158] on span "Parcelas" at bounding box center [78, 161] width 56 height 19
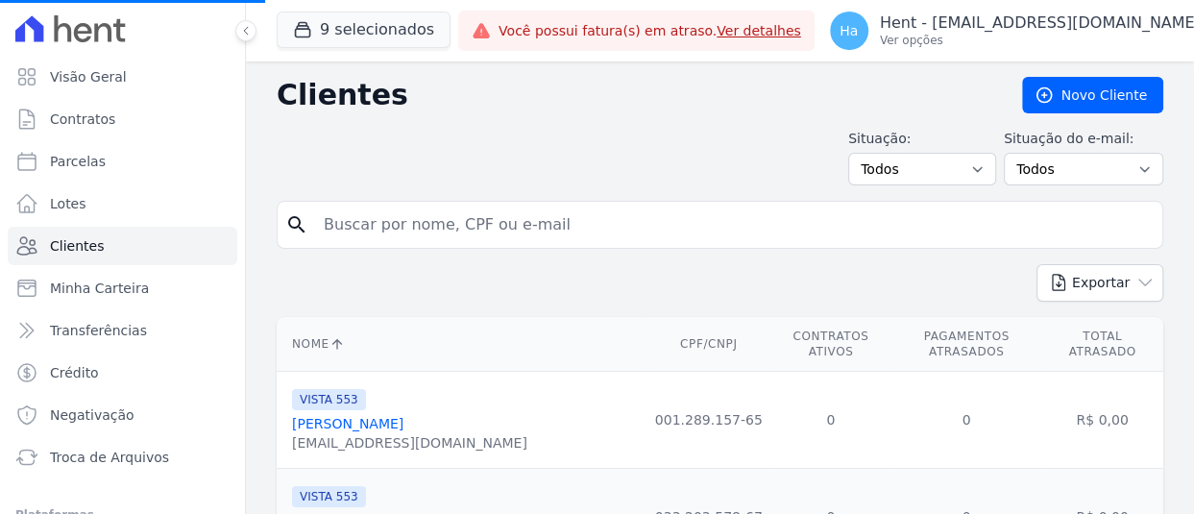
select select
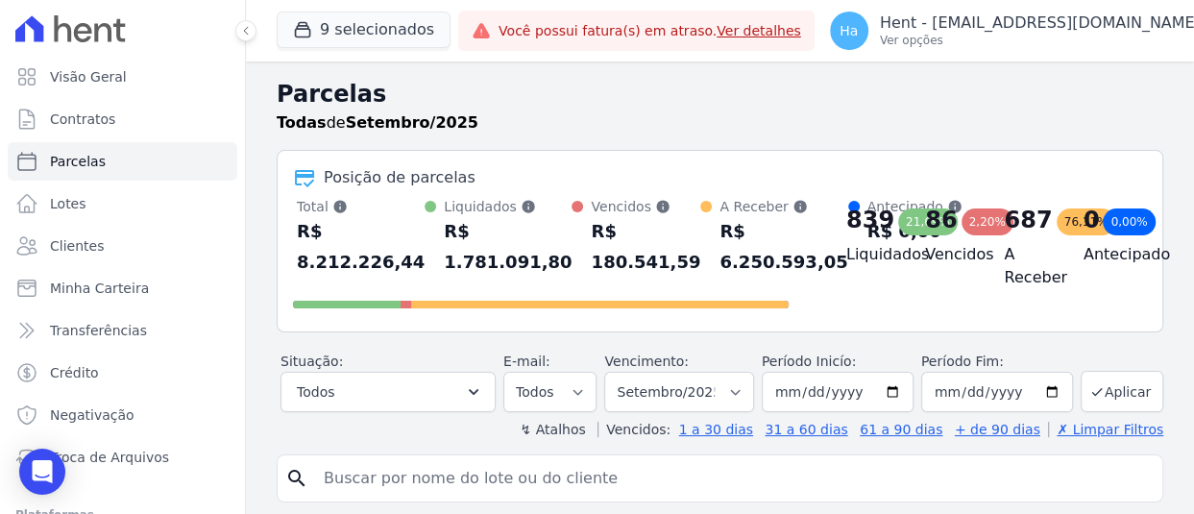
click at [394, 478] on input "search" at bounding box center [733, 478] width 842 height 38
type input "Vitor Lare"
select select
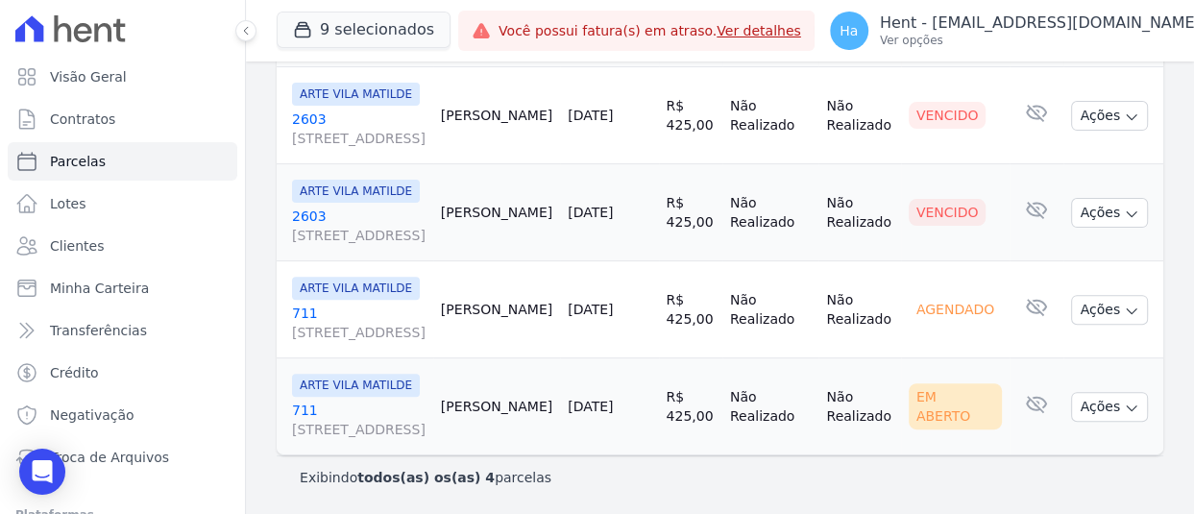
scroll to position [432, 0]
click at [302, 400] on link "711 Avenida Angélica, 2248, ANDAR 11, Consolação" at bounding box center [358, 419] width 133 height 38
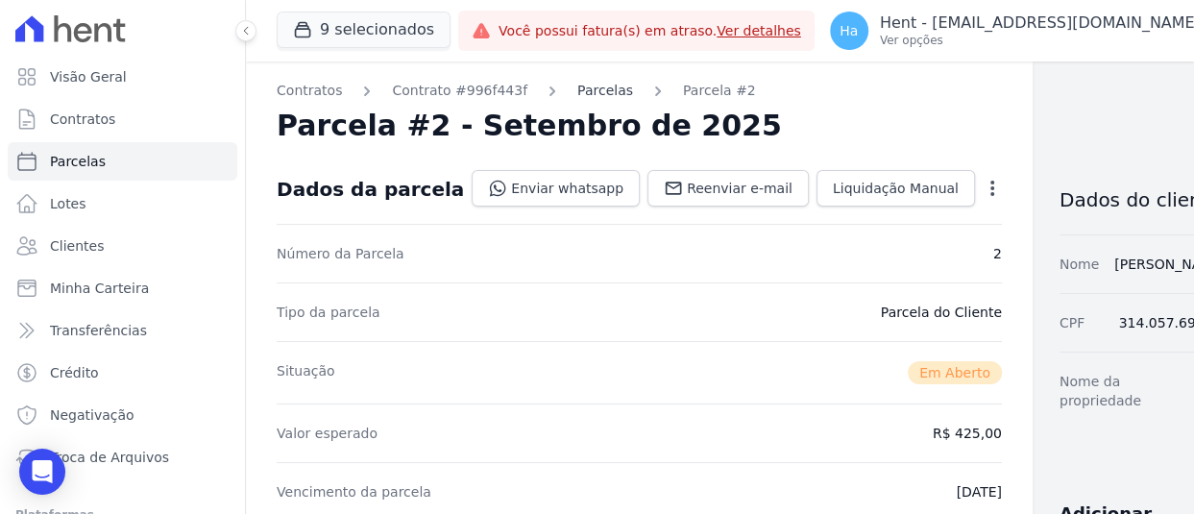
click at [581, 90] on link "Parcelas" at bounding box center [605, 91] width 56 height 20
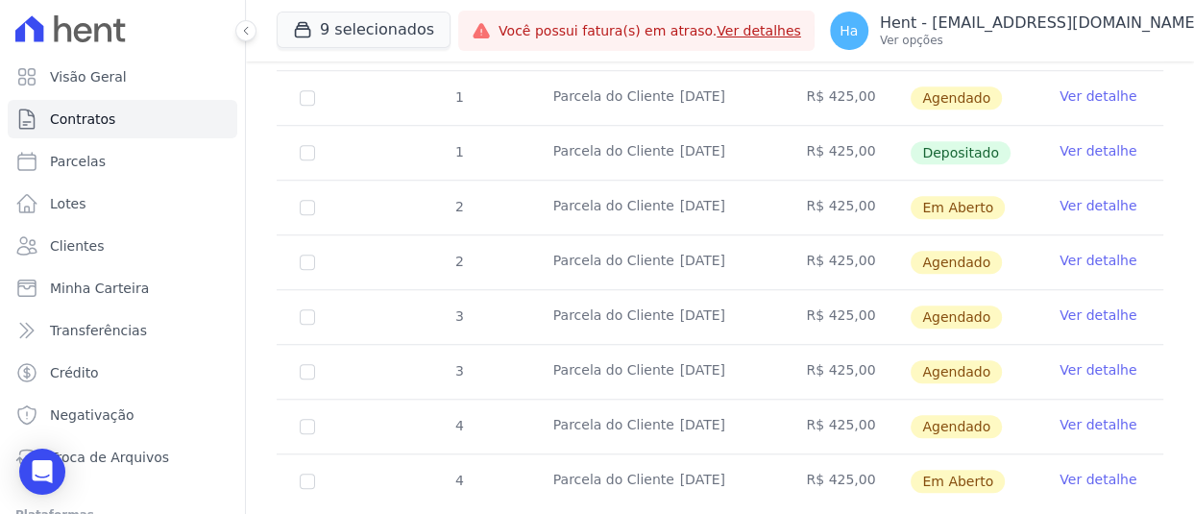
scroll to position [874, 0]
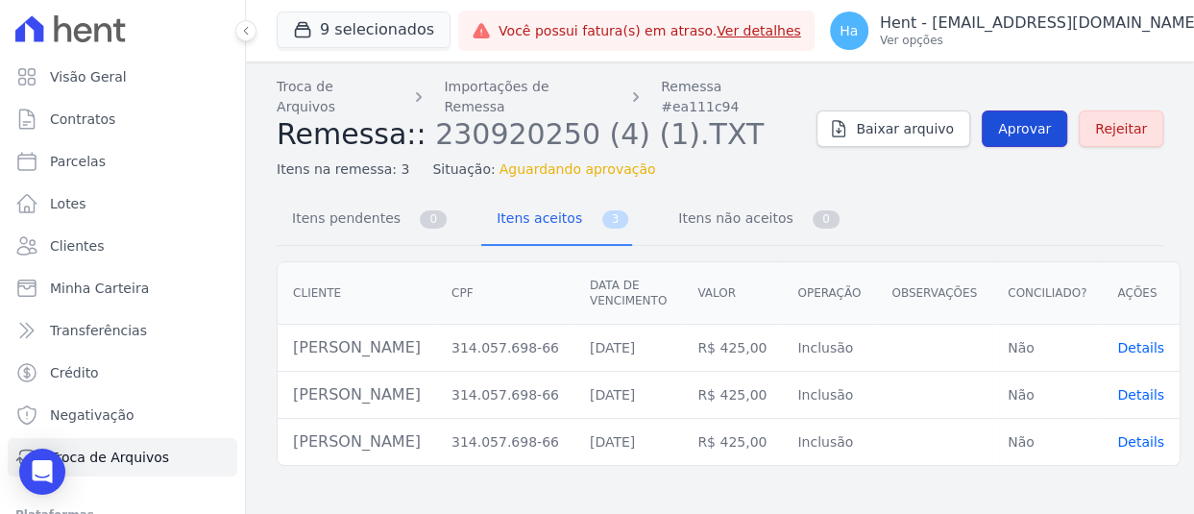
click at [1020, 119] on span "Aprovar" at bounding box center [1024, 128] width 53 height 19
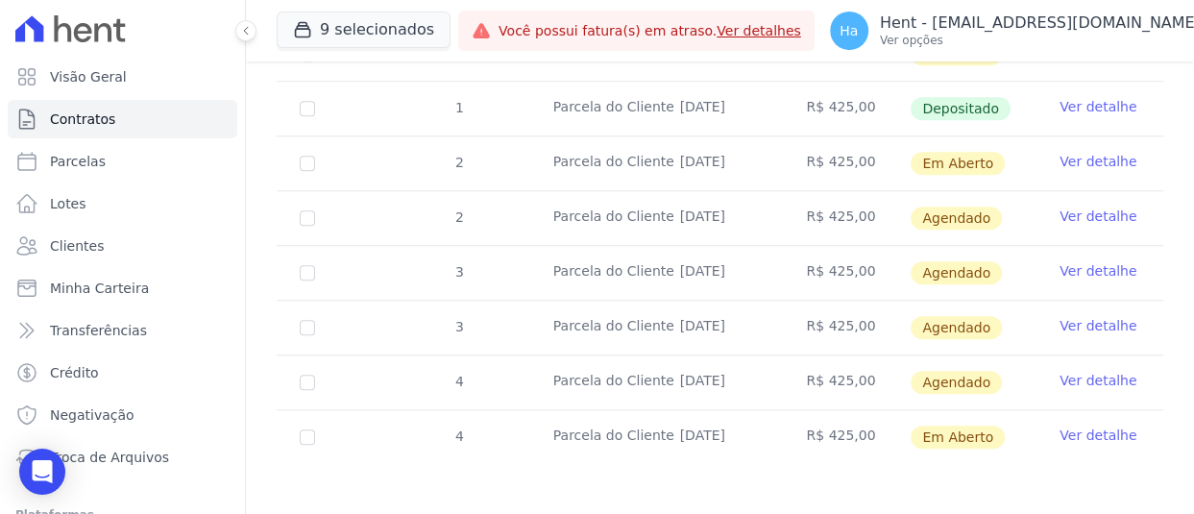
scroll to position [917, 0]
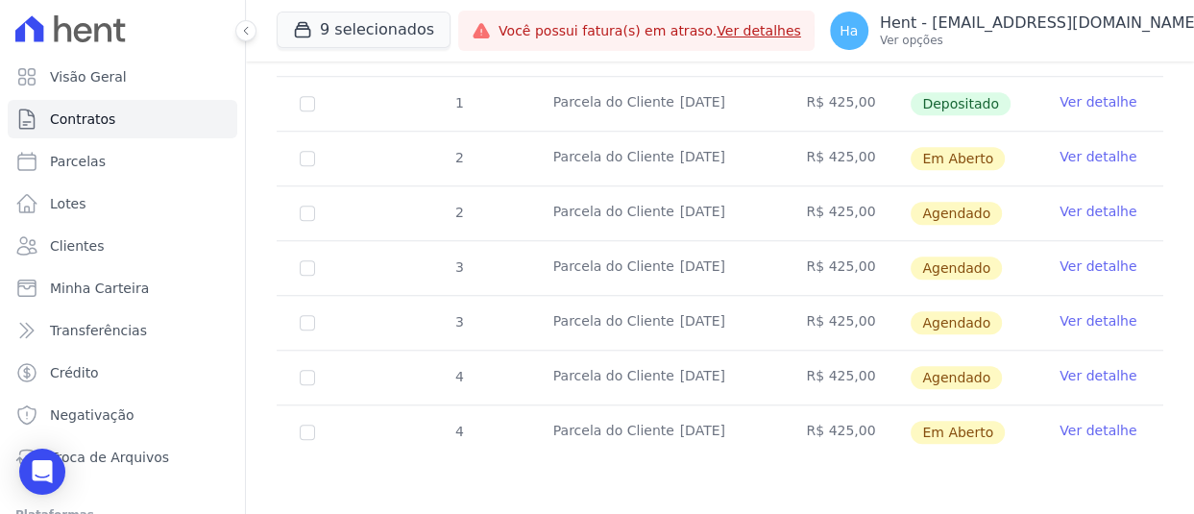
click at [1064, 320] on link "Ver detalhe" at bounding box center [1097, 320] width 77 height 19
click at [1065, 267] on link "Ver detalhe" at bounding box center [1097, 265] width 77 height 19
click at [1084, 205] on link "Ver detalhe" at bounding box center [1097, 211] width 77 height 19
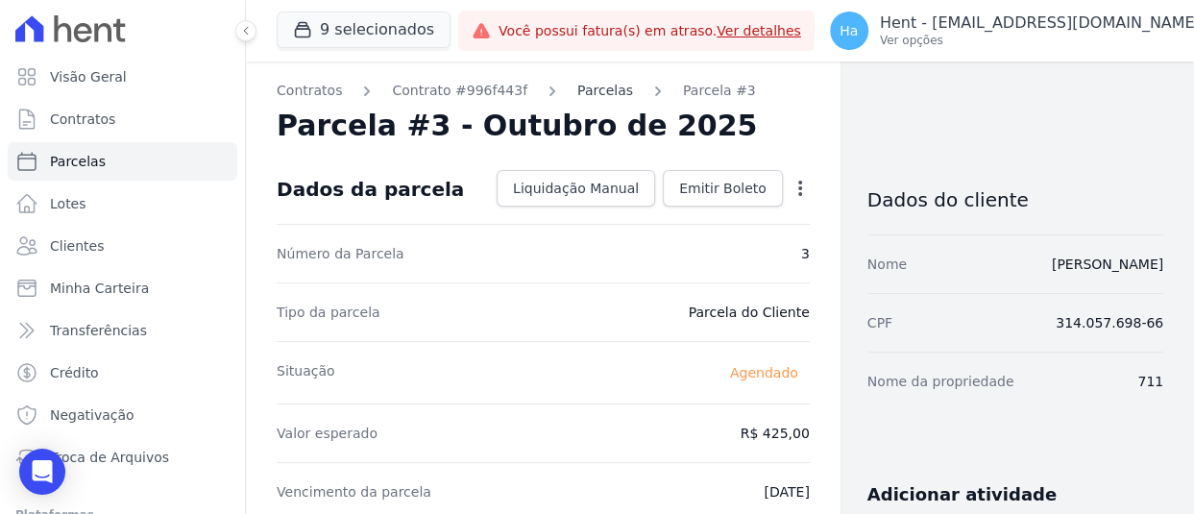
click at [592, 92] on link "Parcelas" at bounding box center [605, 91] width 56 height 20
click at [1125, 260] on link "[PERSON_NAME]" at bounding box center [1106, 263] width 111 height 15
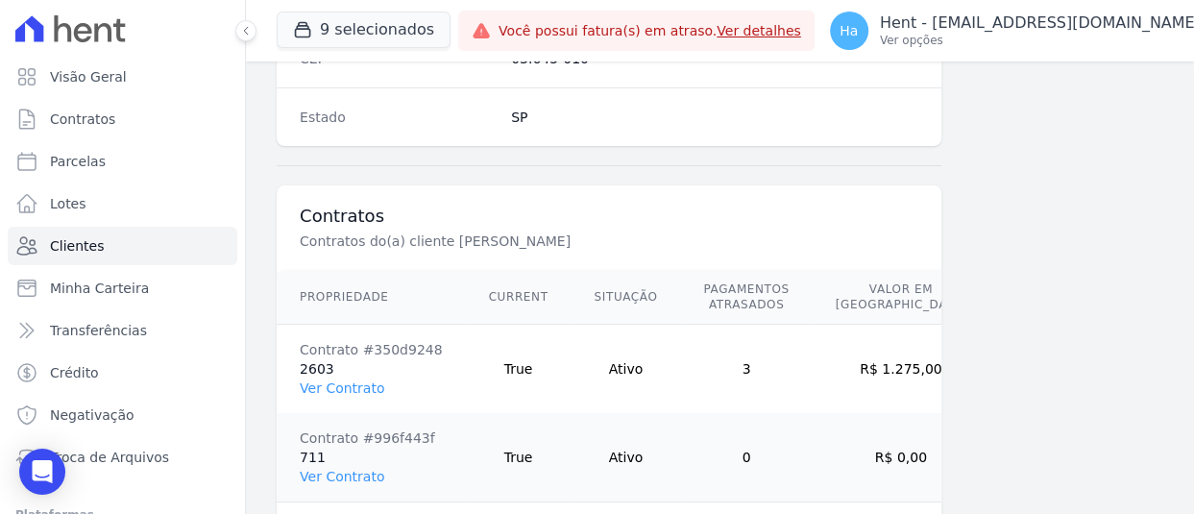
scroll to position [1383, 0]
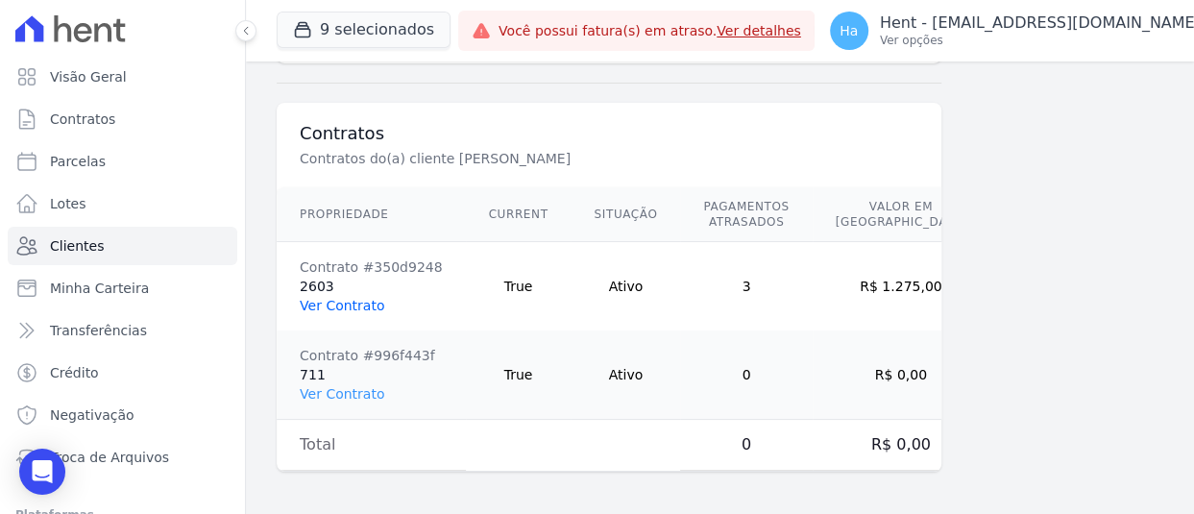
click at [326, 298] on link "Ver Contrato" at bounding box center [342, 305] width 85 height 15
click at [347, 386] on link "Ver Contrato" at bounding box center [342, 393] width 85 height 15
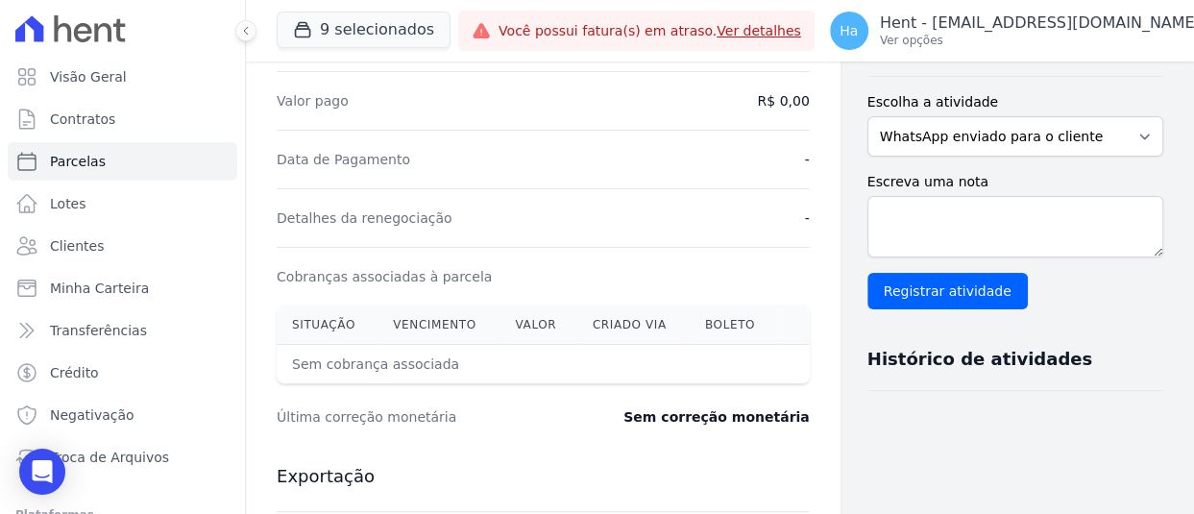
scroll to position [538, 0]
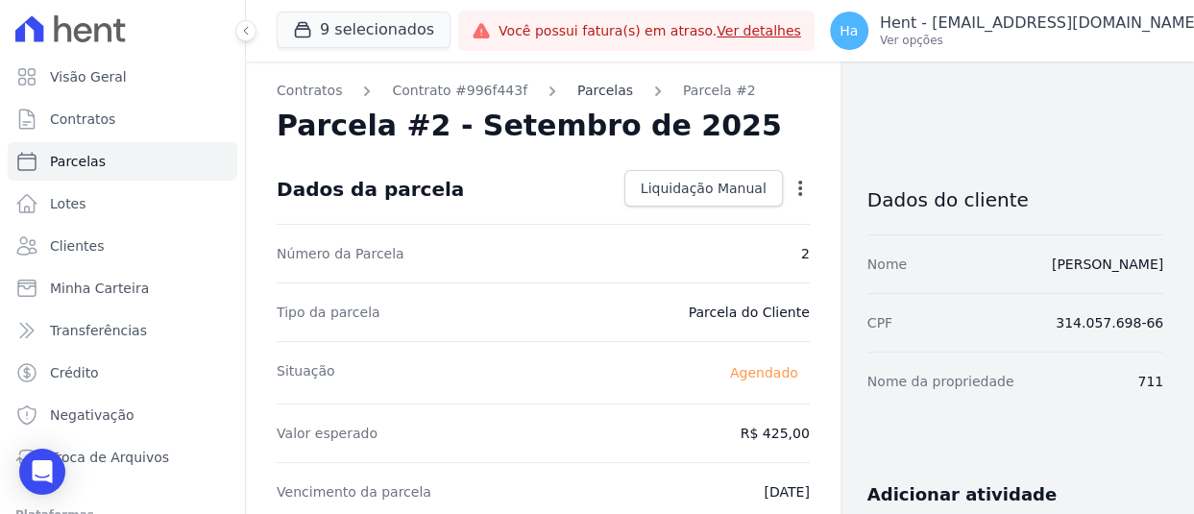
click at [577, 94] on link "Parcelas" at bounding box center [605, 91] width 56 height 20
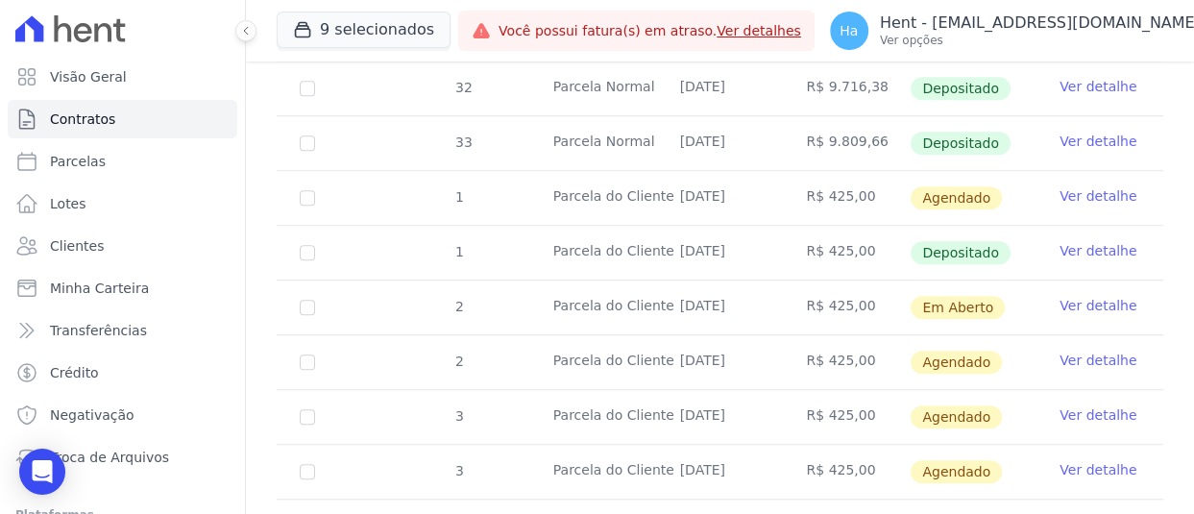
scroll to position [836, 0]
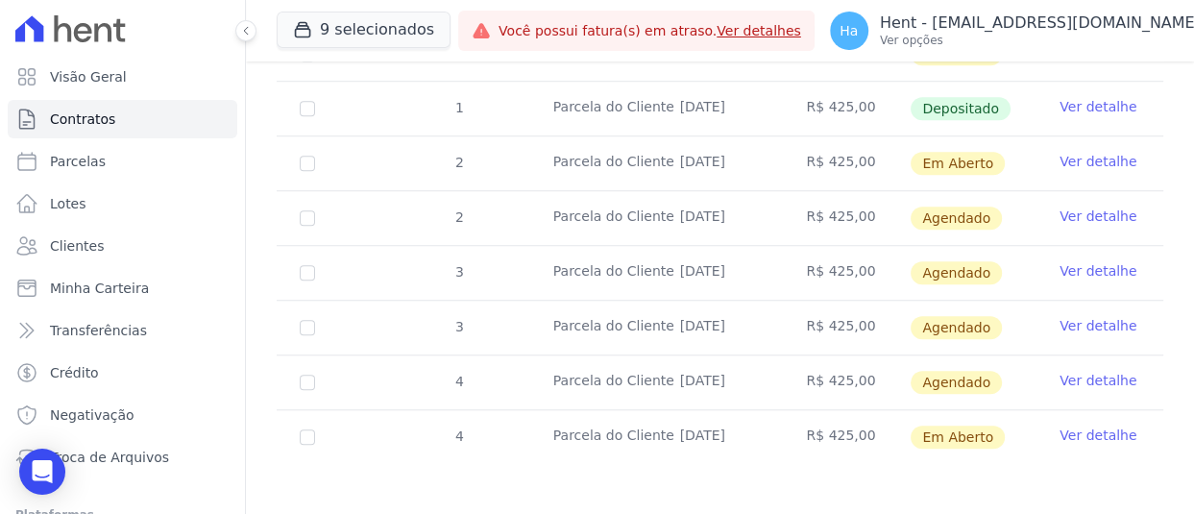
scroll to position [917, 0]
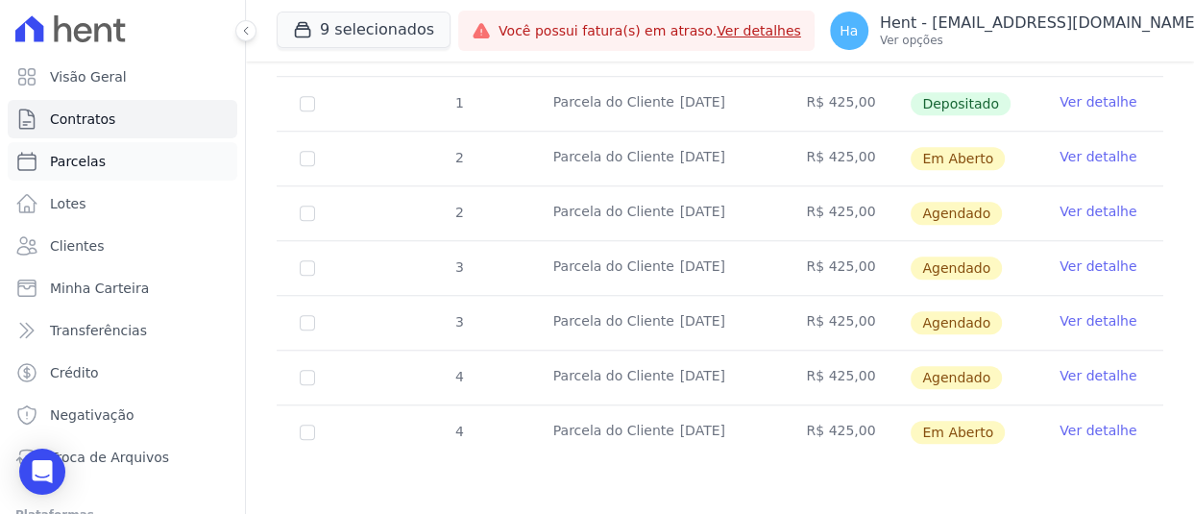
click at [85, 162] on span "Parcelas" at bounding box center [78, 161] width 56 height 19
select select
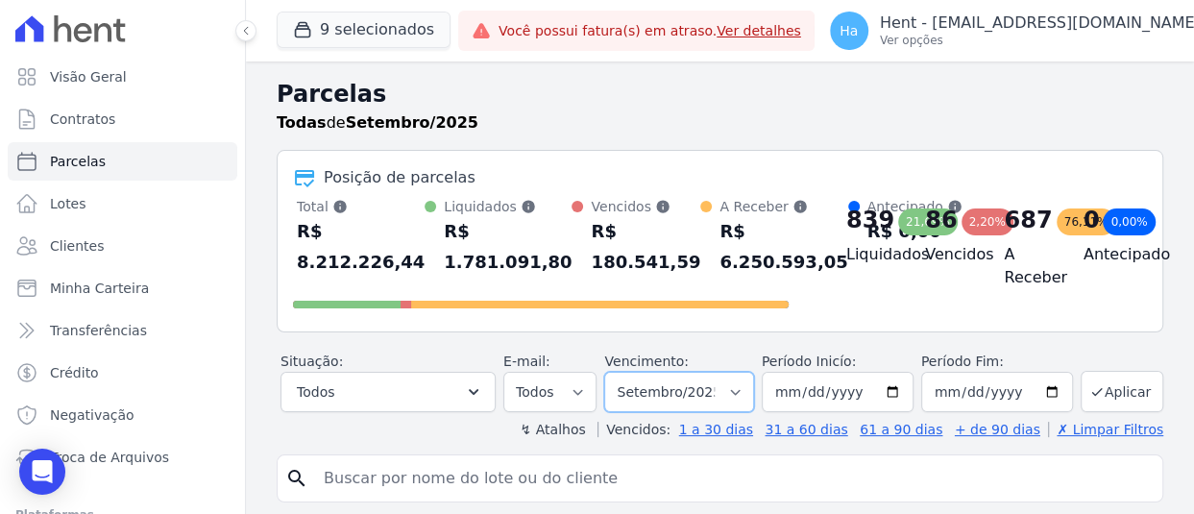
click at [735, 393] on select "Filtrar por período ──────── Todos os meses Julho/2017 Agosto/2017 Setembro/201…" at bounding box center [678, 392] width 149 height 40
select select "10/2025"
click at [608, 372] on select "Filtrar por período ──────── Todos os meses Julho/2017 Agosto/2017 Setembro/201…" at bounding box center [678, 392] width 149 height 40
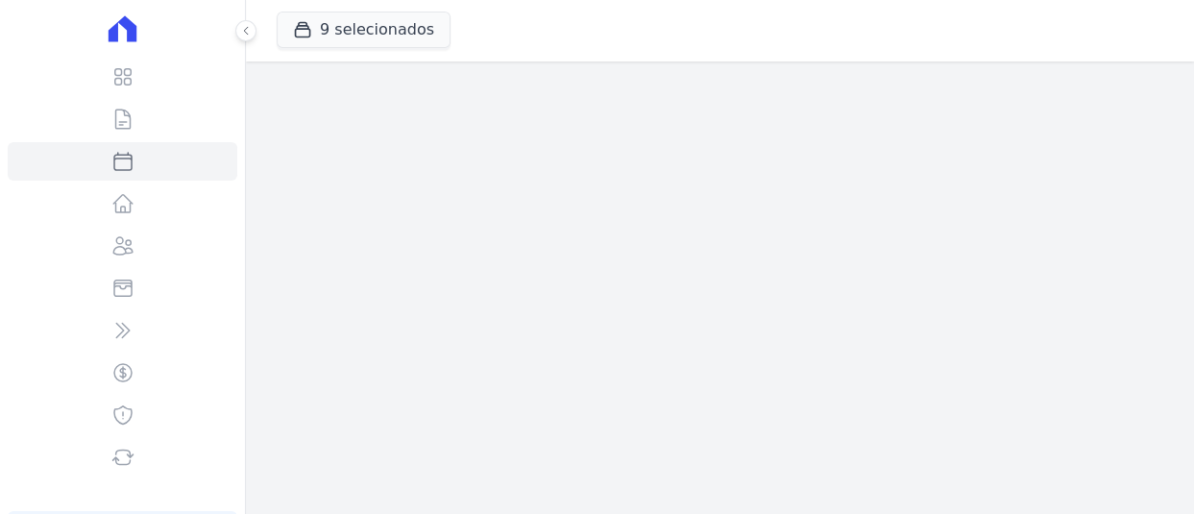
click at [544, 487] on div "9 selecionados Trapisa Engenharia Acaiá Residencial Icatu Residencial PORTO5 IN…" at bounding box center [720, 257] width 948 height 514
select select
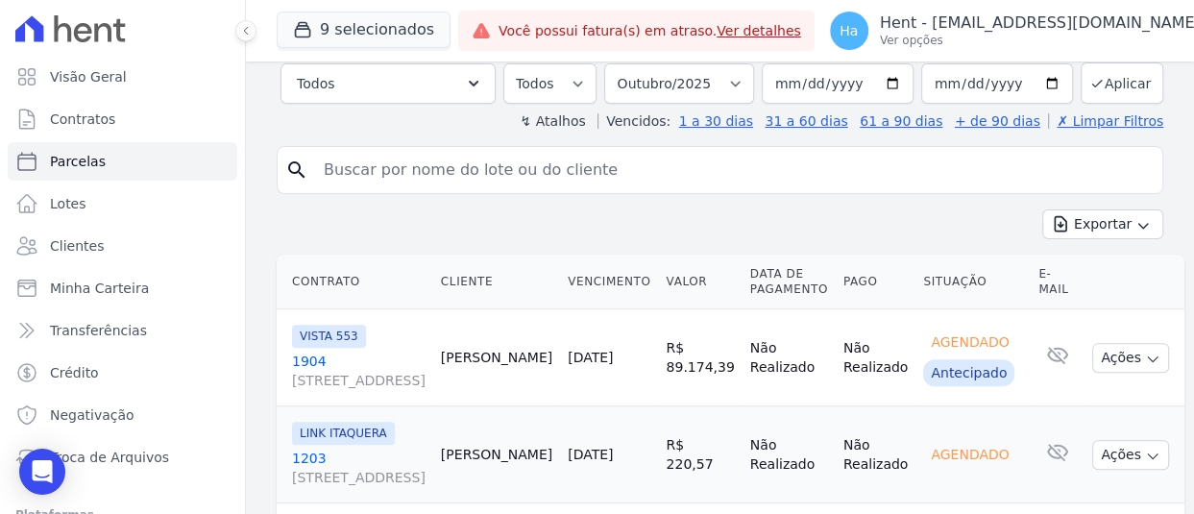
scroll to position [317, 0]
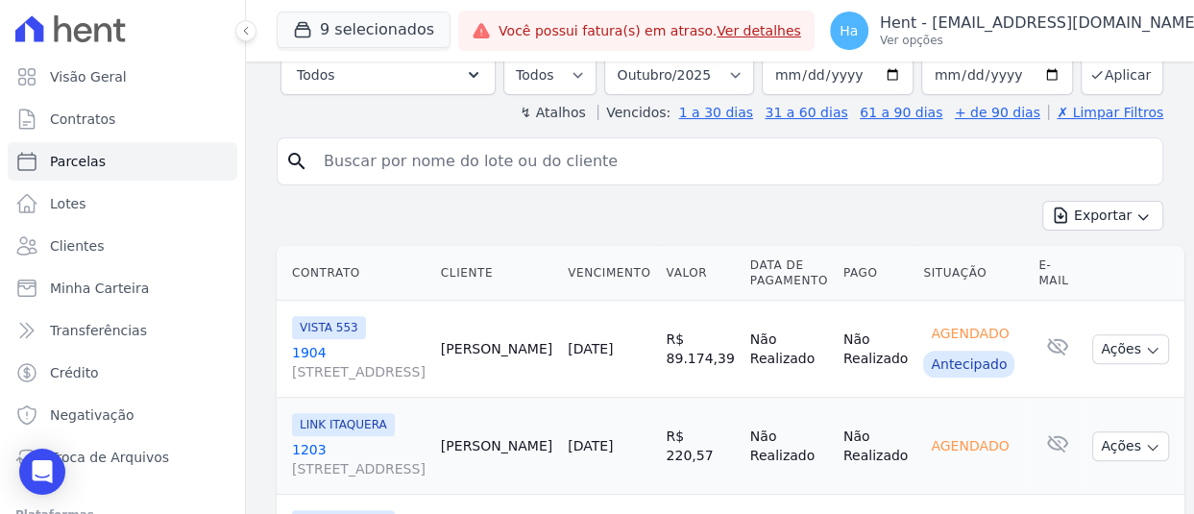
click at [692, 159] on input "search" at bounding box center [733, 161] width 842 height 38
type input "Larese"
select select
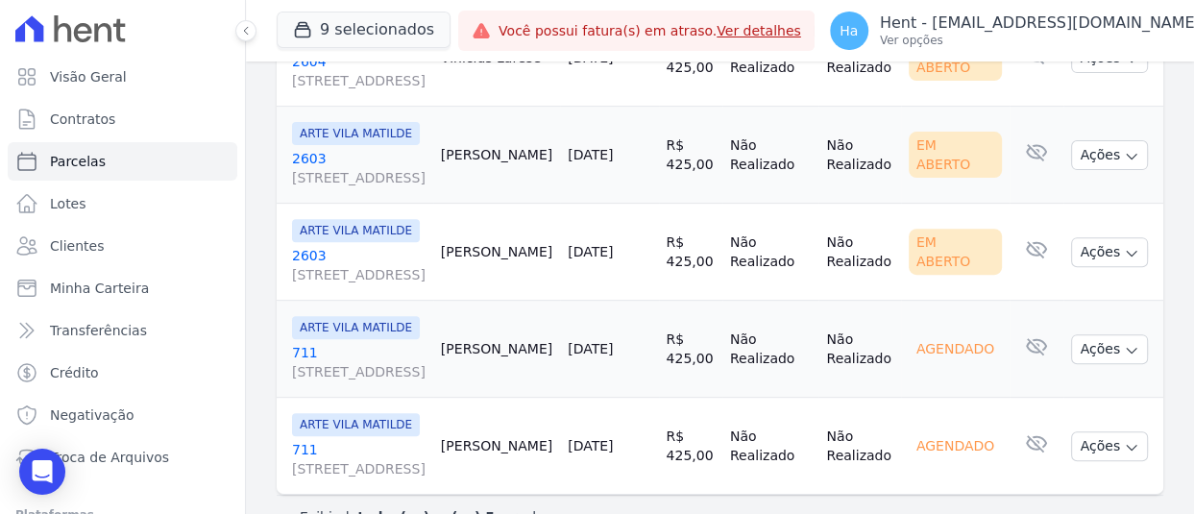
scroll to position [408, 0]
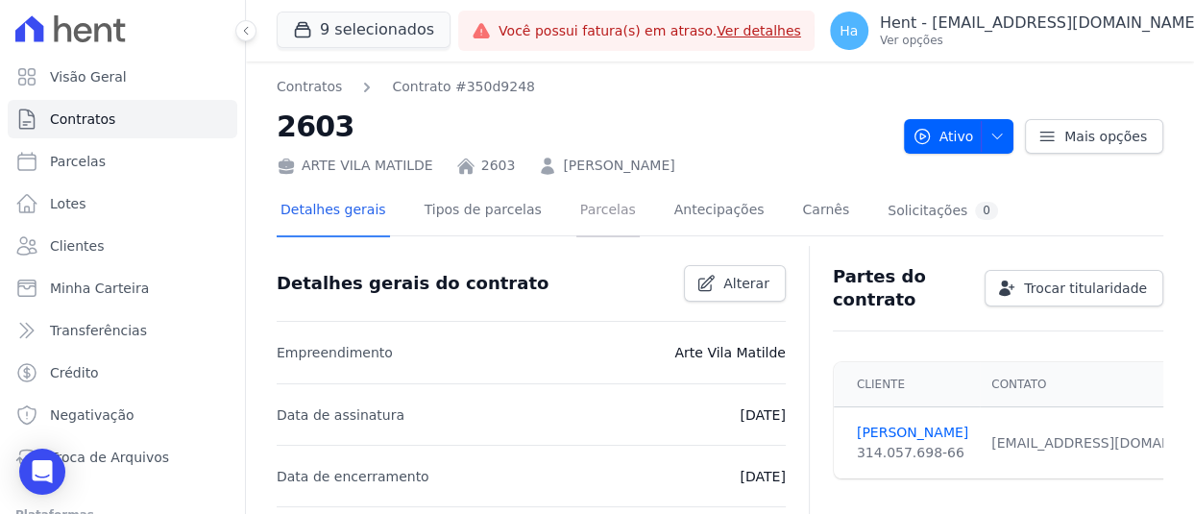
click at [576, 206] on link "Parcelas" at bounding box center [607, 211] width 63 height 51
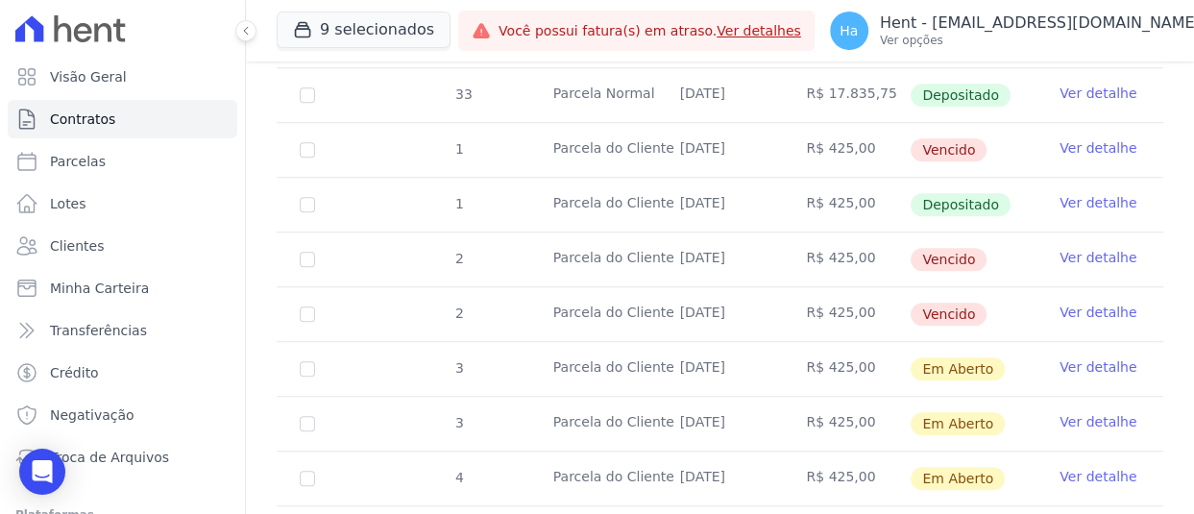
scroll to position [917, 0]
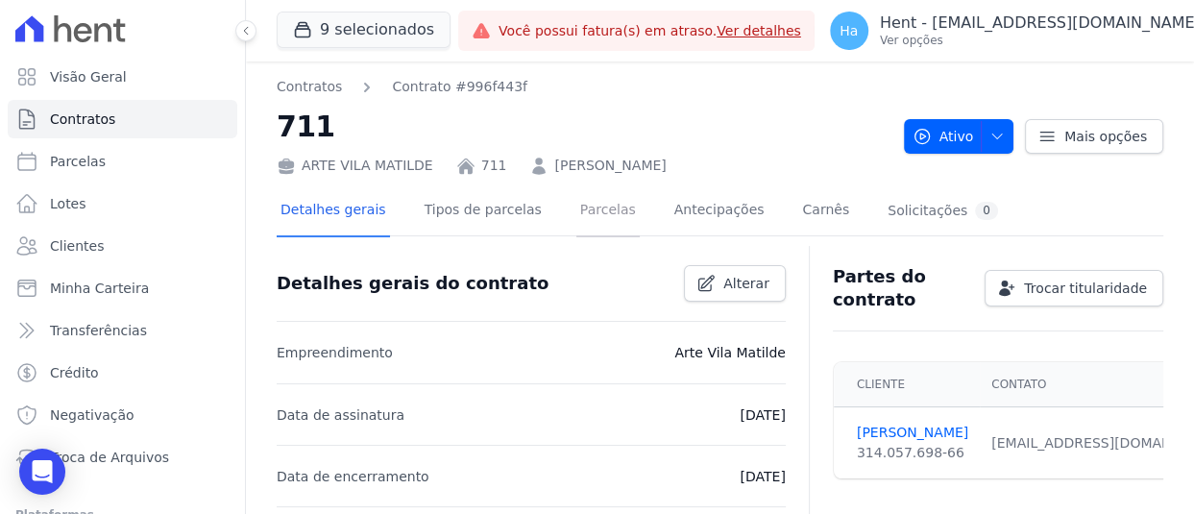
click at [584, 202] on link "Parcelas" at bounding box center [607, 211] width 63 height 51
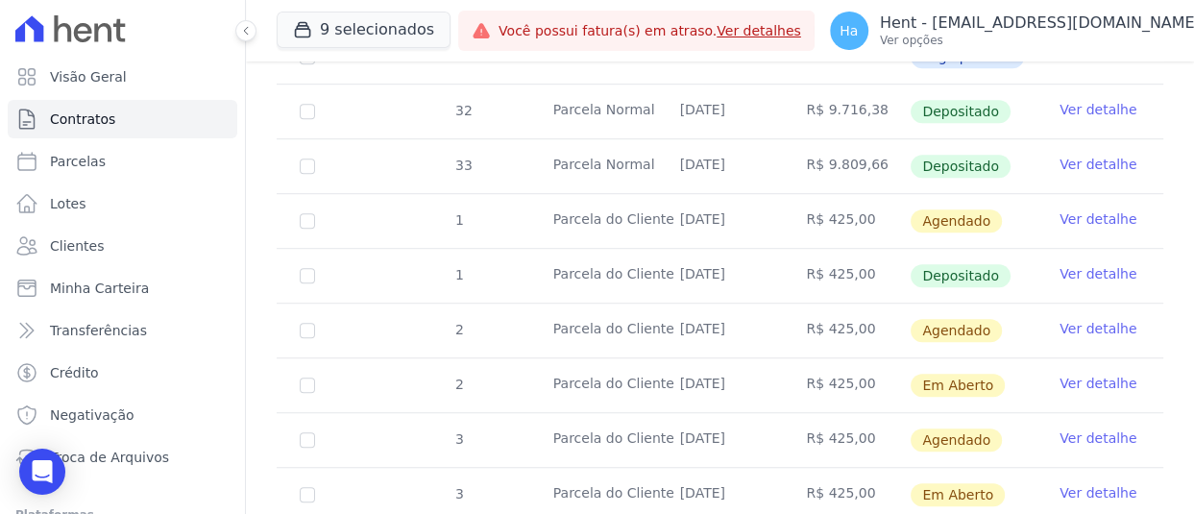
scroll to position [917, 0]
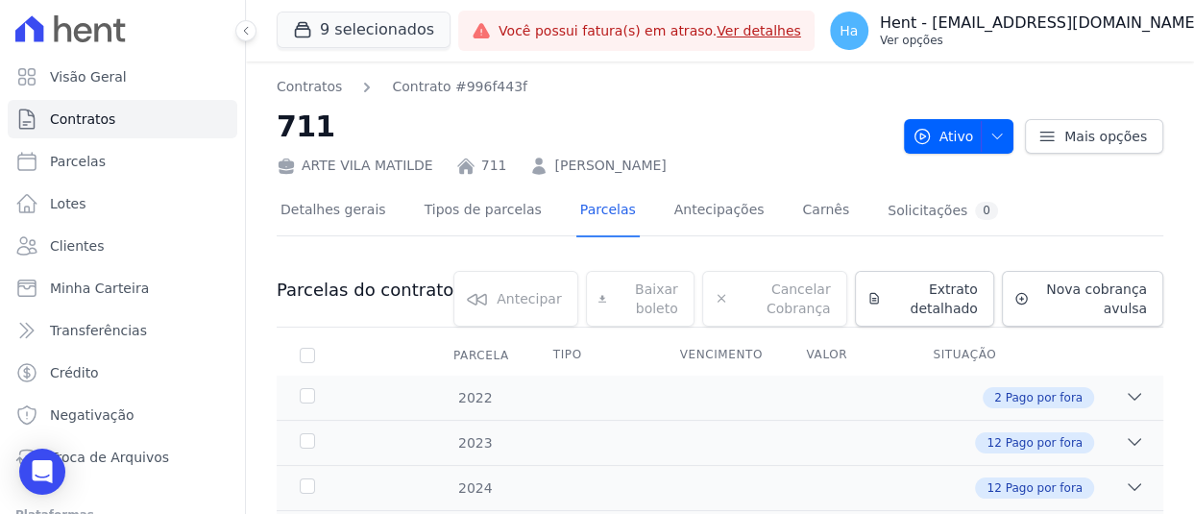
click at [992, 39] on p "Ver opções" at bounding box center [1040, 40] width 321 height 15
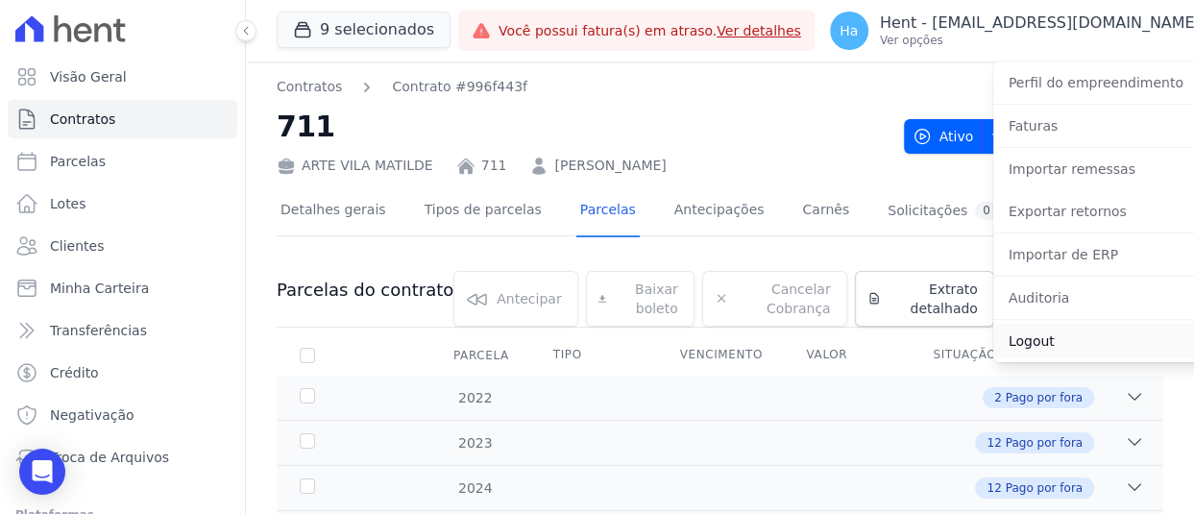
click at [993, 352] on link "Logout" at bounding box center [1116, 341] width 246 height 35
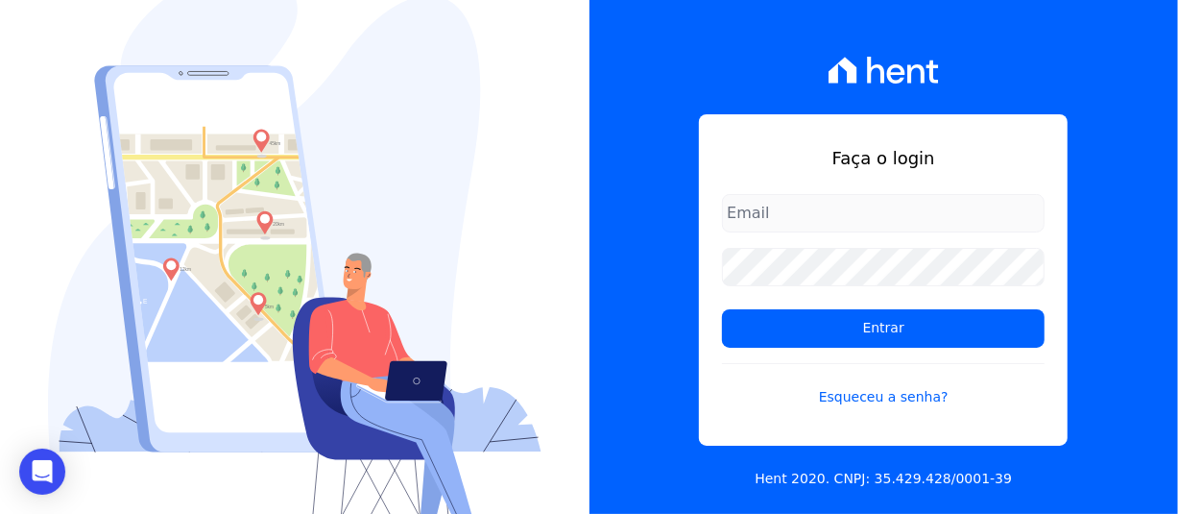
type input "adriane.brito@hent.com.br"
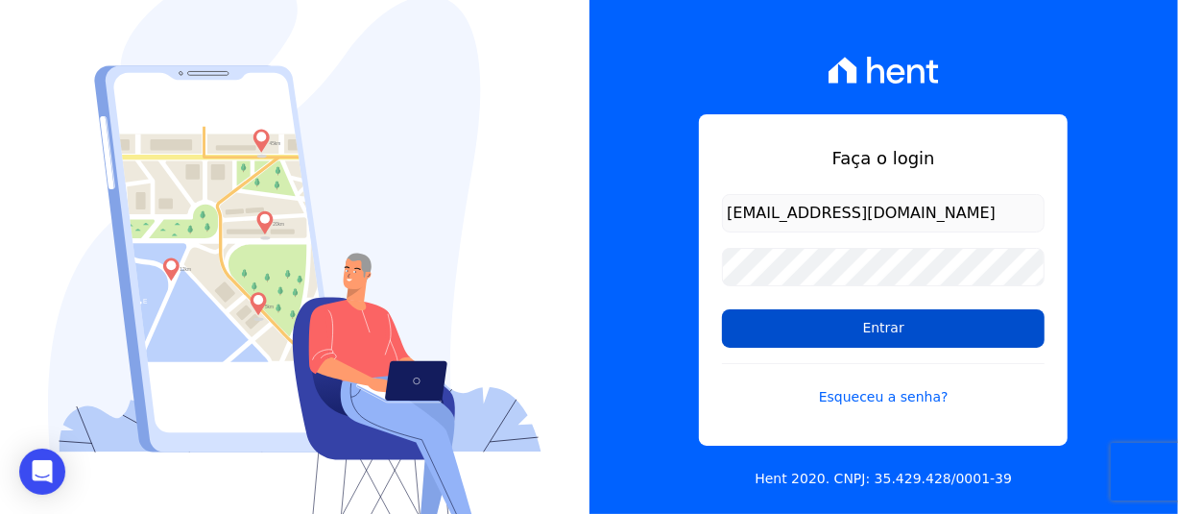
click at [910, 325] on input "Entrar" at bounding box center [883, 328] width 323 height 38
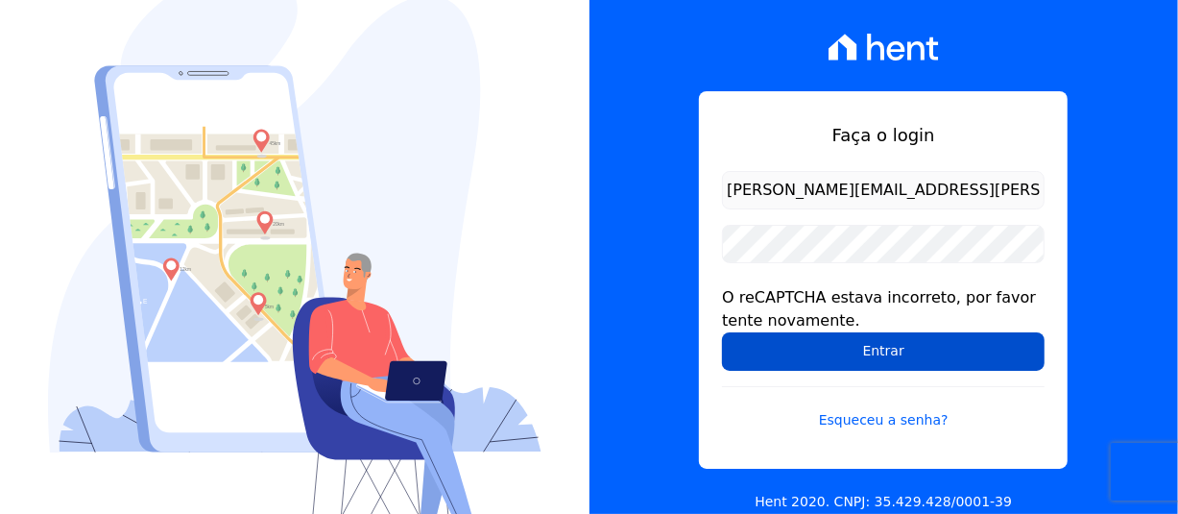
click at [876, 354] on input "Entrar" at bounding box center [883, 351] width 323 height 38
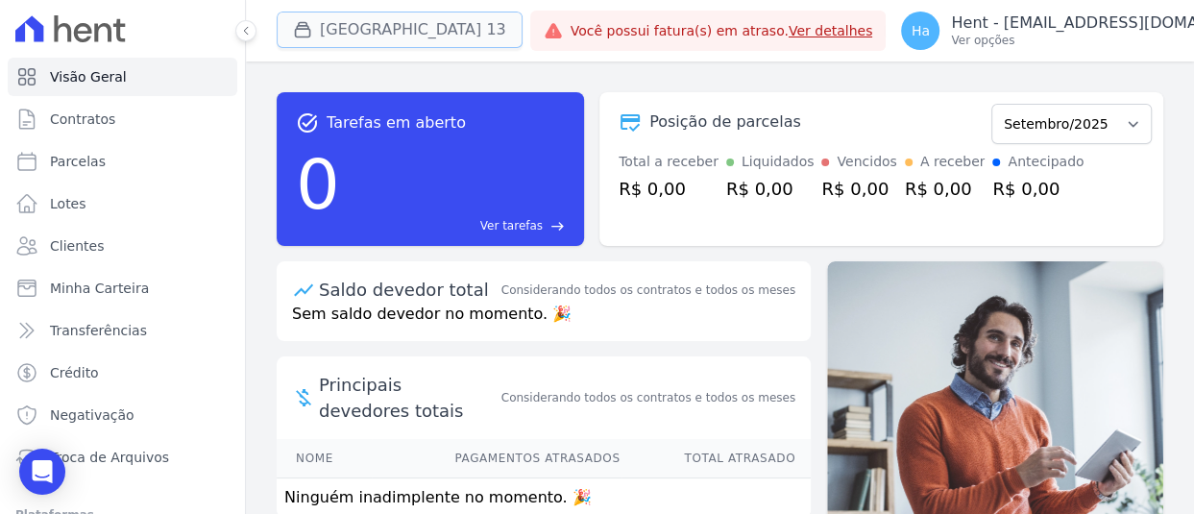
click at [404, 37] on button "[GEOGRAPHIC_DATA] 13" at bounding box center [400, 30] width 246 height 36
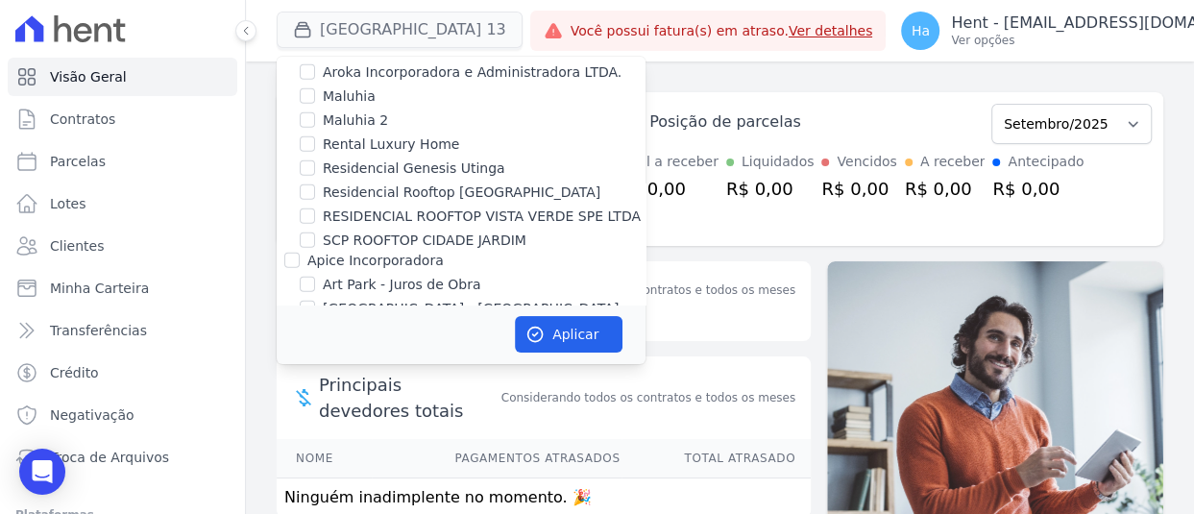
scroll to position [5200, 0]
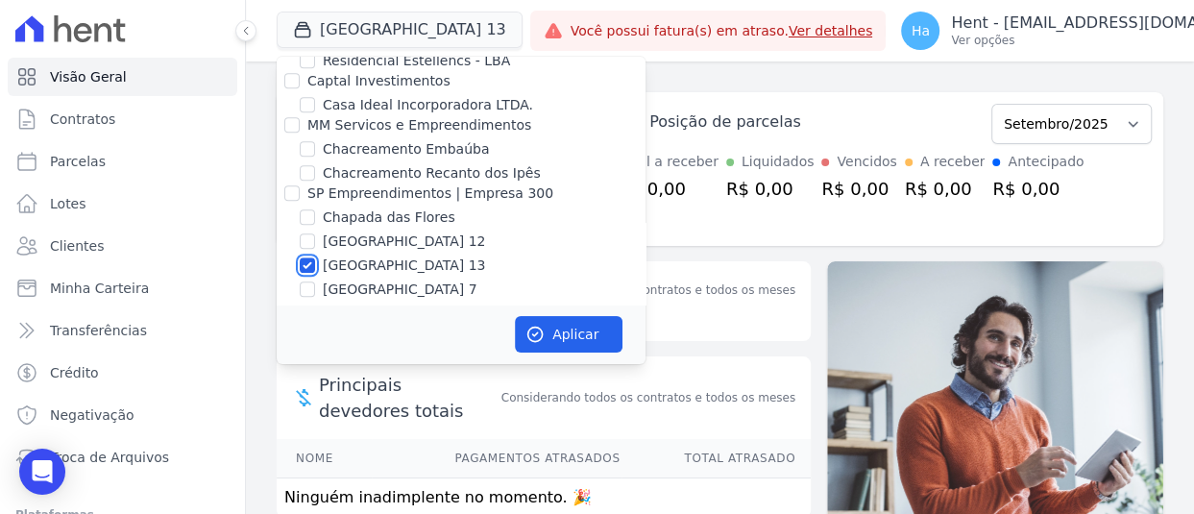
click at [308, 257] on input "[GEOGRAPHIC_DATA] 13" at bounding box center [307, 264] width 15 height 15
checkbox input "false"
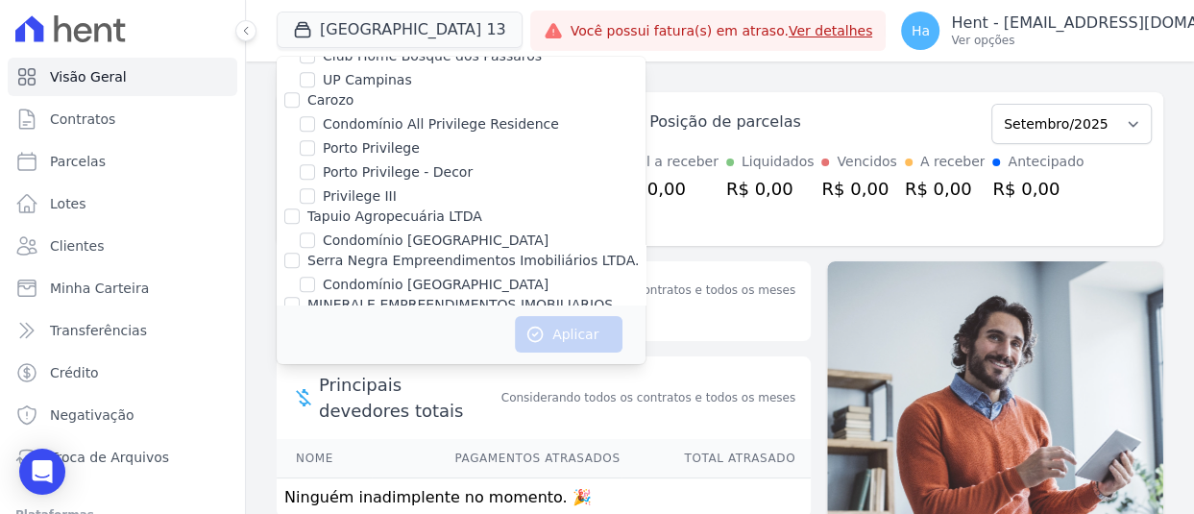
scroll to position [12727, 0]
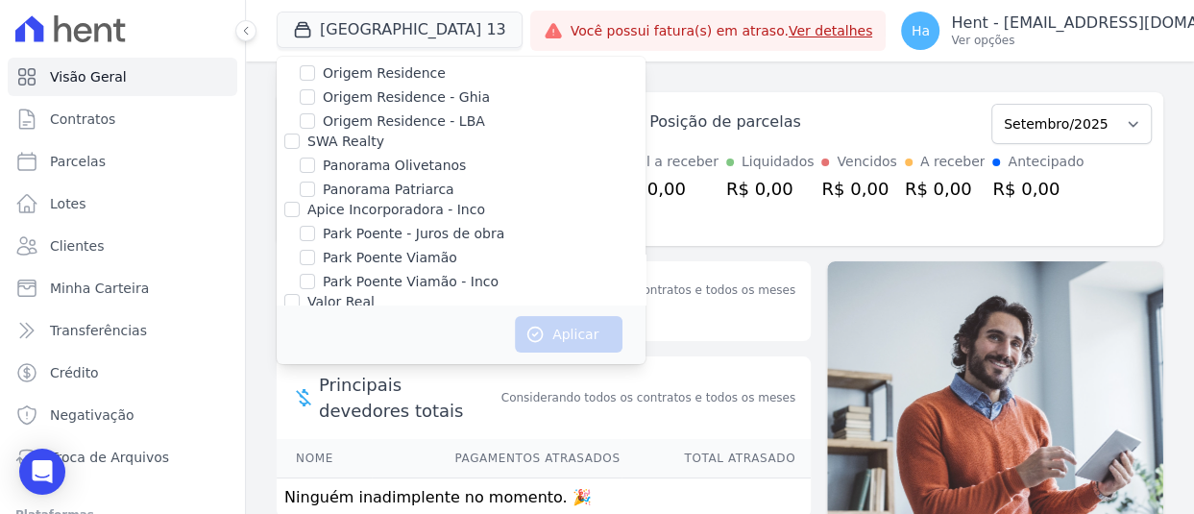
click at [302, 454] on input "[GEOGRAPHIC_DATA]" at bounding box center [307, 461] width 15 height 15
checkbox input "true"
click at [582, 344] on button "Aplicar" at bounding box center [569, 334] width 108 height 36
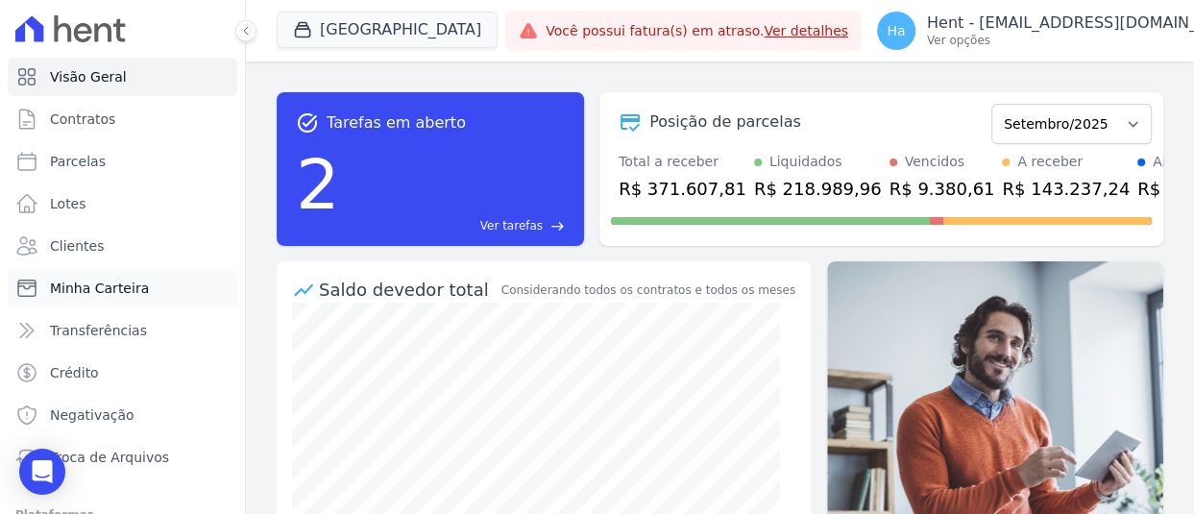
click at [134, 290] on span "Minha Carteira" at bounding box center [99, 287] width 99 height 19
click at [81, 290] on span "Minha Carteira" at bounding box center [99, 287] width 99 height 19
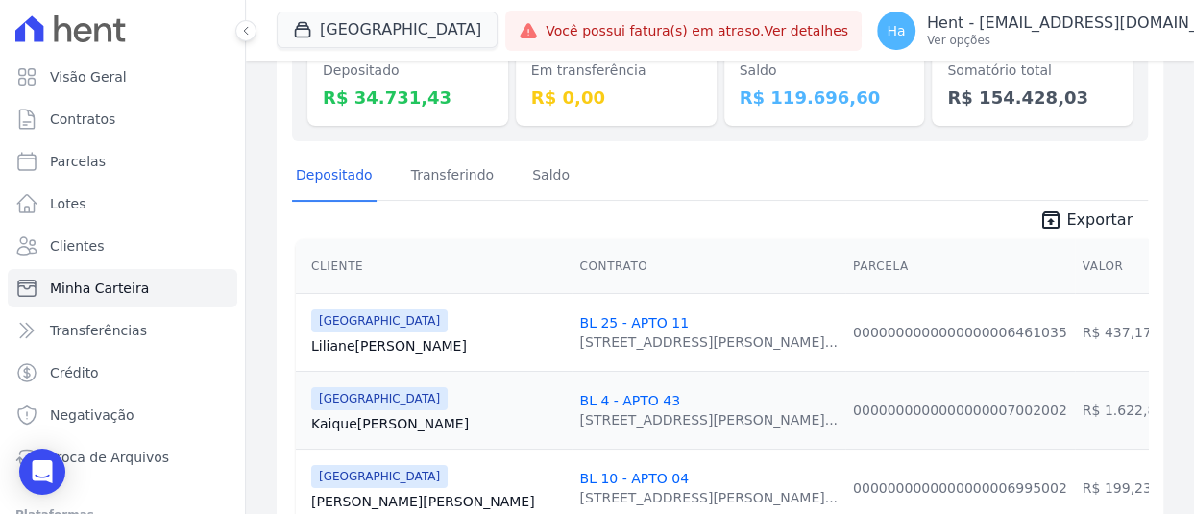
scroll to position [245, 0]
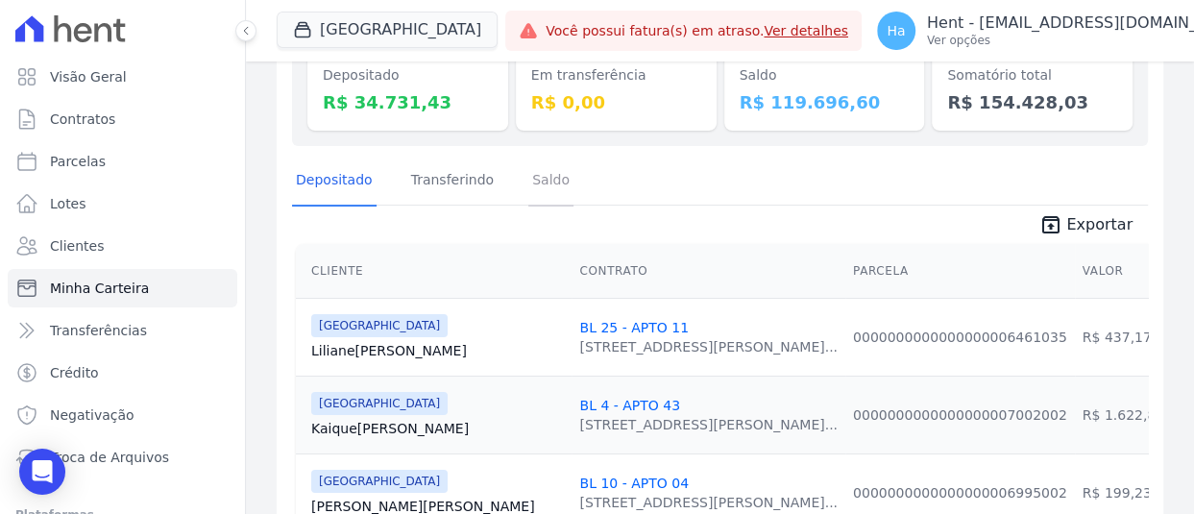
click at [550, 172] on link "Saldo" at bounding box center [550, 182] width 45 height 50
